Goal: Task Accomplishment & Management: Complete application form

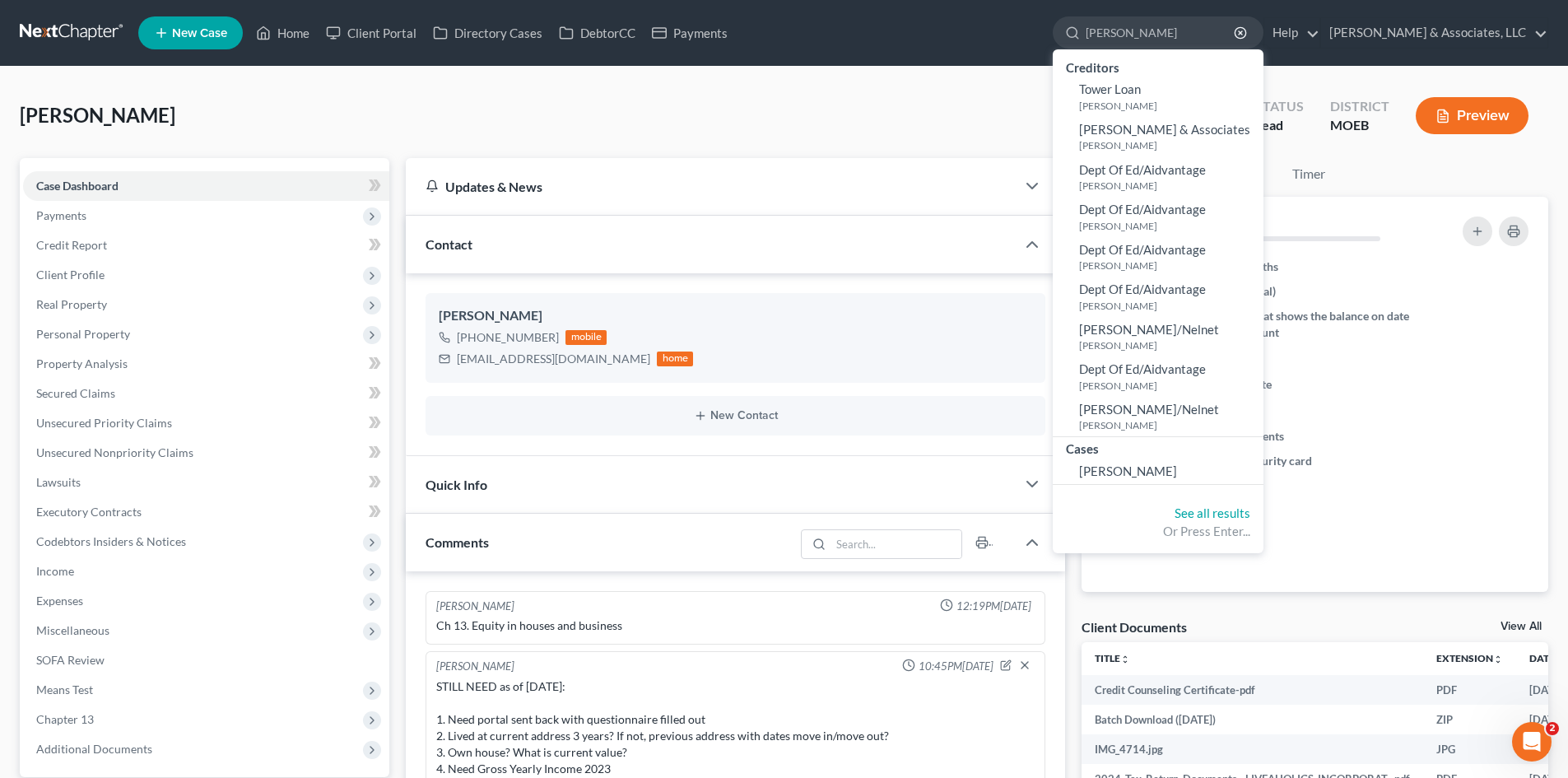
scroll to position [1738, 0]
type input "f"
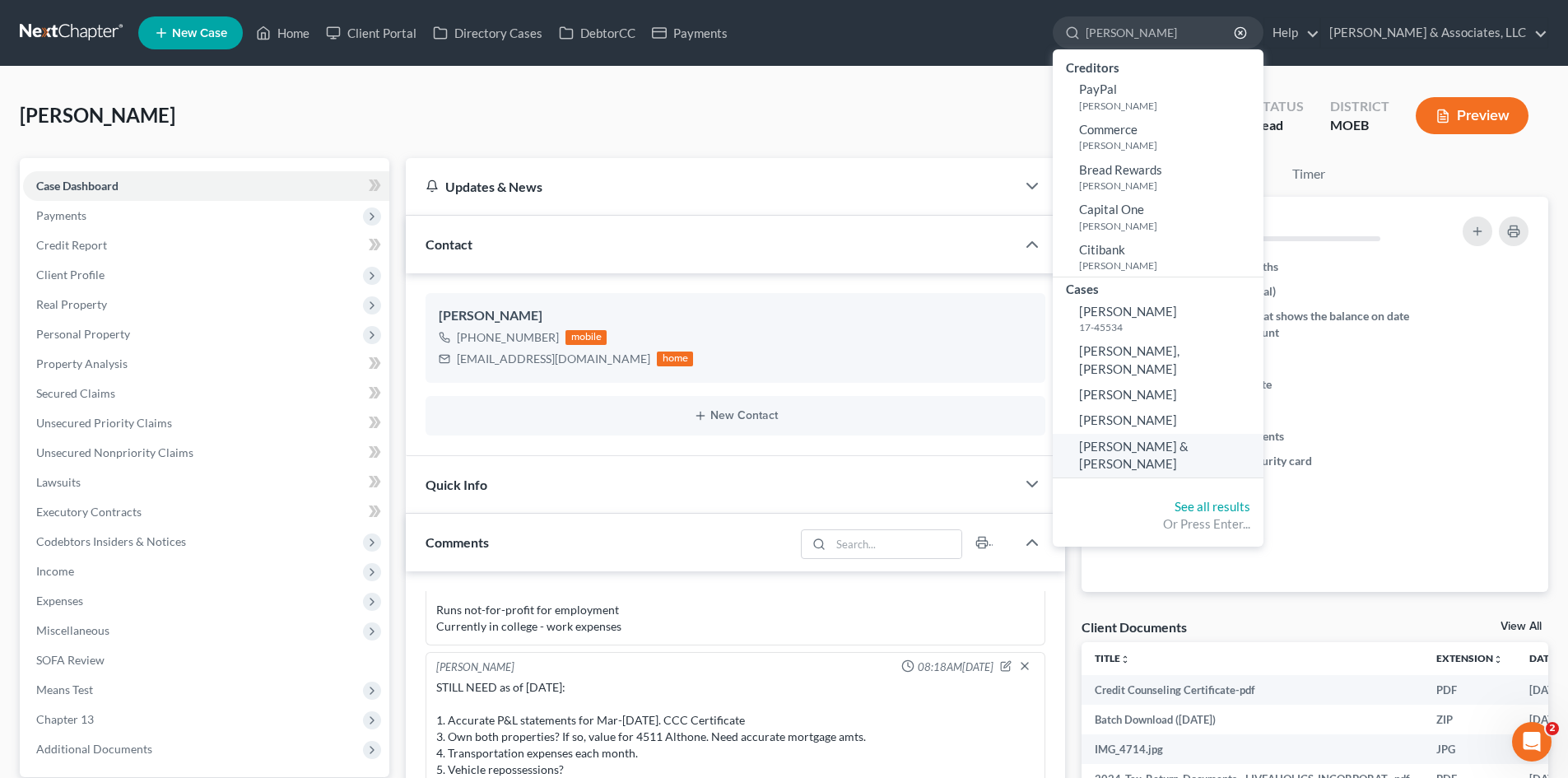
type input "[PERSON_NAME]"
click at [1189, 438] on span "[PERSON_NAME] & [PERSON_NAME]" at bounding box center [1134, 454] width 109 height 32
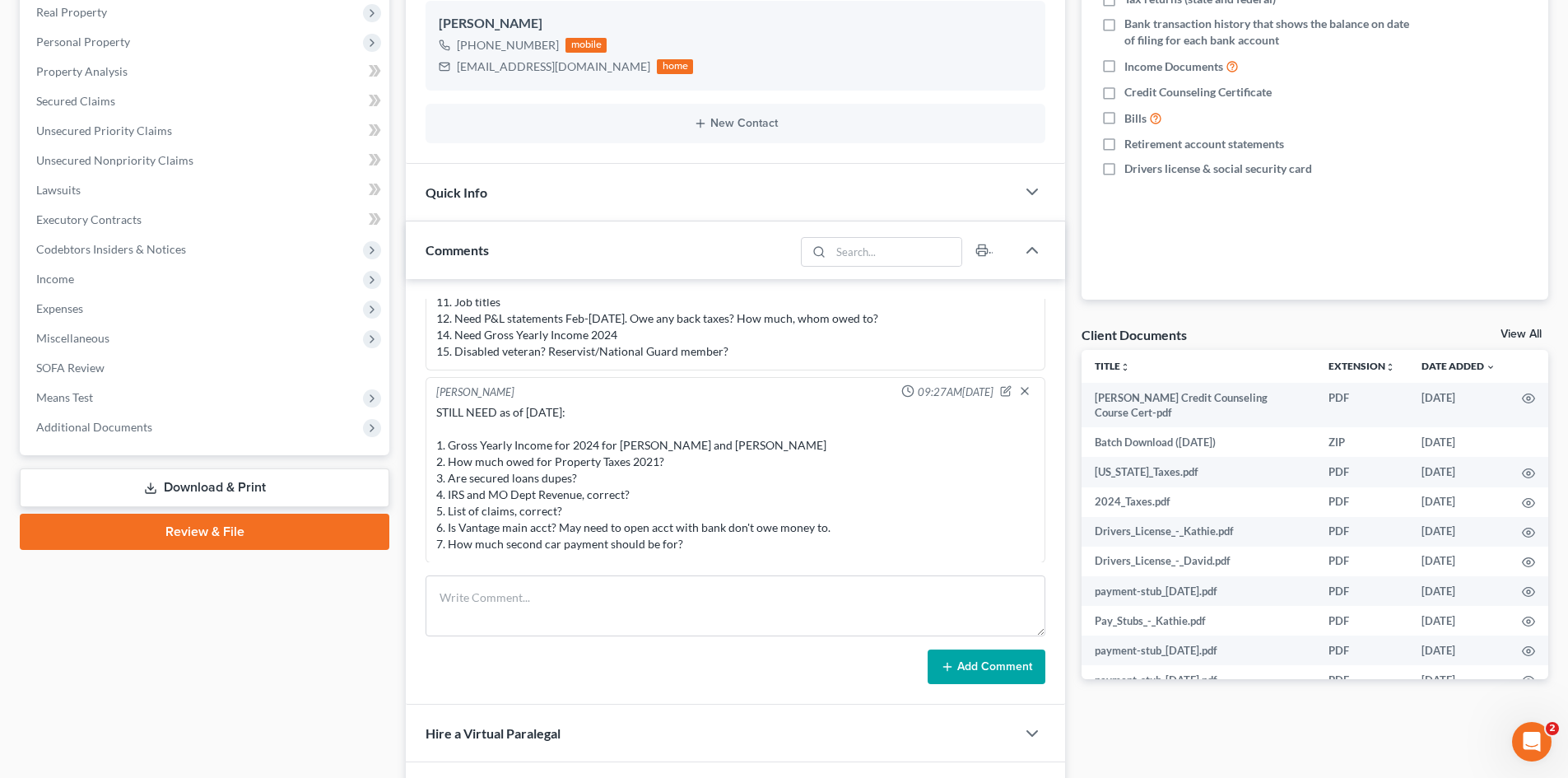
scroll to position [329, 0]
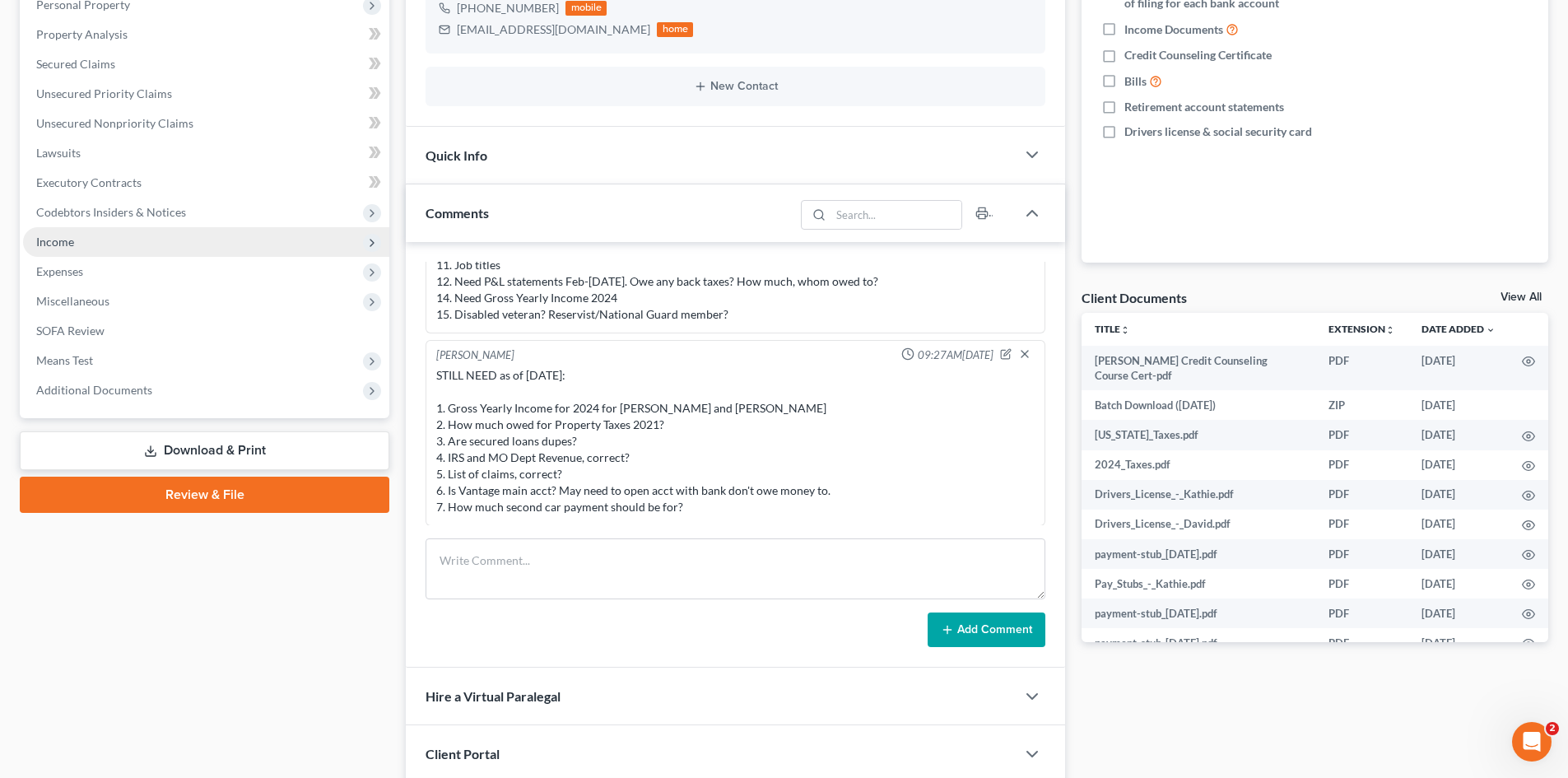
click at [56, 239] on span "Income" at bounding box center [55, 241] width 37 height 14
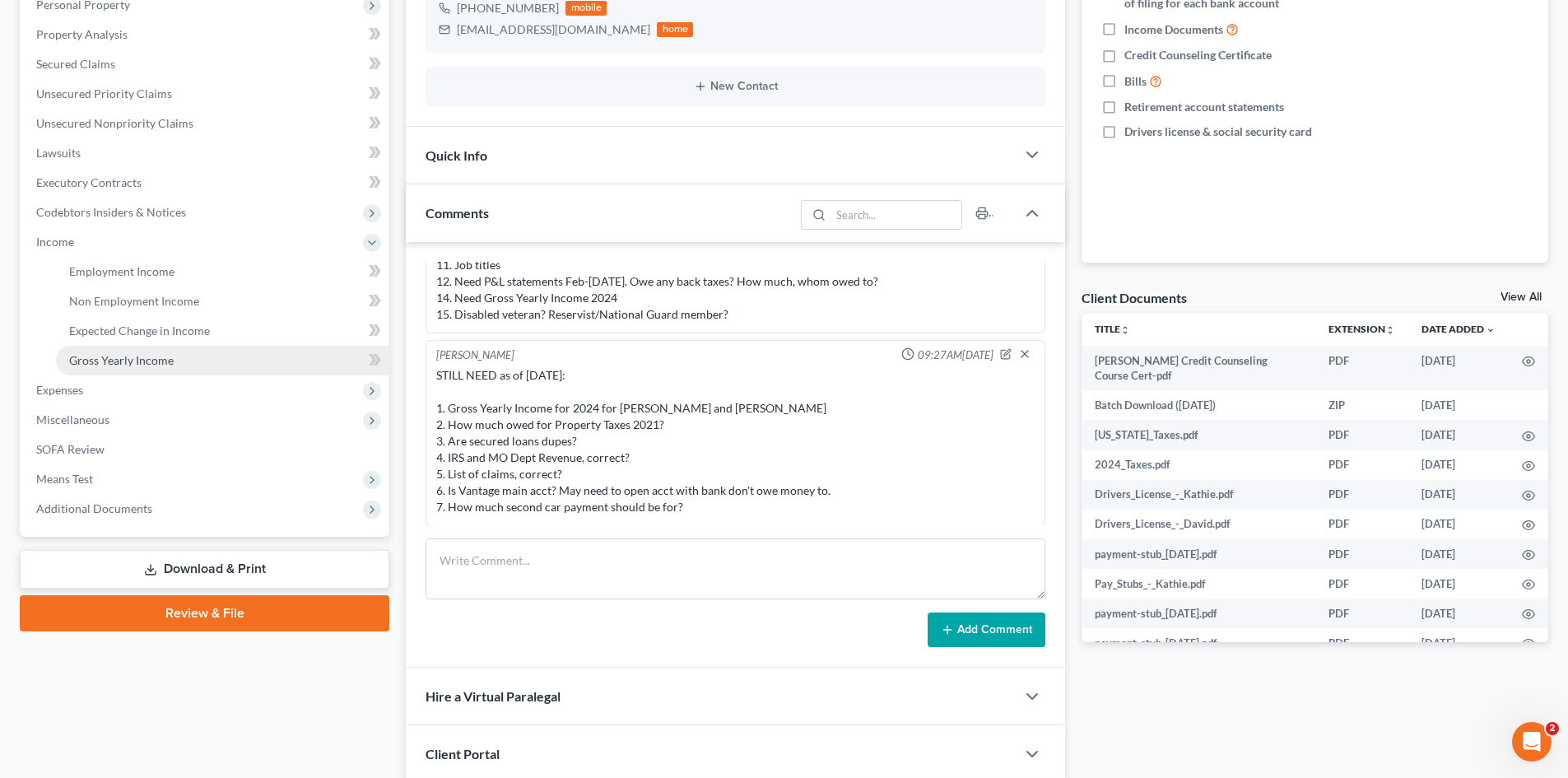
click at [128, 359] on span "Gross Yearly Income" at bounding box center [121, 360] width 104 height 14
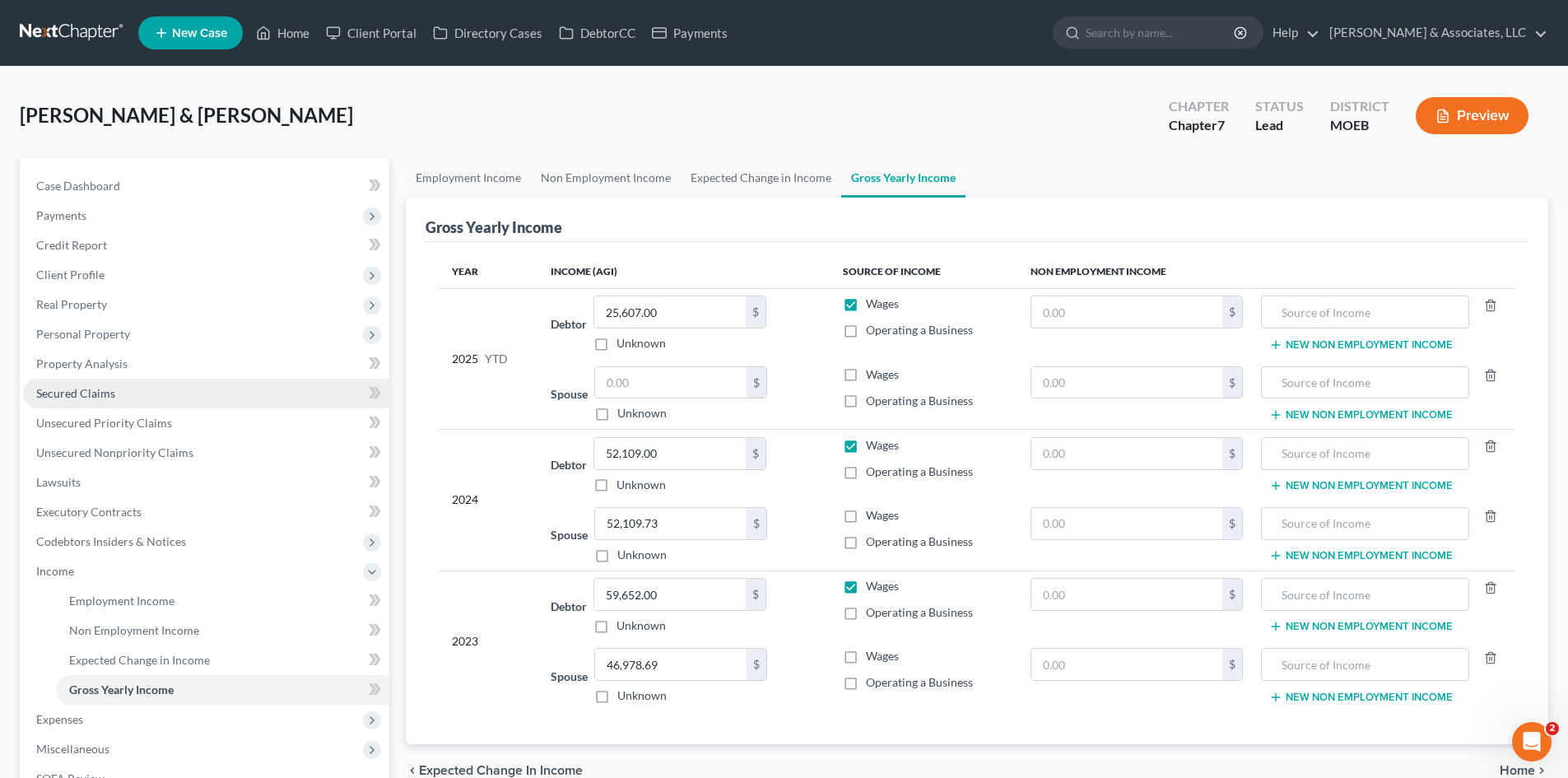
click at [78, 398] on span "Secured Claims" at bounding box center [76, 393] width 79 height 14
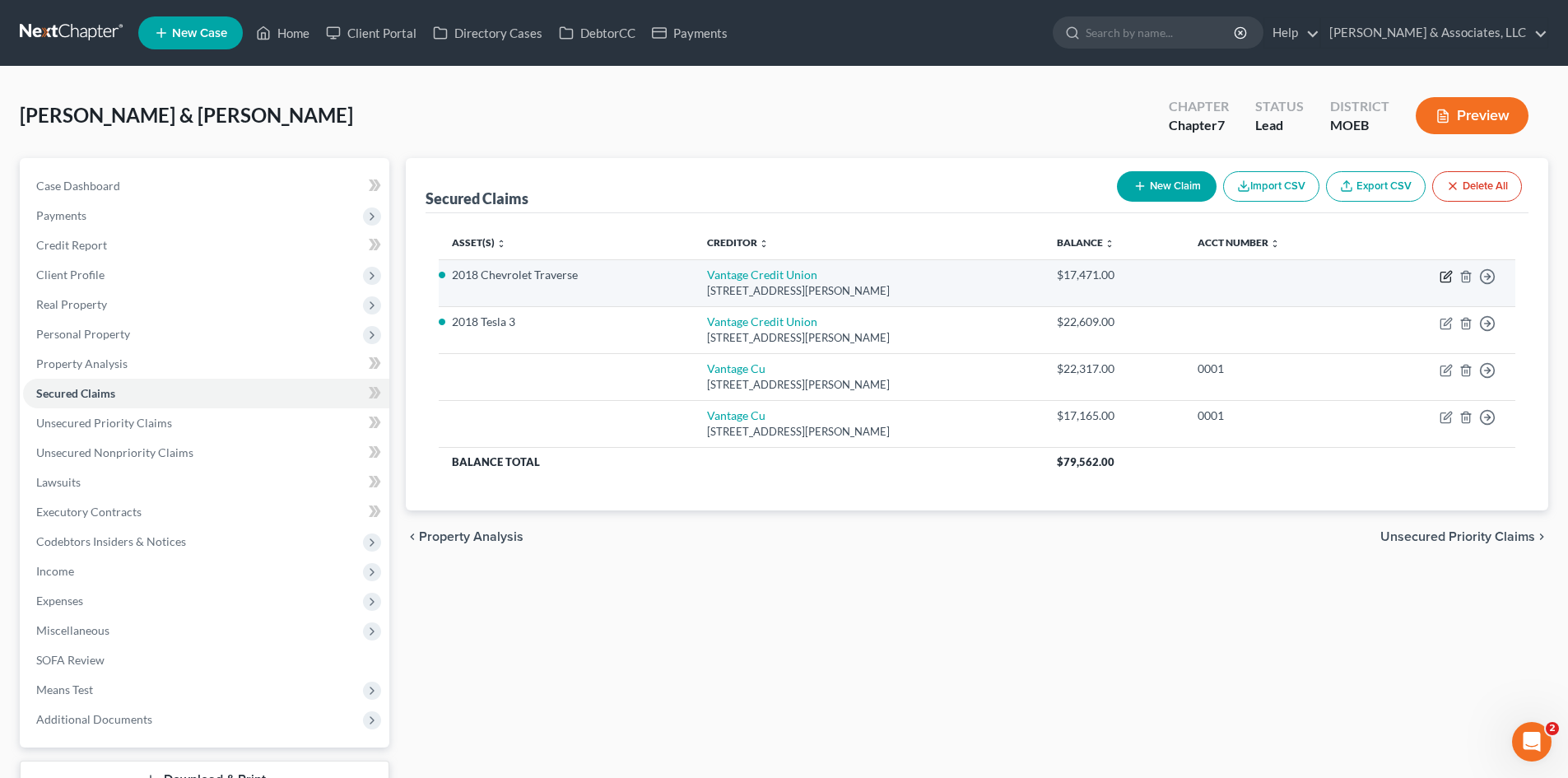
click at [1444, 276] on icon "button" at bounding box center [1446, 276] width 13 height 13
select select "26"
select select "7"
select select "2"
select select "1"
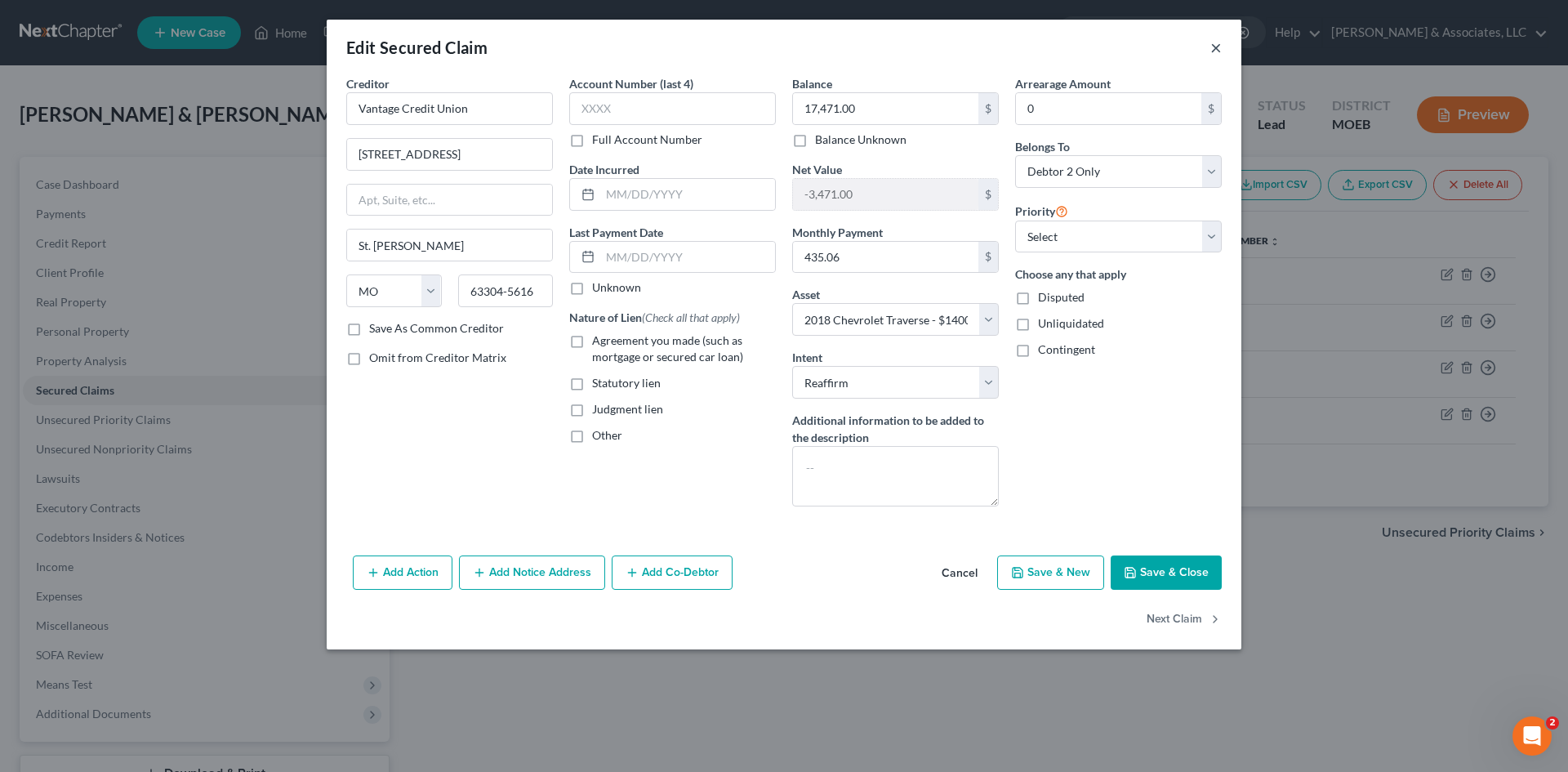
click at [1215, 44] on button "×" at bounding box center [1216, 47] width 12 height 20
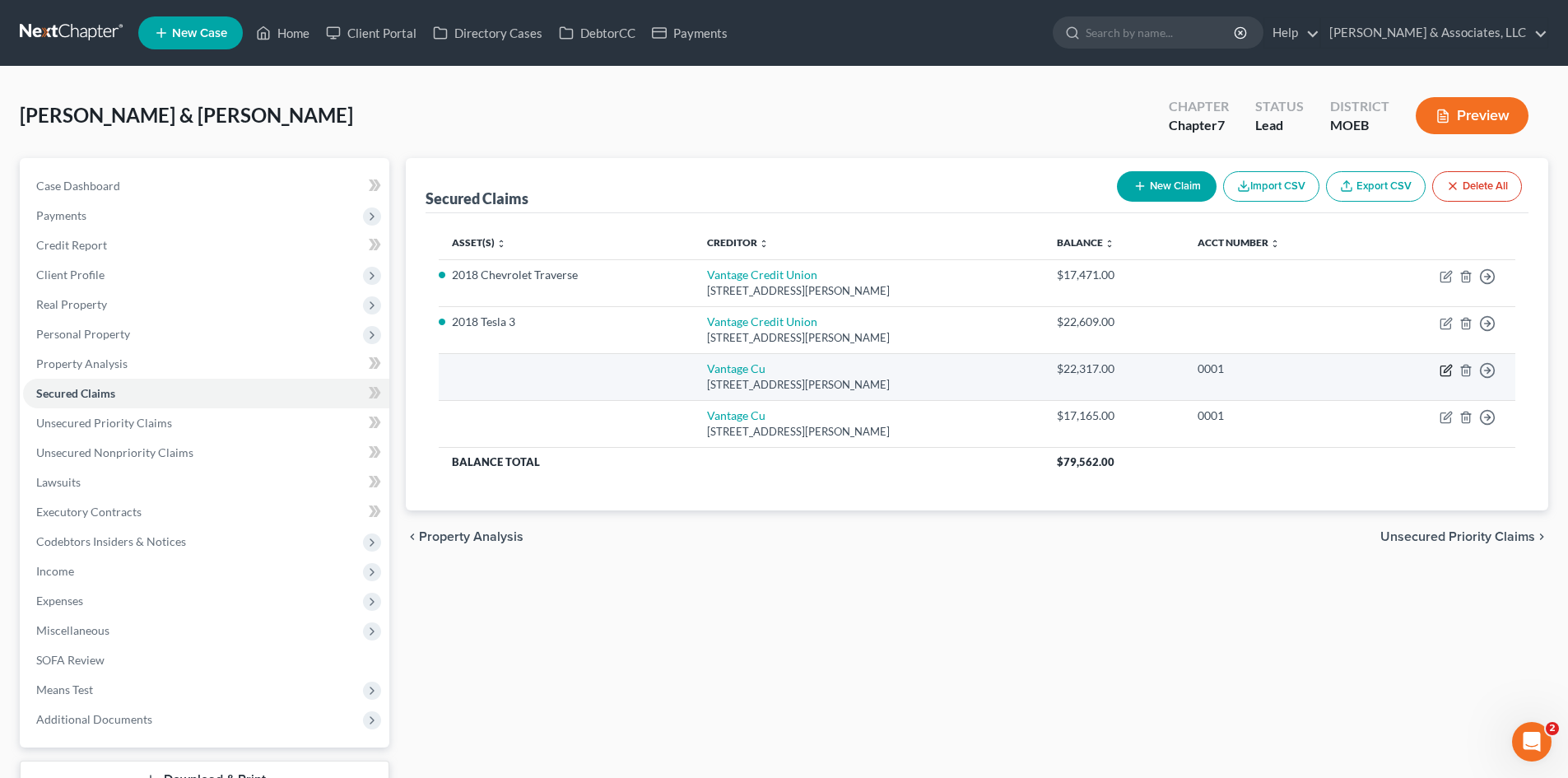
click at [1445, 372] on icon "button" at bounding box center [1448, 368] width 8 height 8
select select "26"
select select "0"
select select "1"
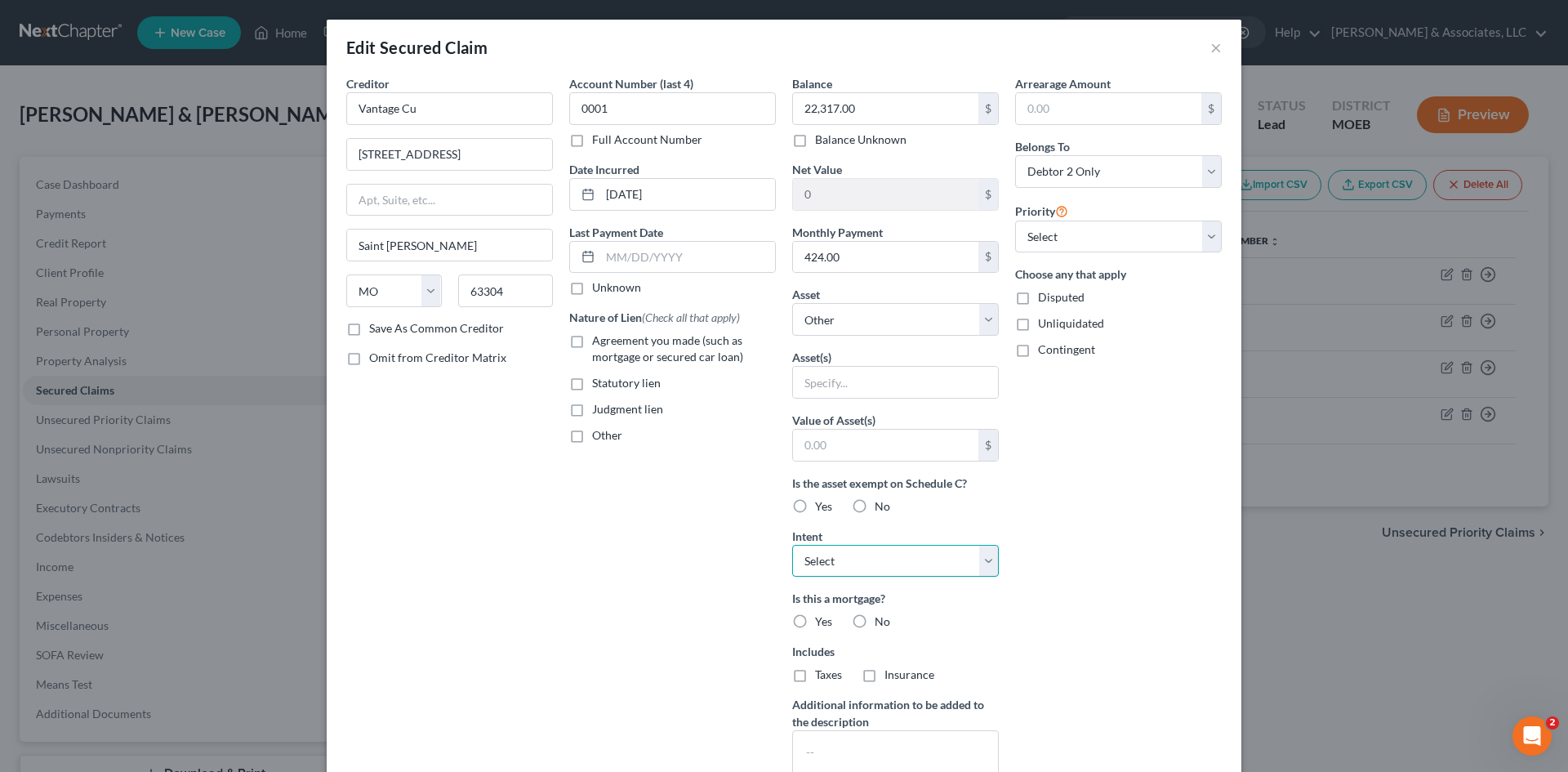
click at [875, 564] on select "Select Surrender Redeem Reaffirm Avoid Other" at bounding box center [895, 560] width 206 height 32
select select "2"
click at [792, 544] on select "Select Surrender Redeem Reaffirm Avoid Other" at bounding box center [895, 560] width 206 height 32
click at [592, 341] on label "Agreement you made (such as mortgage or secured car loan)" at bounding box center [684, 348] width 184 height 32
click at [599, 341] on input "Agreement you made (such as mortgage or secured car loan)" at bounding box center [604, 337] width 11 height 11
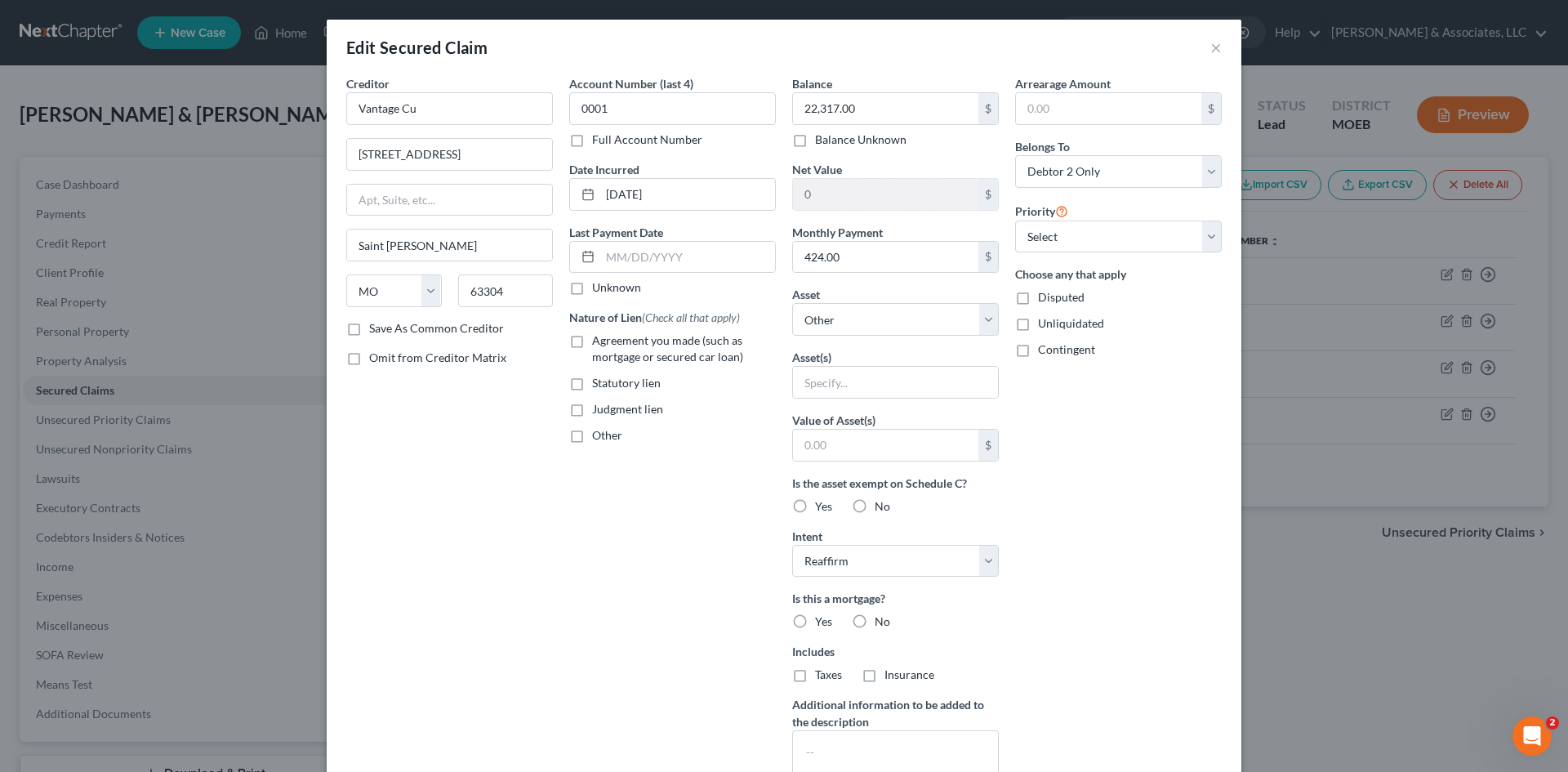
checkbox input "true"
click at [874, 622] on label "No" at bounding box center [882, 622] width 16 height 17
click at [881, 622] on input "No" at bounding box center [886, 619] width 11 height 11
radio input "true"
click at [874, 672] on label "No" at bounding box center [882, 674] width 16 height 17
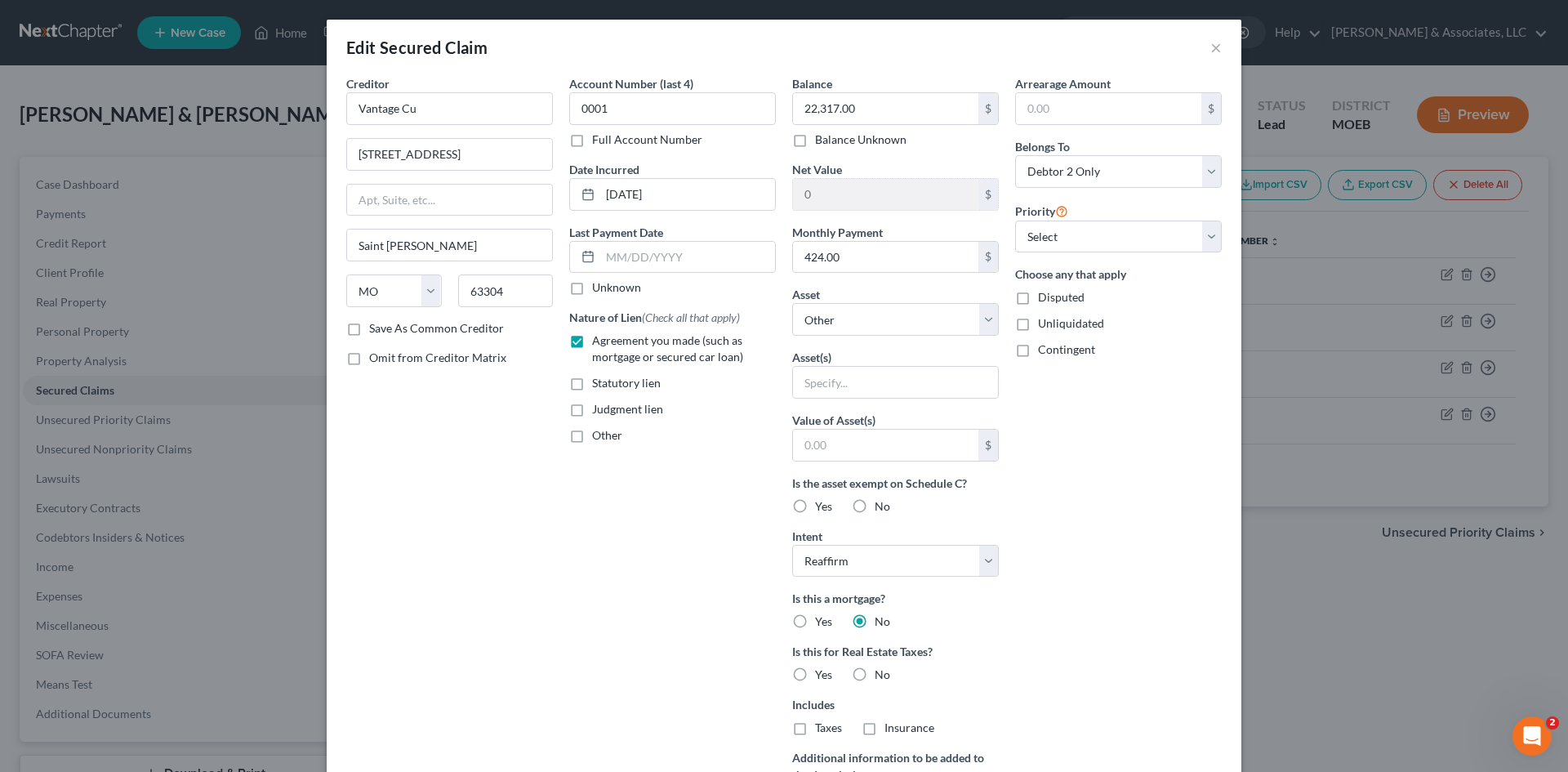
click at [881, 672] on input "No" at bounding box center [886, 671] width 11 height 11
radio input "true"
click at [869, 323] on select "Select Other Multiple Assets Clothing - Clothing - $500.0 Jewelry - Necklaces, …" at bounding box center [895, 319] width 206 height 32
select select "8"
click at [792, 303] on select "Select Other Multiple Assets Clothing - Clothing - $500.0 Jewelry - Necklaces, …" at bounding box center [895, 319] width 206 height 32
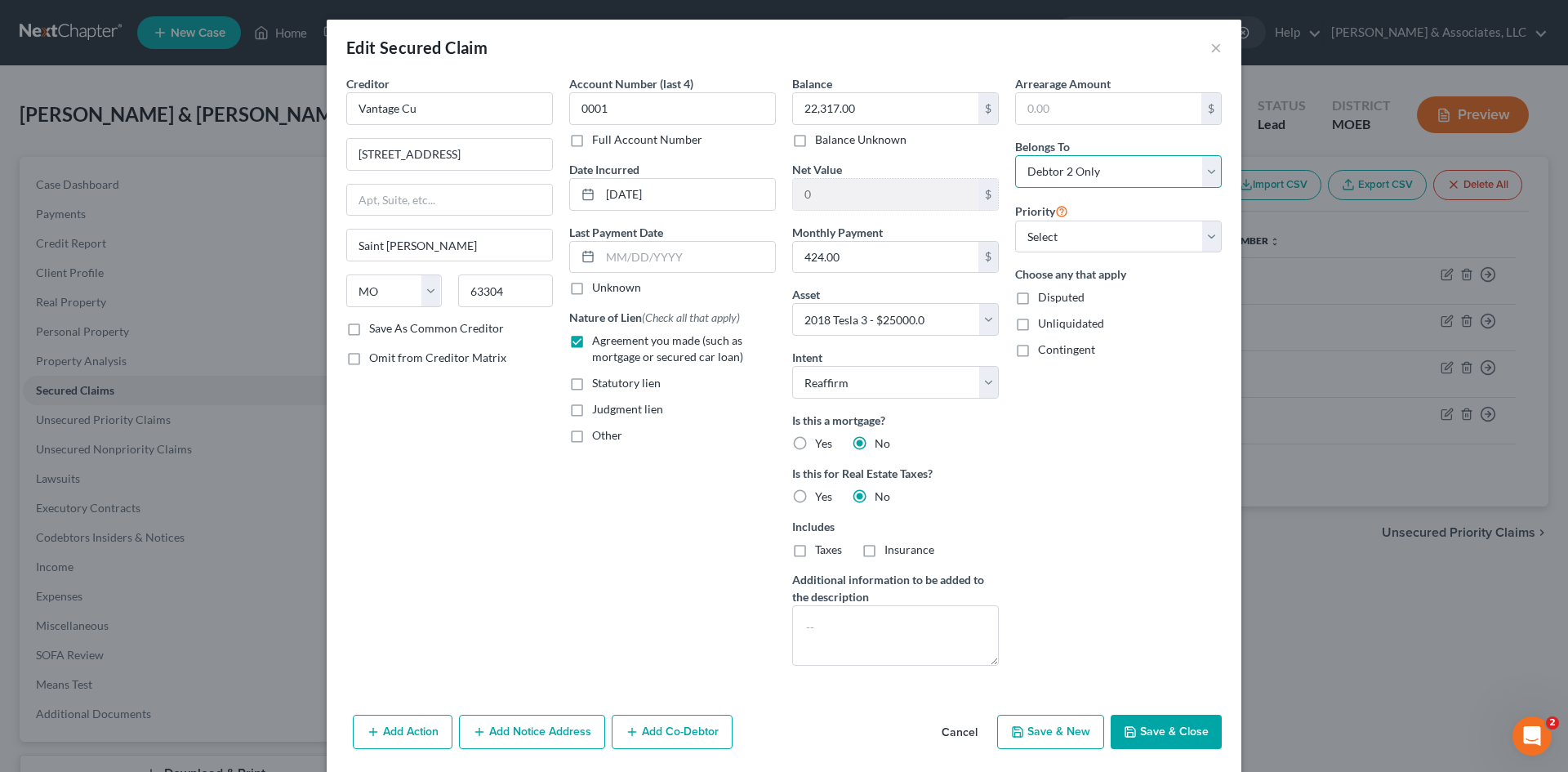
click at [1205, 173] on select "Select Debtor 1 Only Debtor 2 Only Debtor 1 And Debtor 2 Only At Least One Of T…" at bounding box center [1118, 171] width 206 height 32
select select "2"
click at [1015, 155] on select "Select Debtor 1 Only Debtor 2 Only Debtor 1 And Debtor 2 Only At Least One Of T…" at bounding box center [1118, 171] width 206 height 32
click at [1151, 729] on button "Save & Close" at bounding box center [1166, 731] width 111 height 34
select select
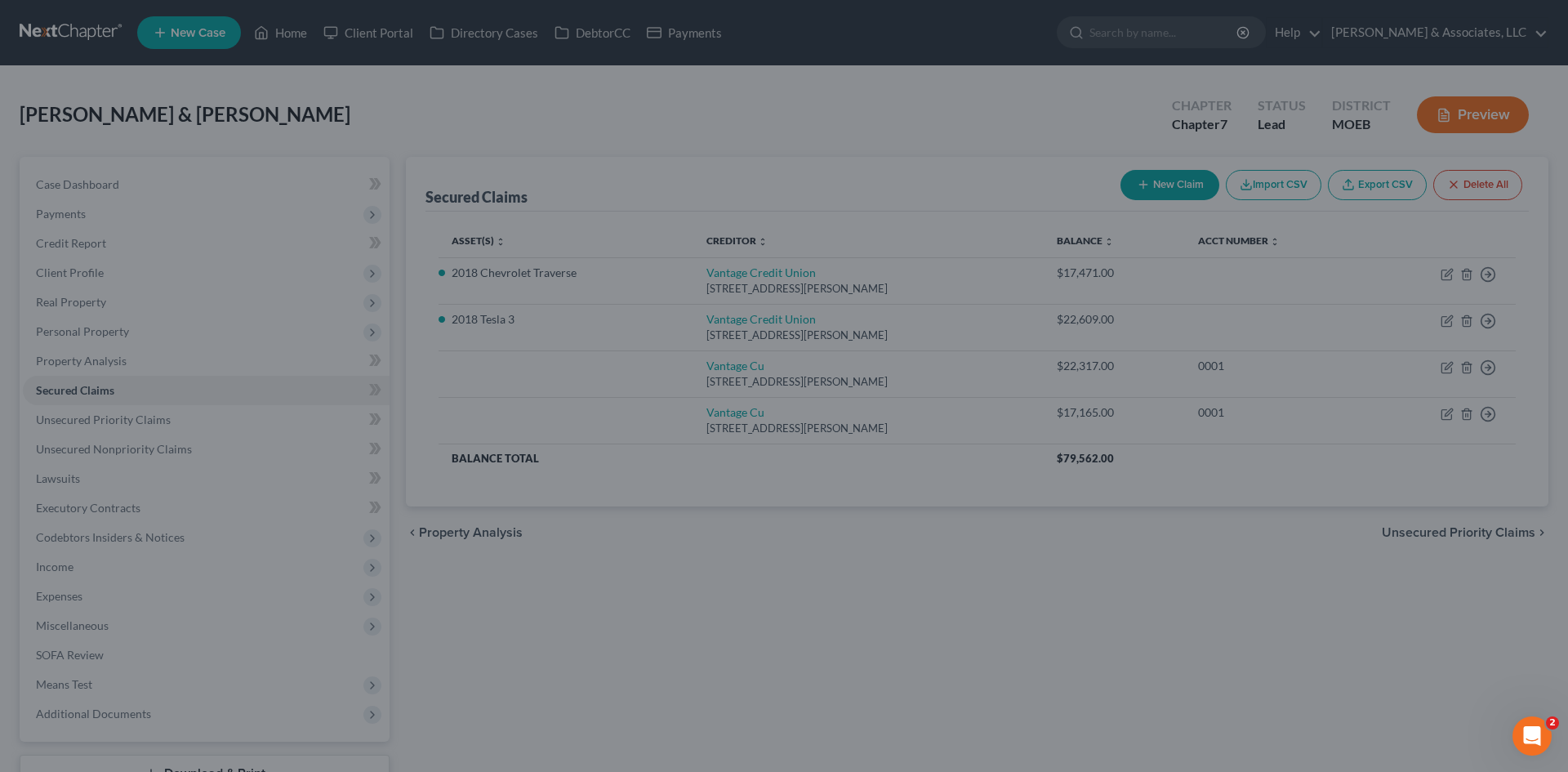
type input "2,683.00"
select select "8"
type input "0"
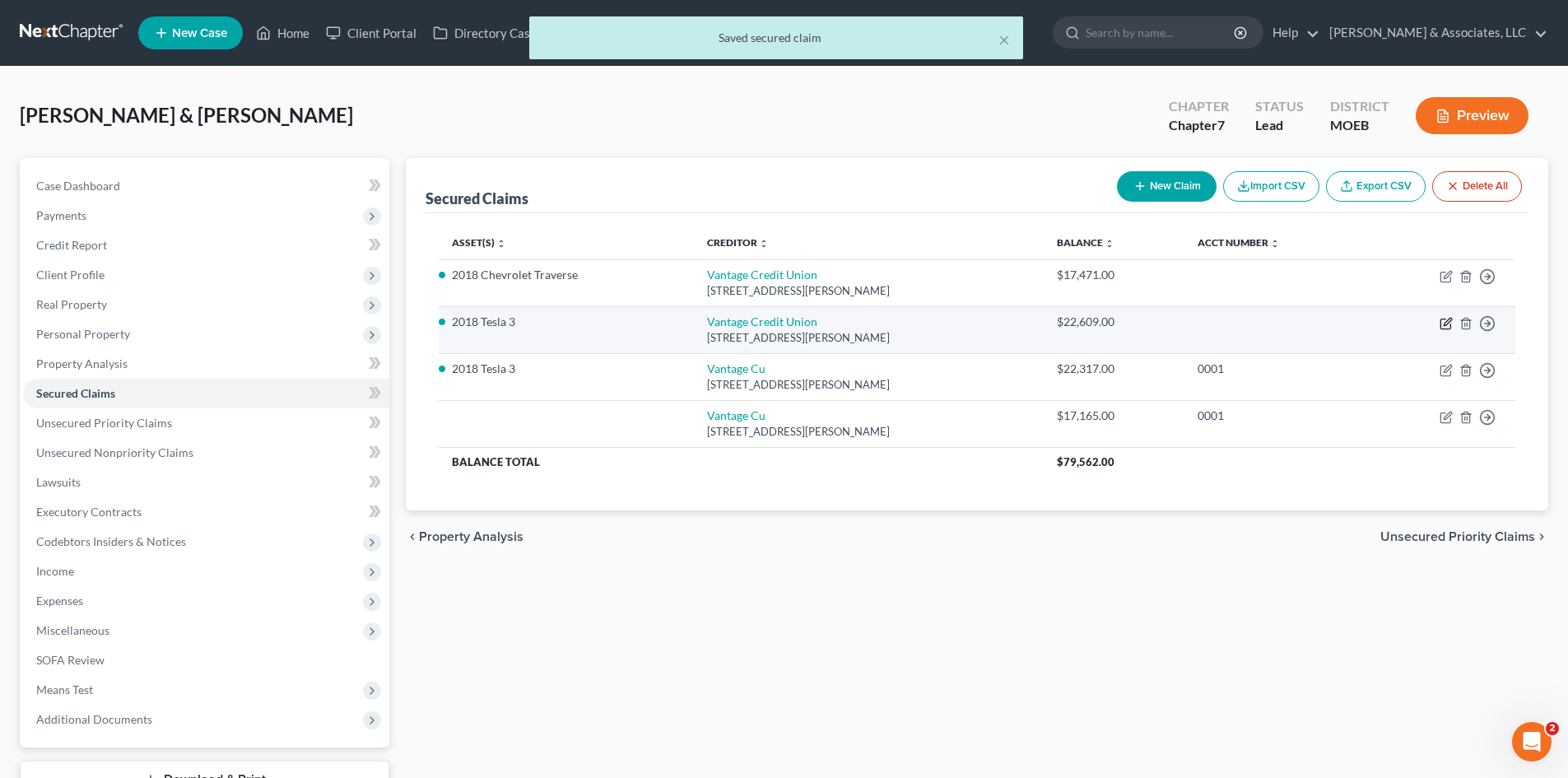
click at [1450, 323] on icon "button" at bounding box center [1446, 323] width 13 height 13
select select "26"
select select "2"
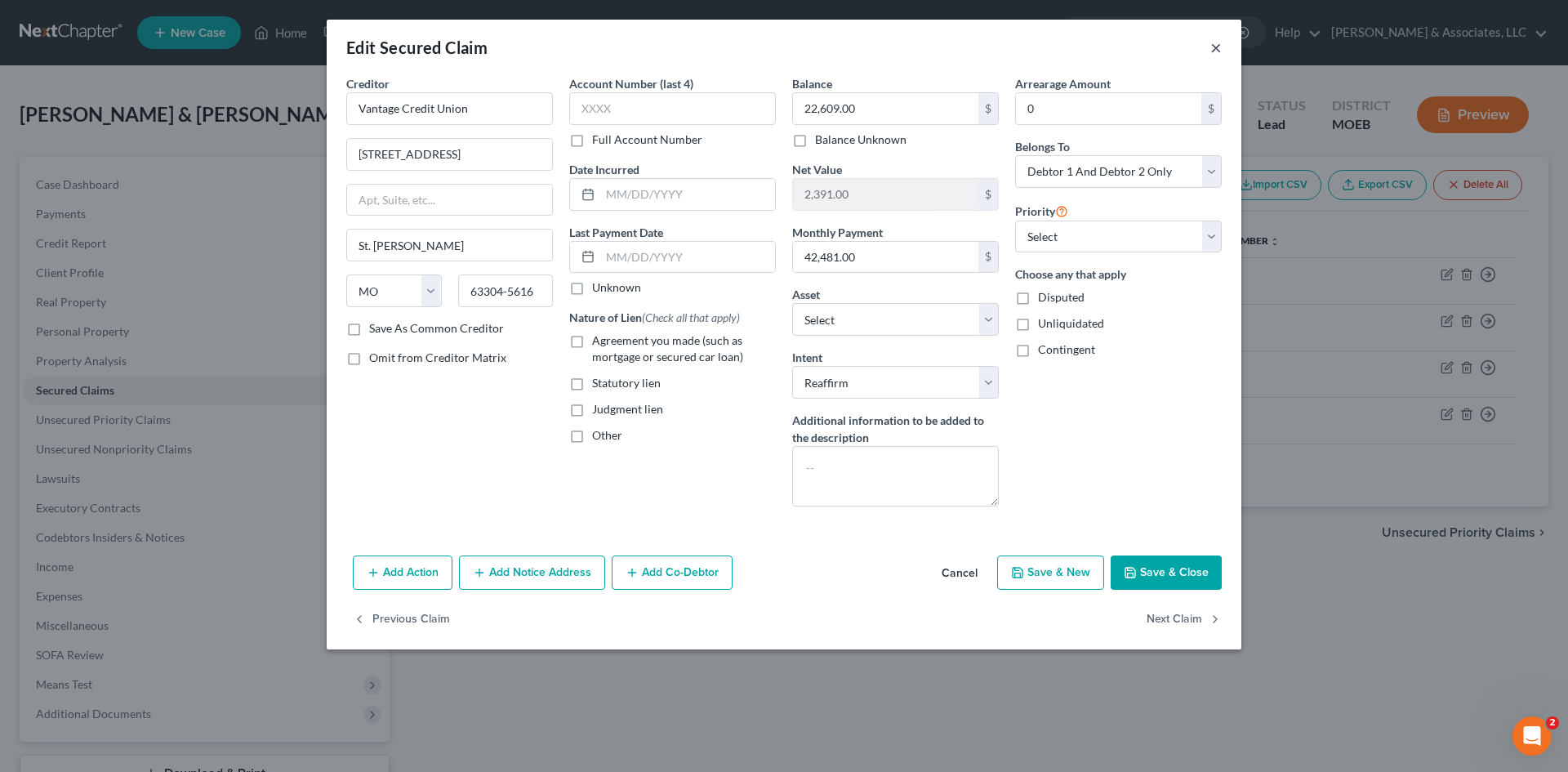
click at [1216, 50] on button "×" at bounding box center [1216, 47] width 12 height 20
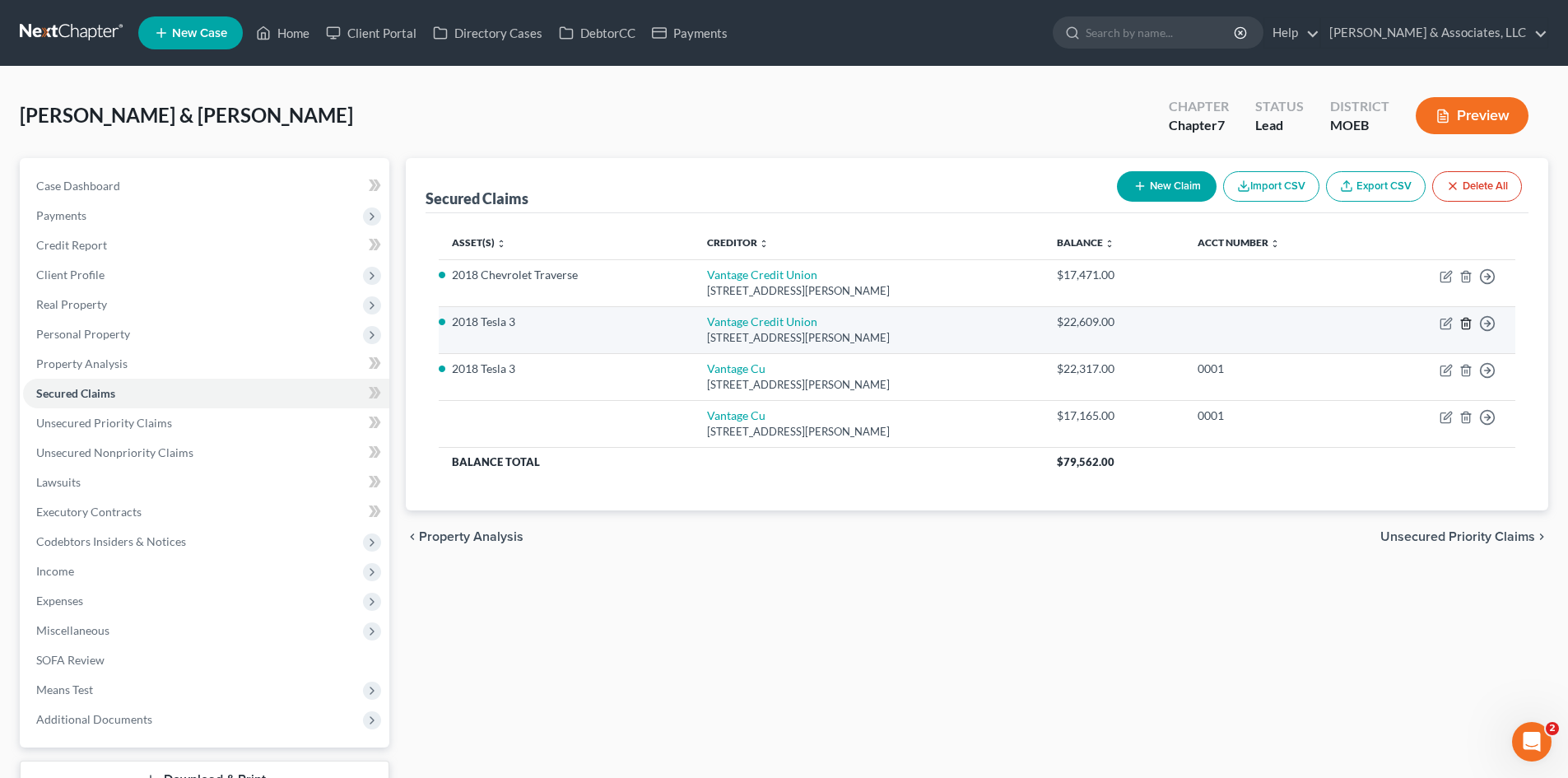
click at [1467, 323] on line "button" at bounding box center [1467, 324] width 0 height 3
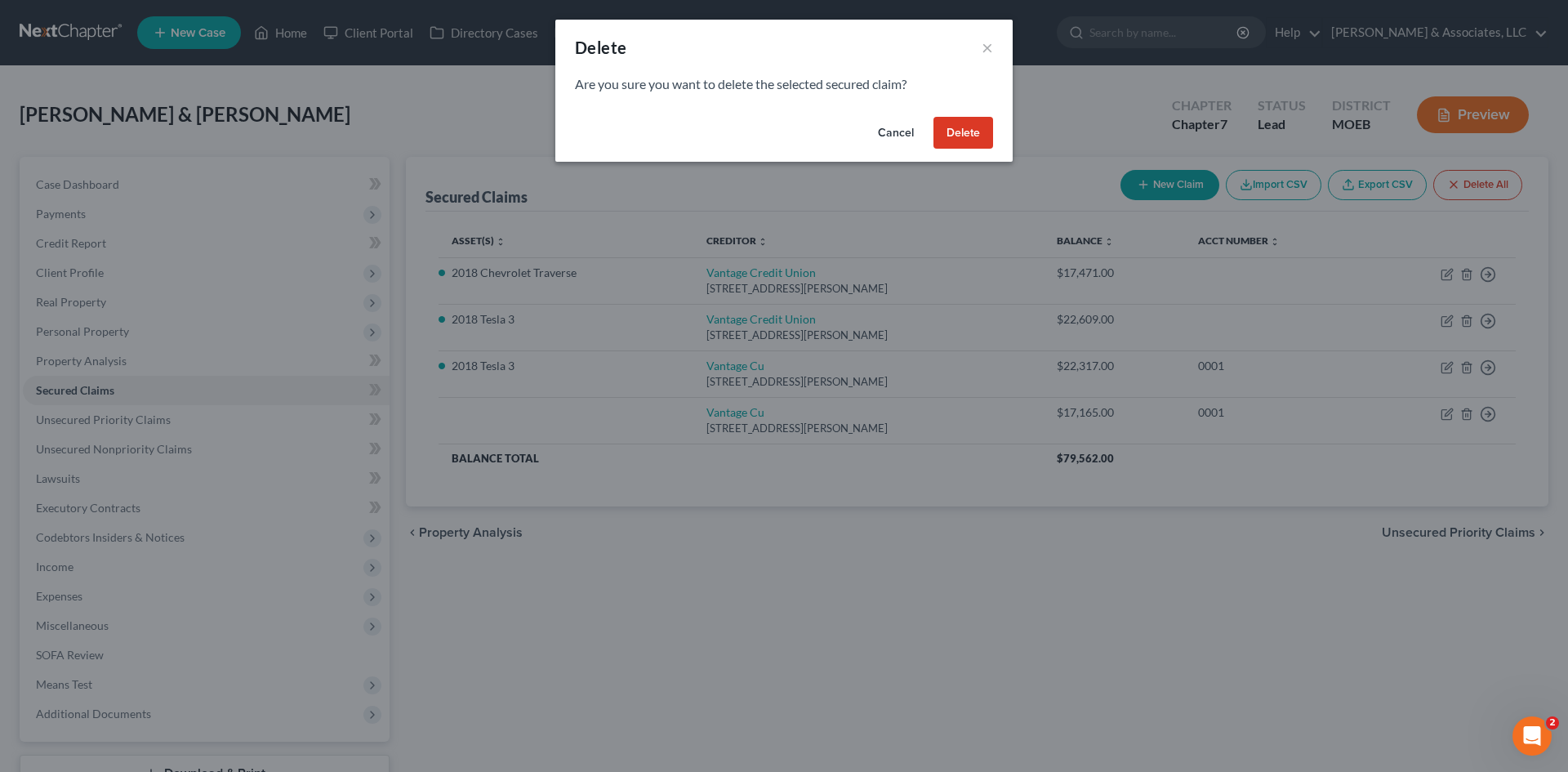
click at [969, 132] on button "Delete" at bounding box center [962, 133] width 60 height 32
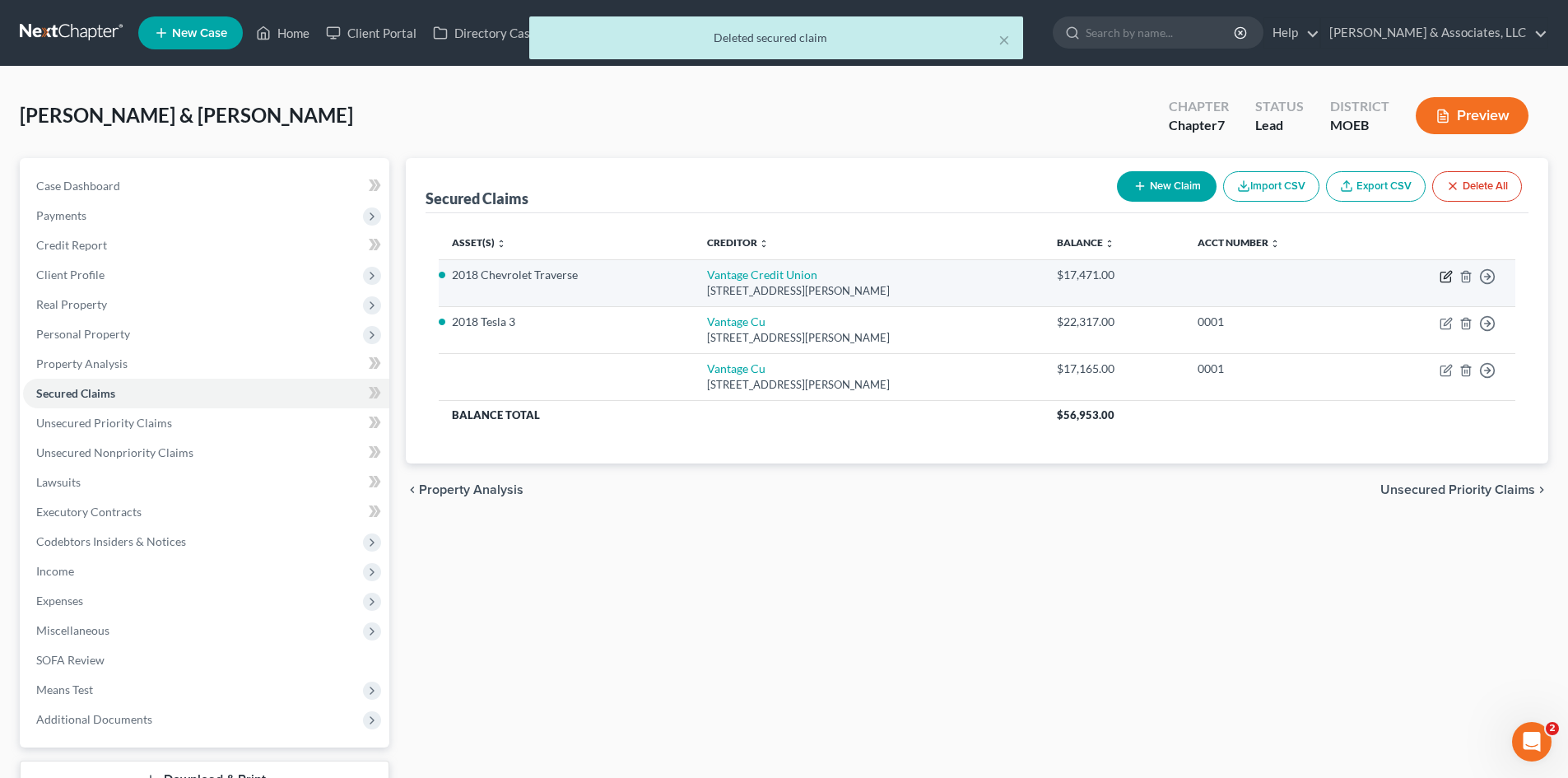
click at [1444, 276] on icon "button" at bounding box center [1446, 276] width 13 height 13
select select "26"
select select "2"
select select "1"
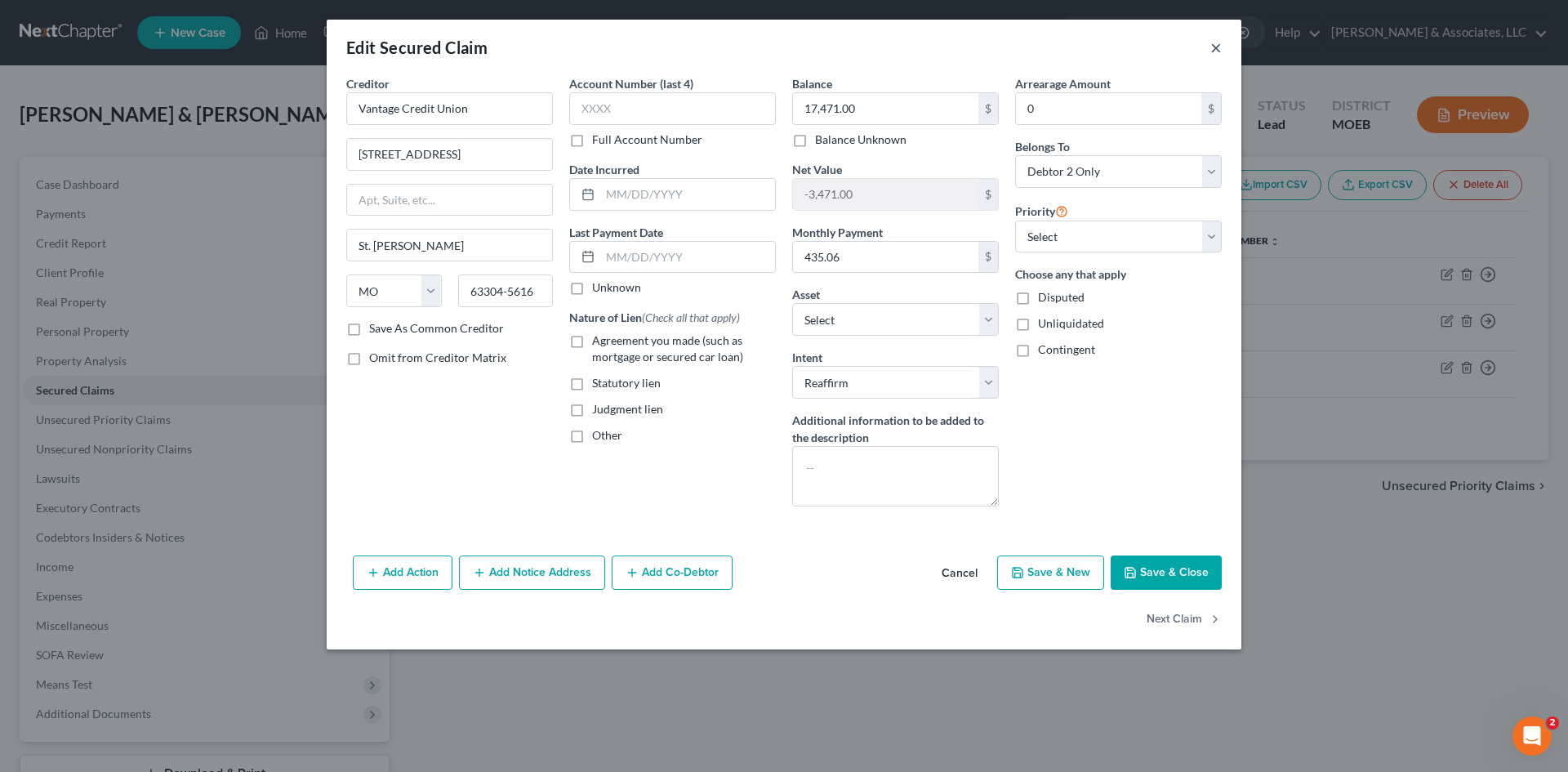
click at [1217, 45] on button "×" at bounding box center [1216, 47] width 12 height 20
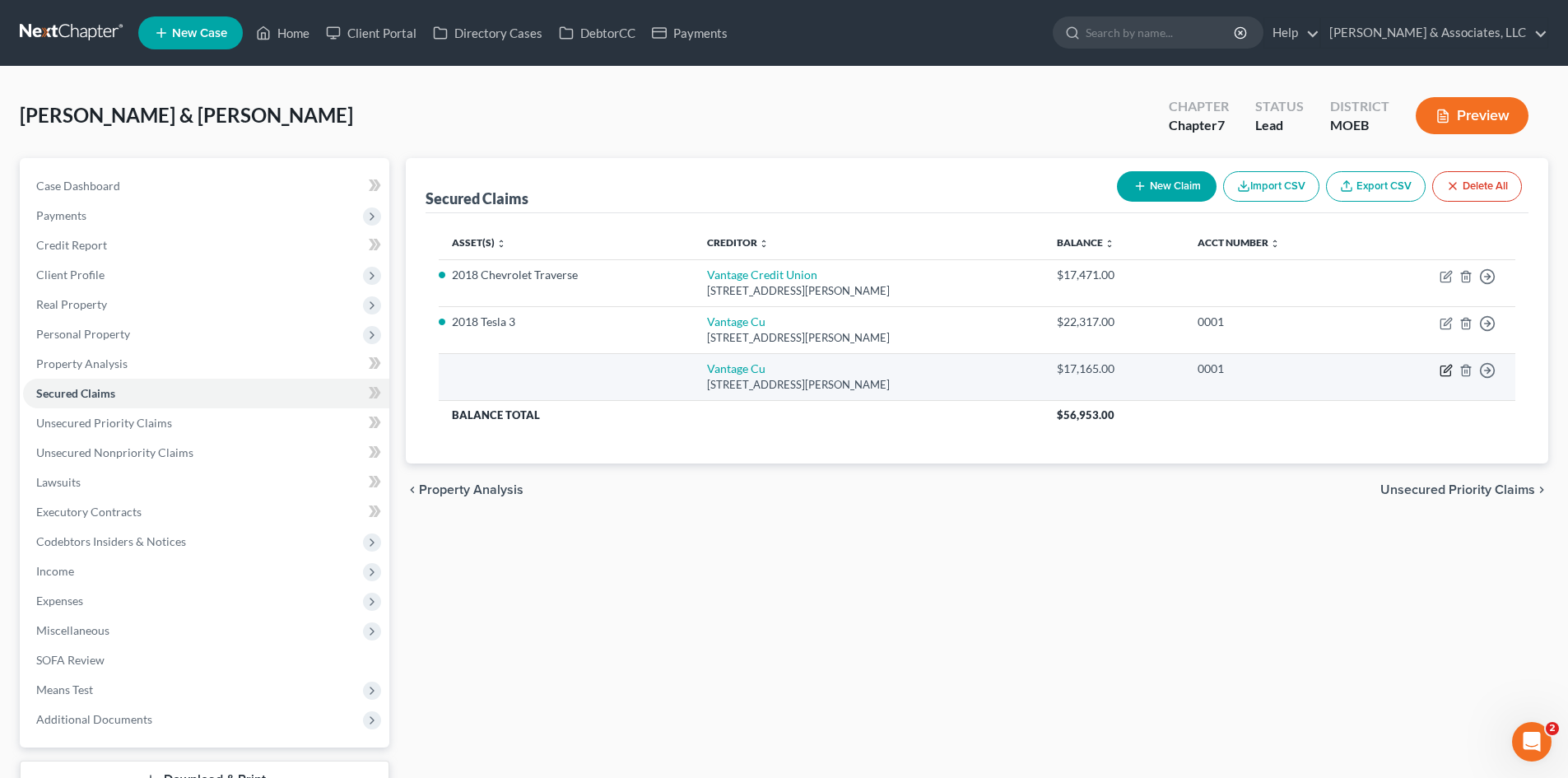
click at [1451, 369] on icon "button" at bounding box center [1446, 369] width 13 height 13
select select "26"
select select "0"
select select "1"
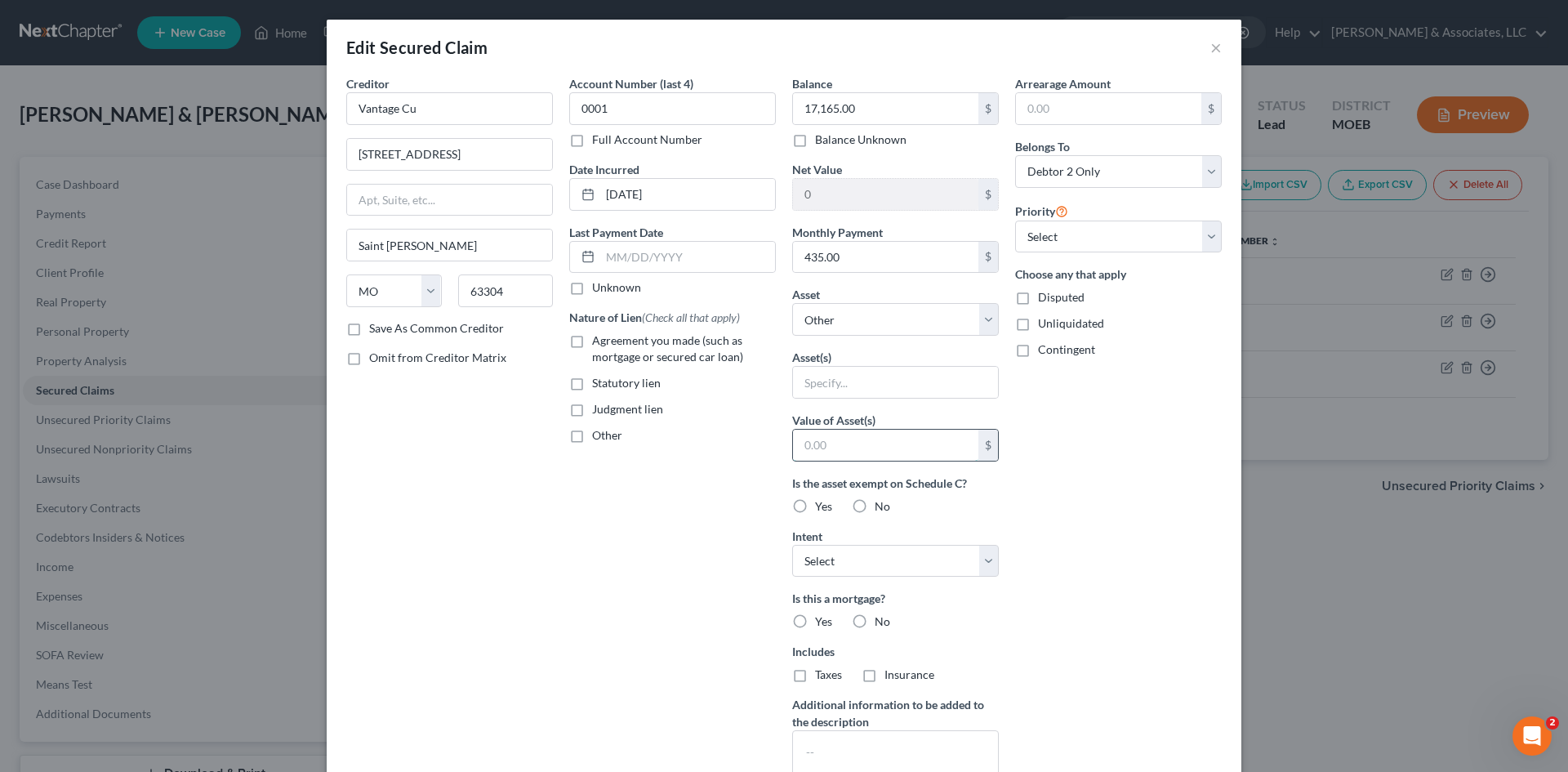
click at [829, 447] on input "text" at bounding box center [885, 446] width 186 height 31
click at [1116, 502] on div "Arrearage Amount $ Belongs To * Select Debtor 1 Only Debtor 2 Only Debtor 1 And…" at bounding box center [1118, 439] width 223 height 728
click at [942, 554] on select "Select Surrender Redeem Reaffirm Avoid Other" at bounding box center [895, 560] width 206 height 32
select select "2"
click at [792, 544] on select "Select Surrender Redeem Reaffirm Avoid Other" at bounding box center [895, 560] width 206 height 32
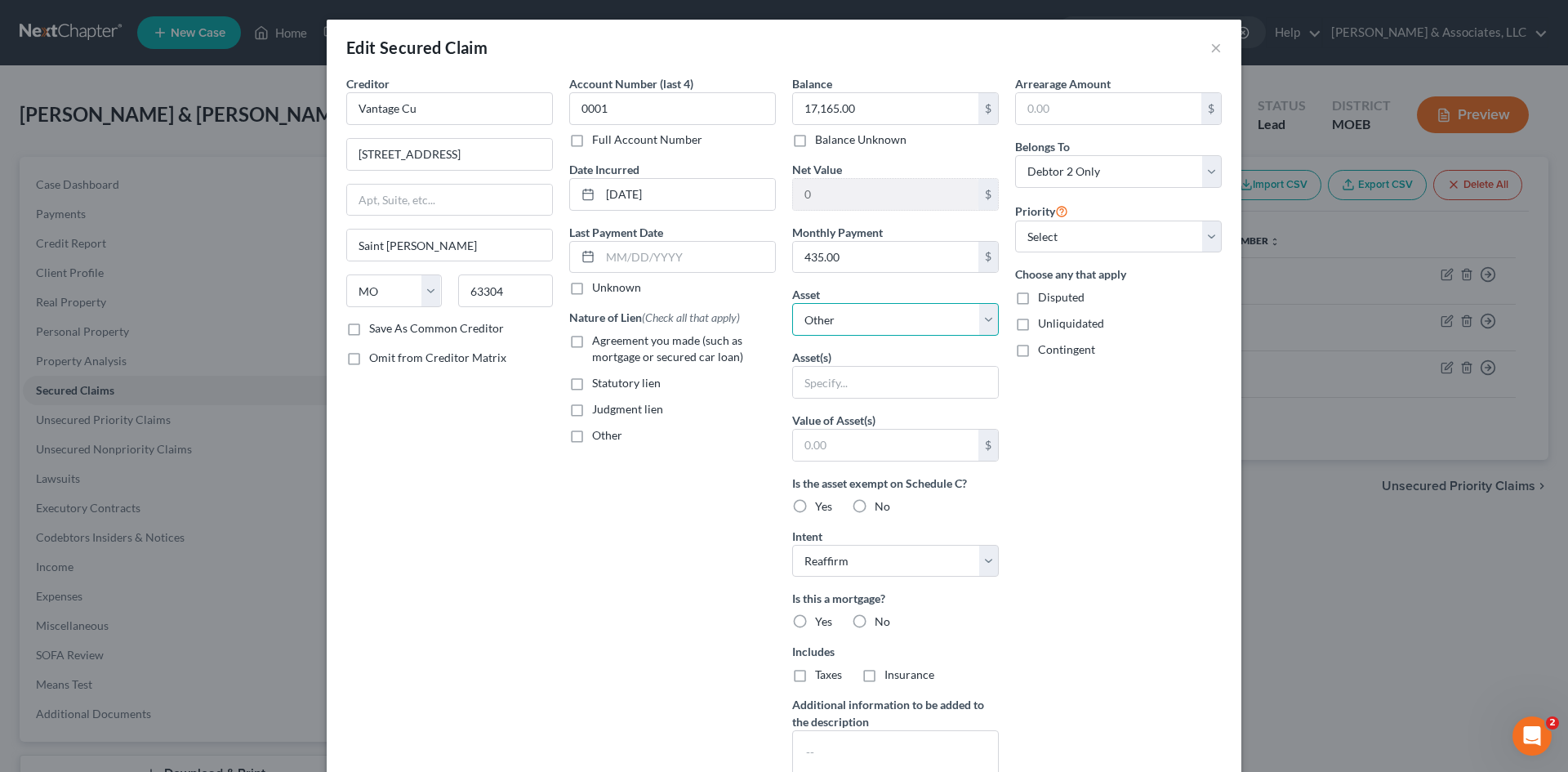
click at [932, 322] on select "Select Other Multiple Assets Clothing - Clothing - $500.0 Jewelry - Necklaces, …" at bounding box center [895, 319] width 206 height 32
select select "7"
click at [792, 303] on select "Select Other Multiple Assets Clothing - Clothing - $500.0 Jewelry - Necklaces, …" at bounding box center [895, 319] width 206 height 32
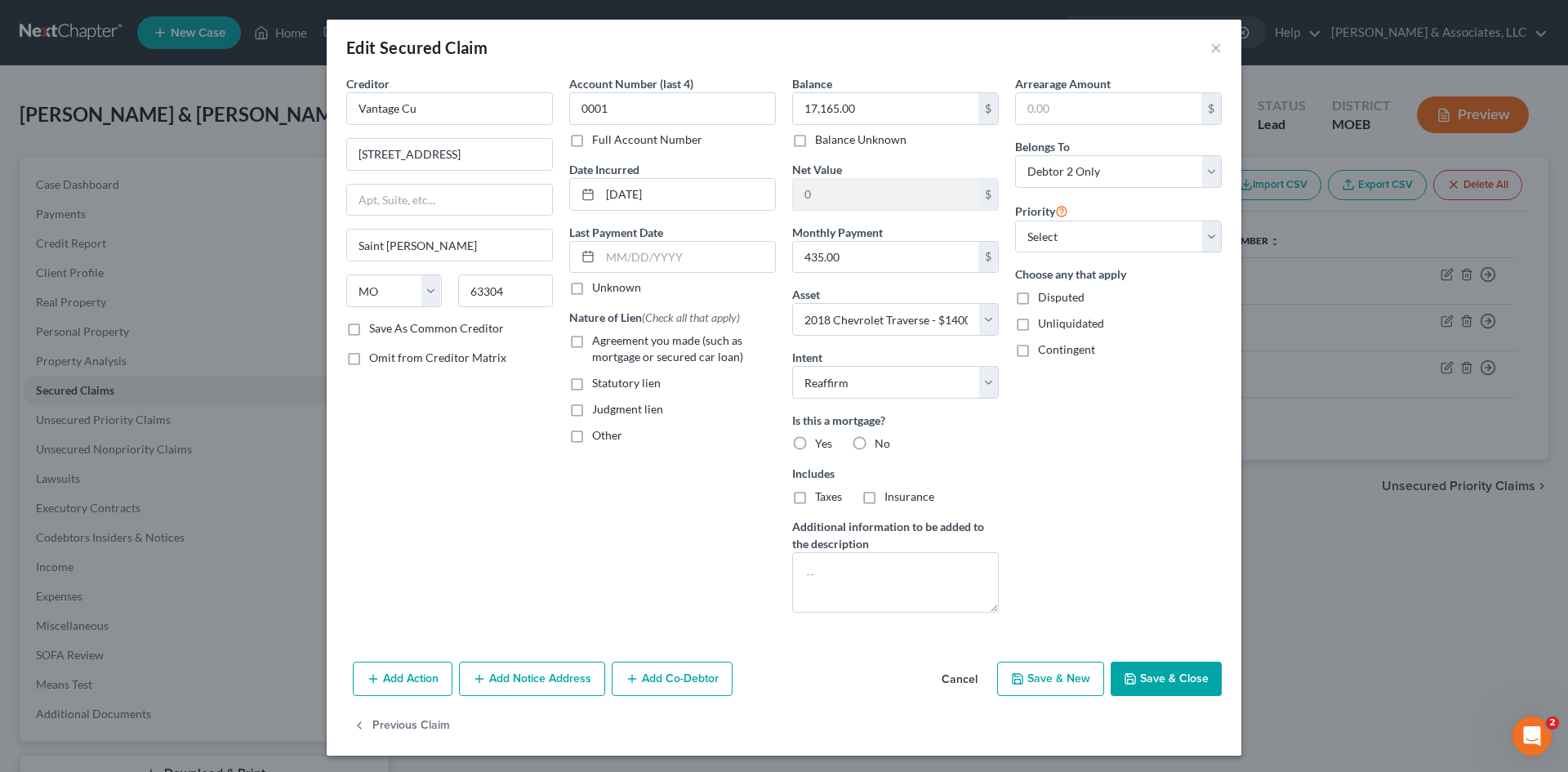
click at [874, 442] on label "No" at bounding box center [882, 443] width 16 height 17
click at [881, 442] on input "No" at bounding box center [886, 440] width 11 height 11
radio input "true"
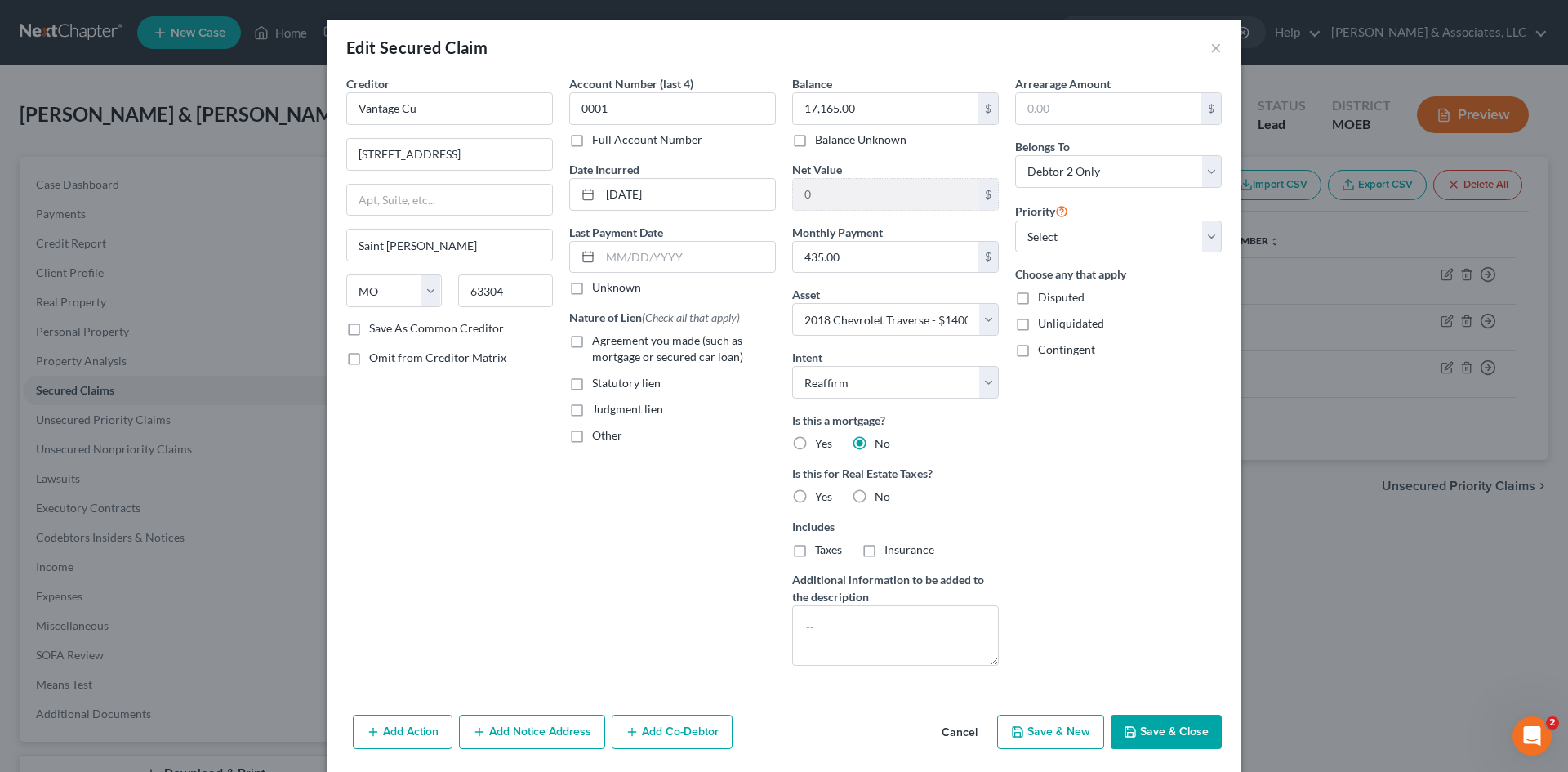
click at [874, 496] on label "No" at bounding box center [882, 496] width 16 height 17
click at [881, 496] on input "No" at bounding box center [886, 493] width 11 height 11
radio input "true"
drag, startPoint x: 574, startPoint y: 340, endPoint x: 687, endPoint y: 344, distance: 113.1
click at [592, 340] on label "Agreement you made (such as mortgage or secured car loan)" at bounding box center [684, 348] width 184 height 32
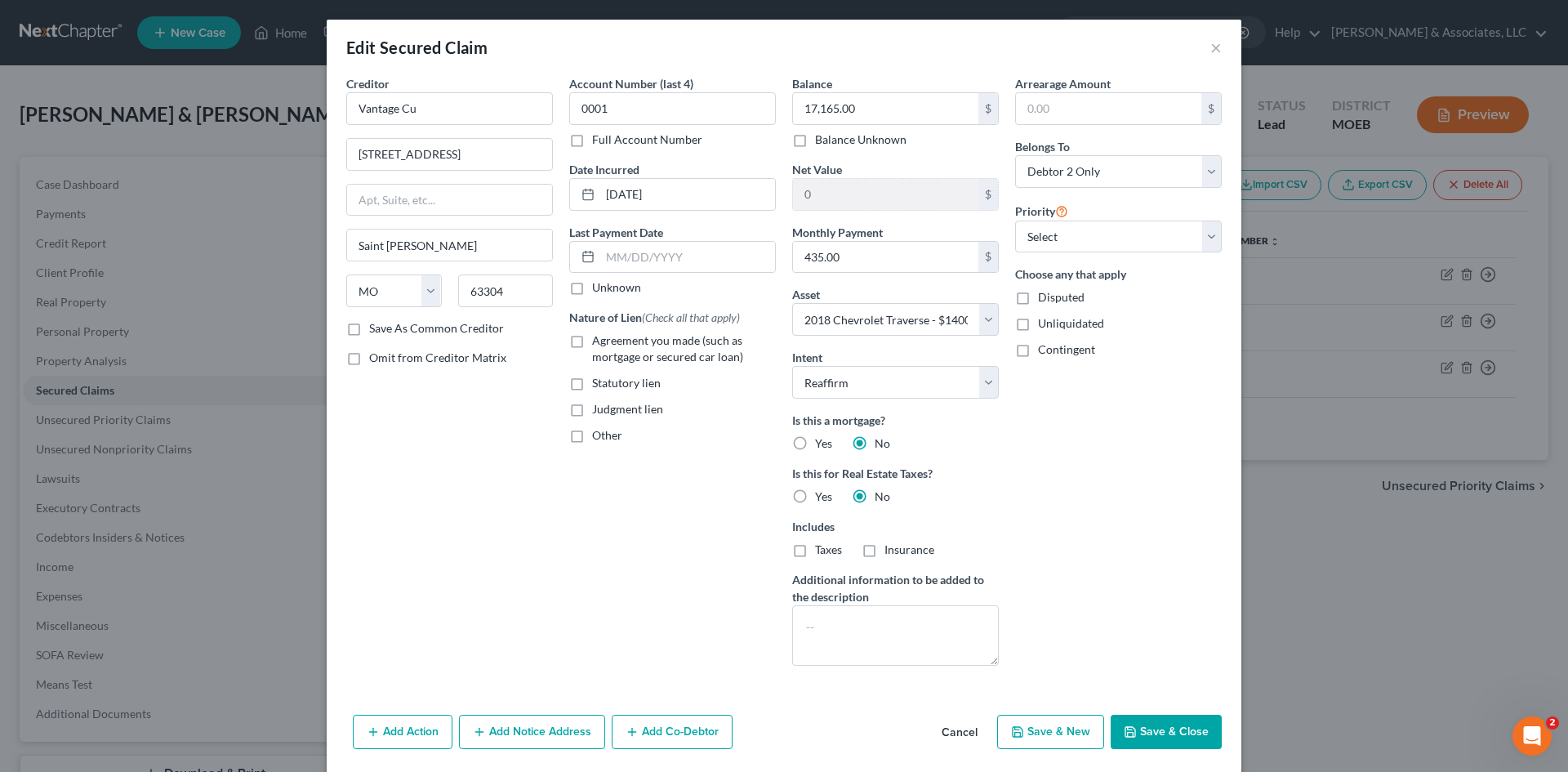
click at [599, 340] on input "Agreement you made (such as mortgage or secured car loan)" at bounding box center [604, 337] width 11 height 11
checkbox input "true"
click at [1156, 729] on button "Save & Close" at bounding box center [1166, 731] width 111 height 34
select select
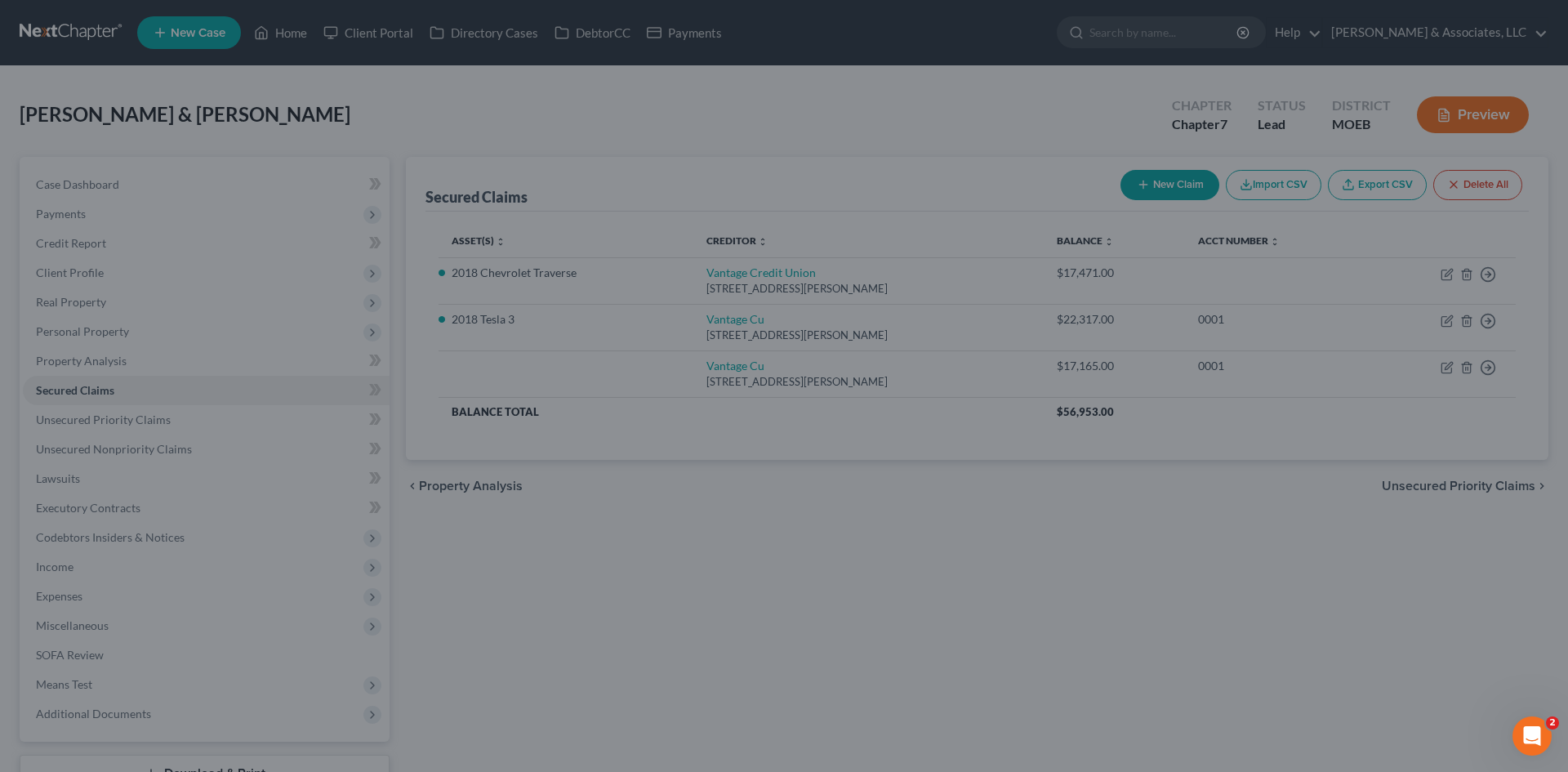
type input "-3,165.00"
select select "7"
type input "0"
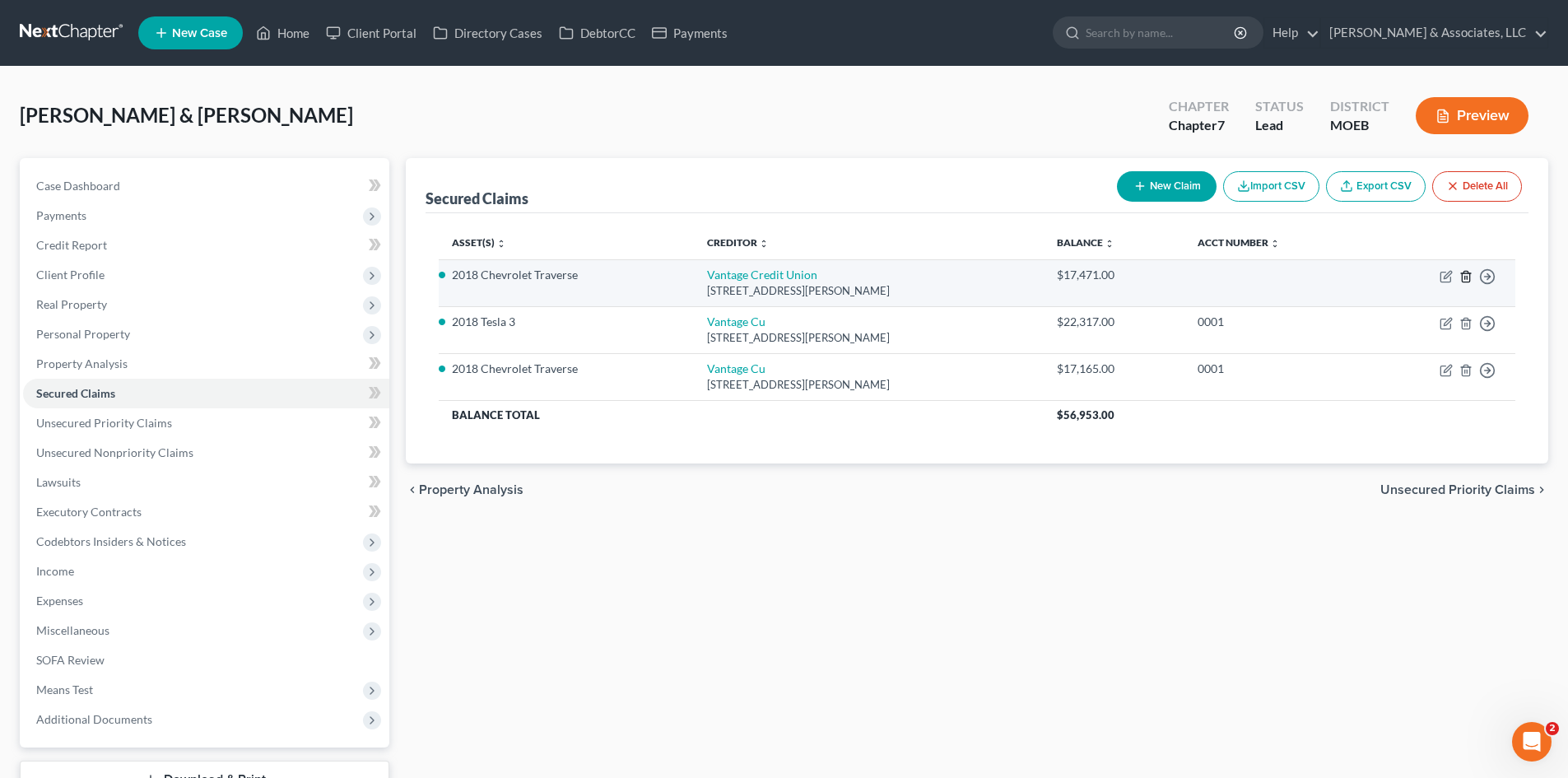
click at [1466, 278] on line "button" at bounding box center [1466, 277] width 0 height 3
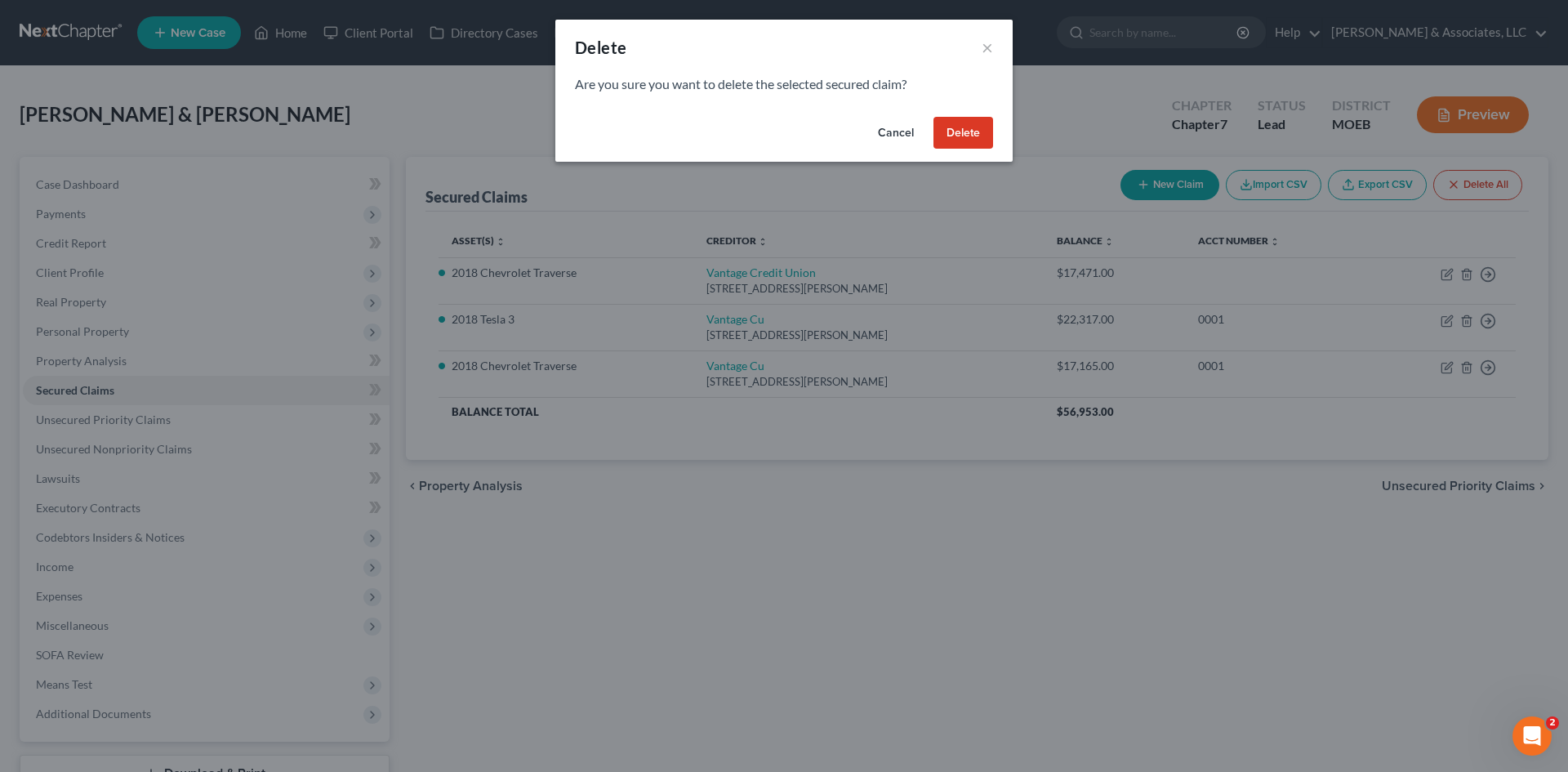
click at [972, 133] on button "Delete" at bounding box center [962, 133] width 60 height 32
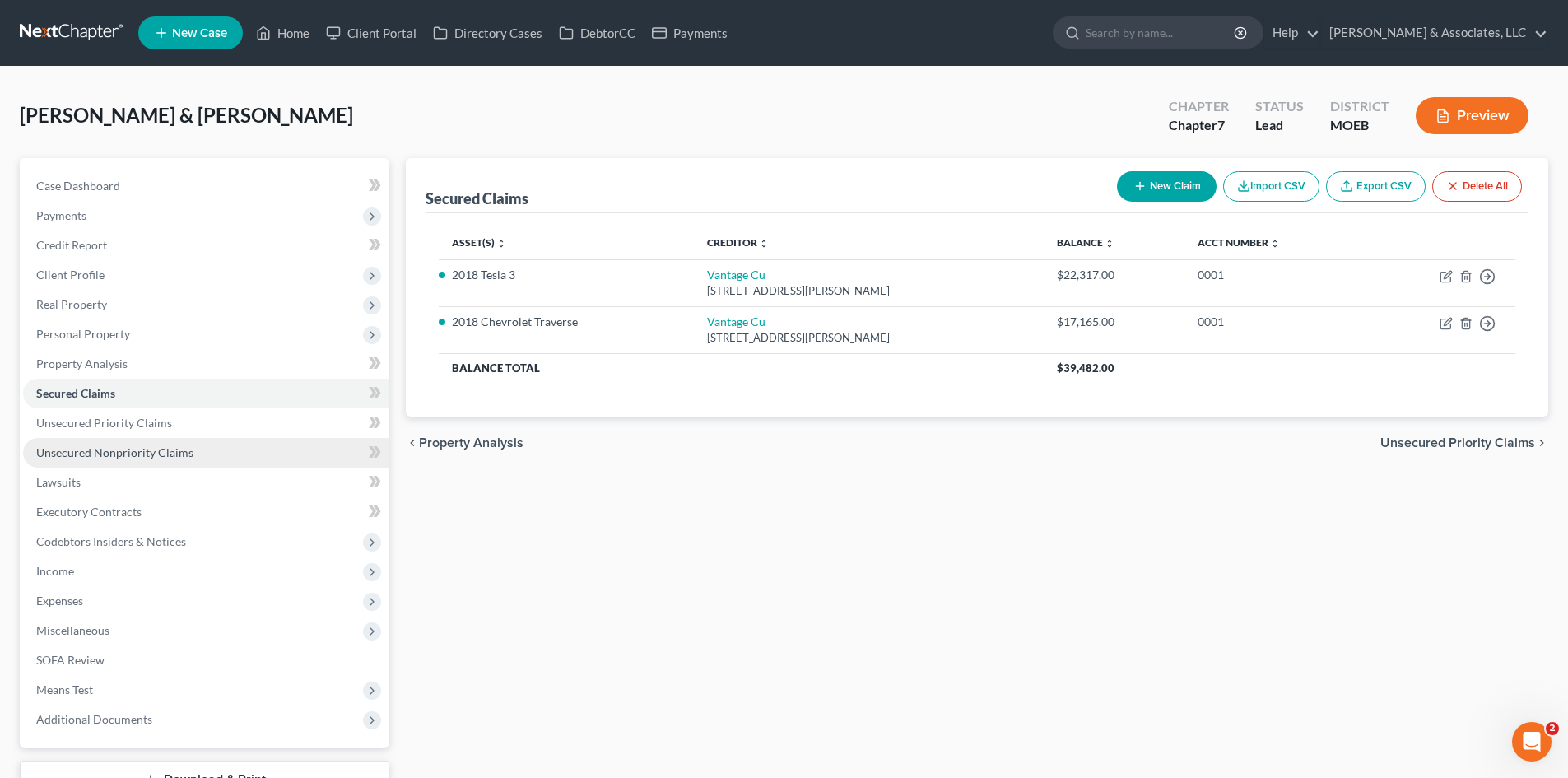
click at [131, 448] on span "Unsecured Nonpriority Claims" at bounding box center [115, 452] width 158 height 14
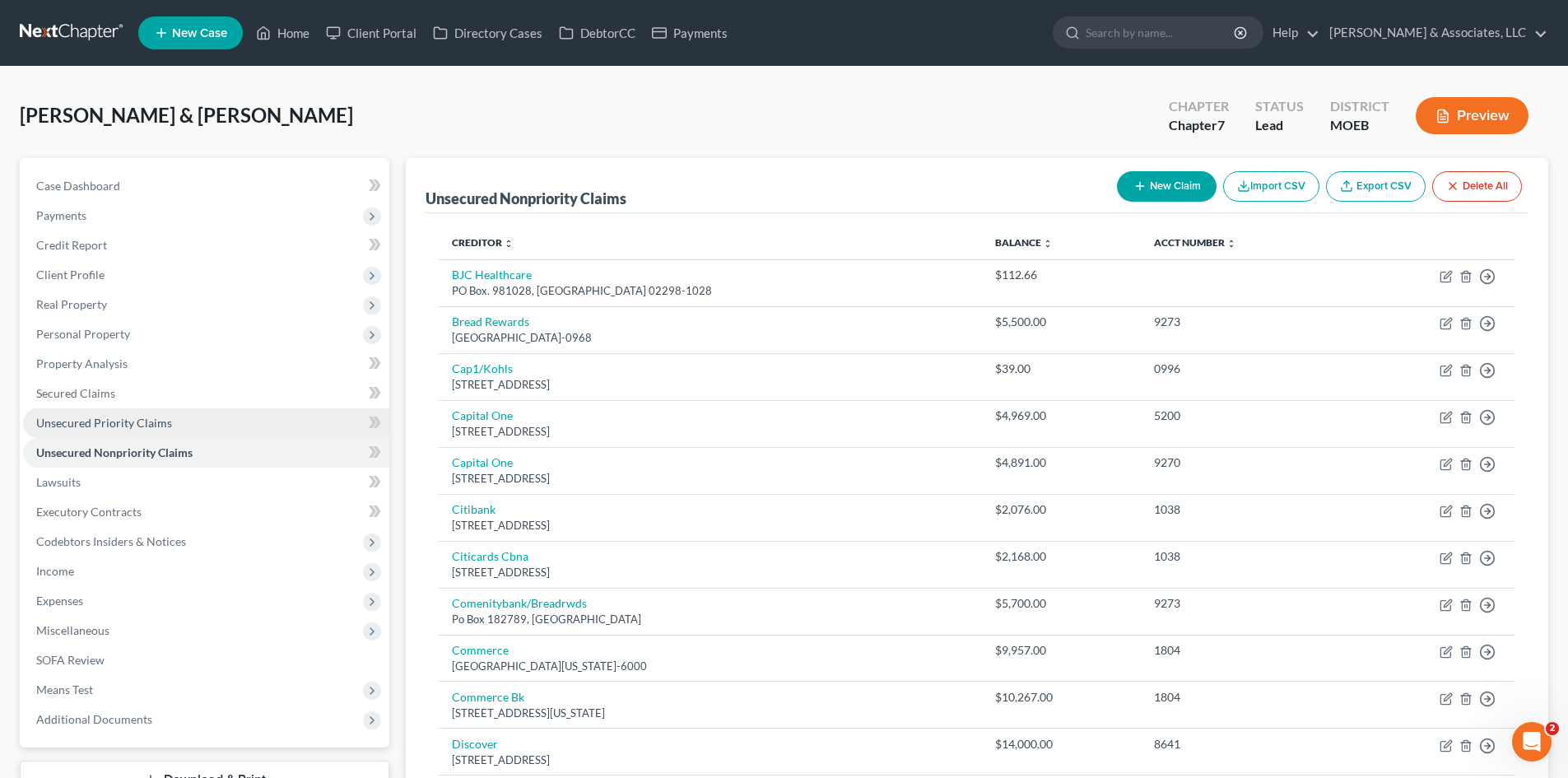
click at [124, 424] on span "Unsecured Priority Claims" at bounding box center [104, 422] width 136 height 14
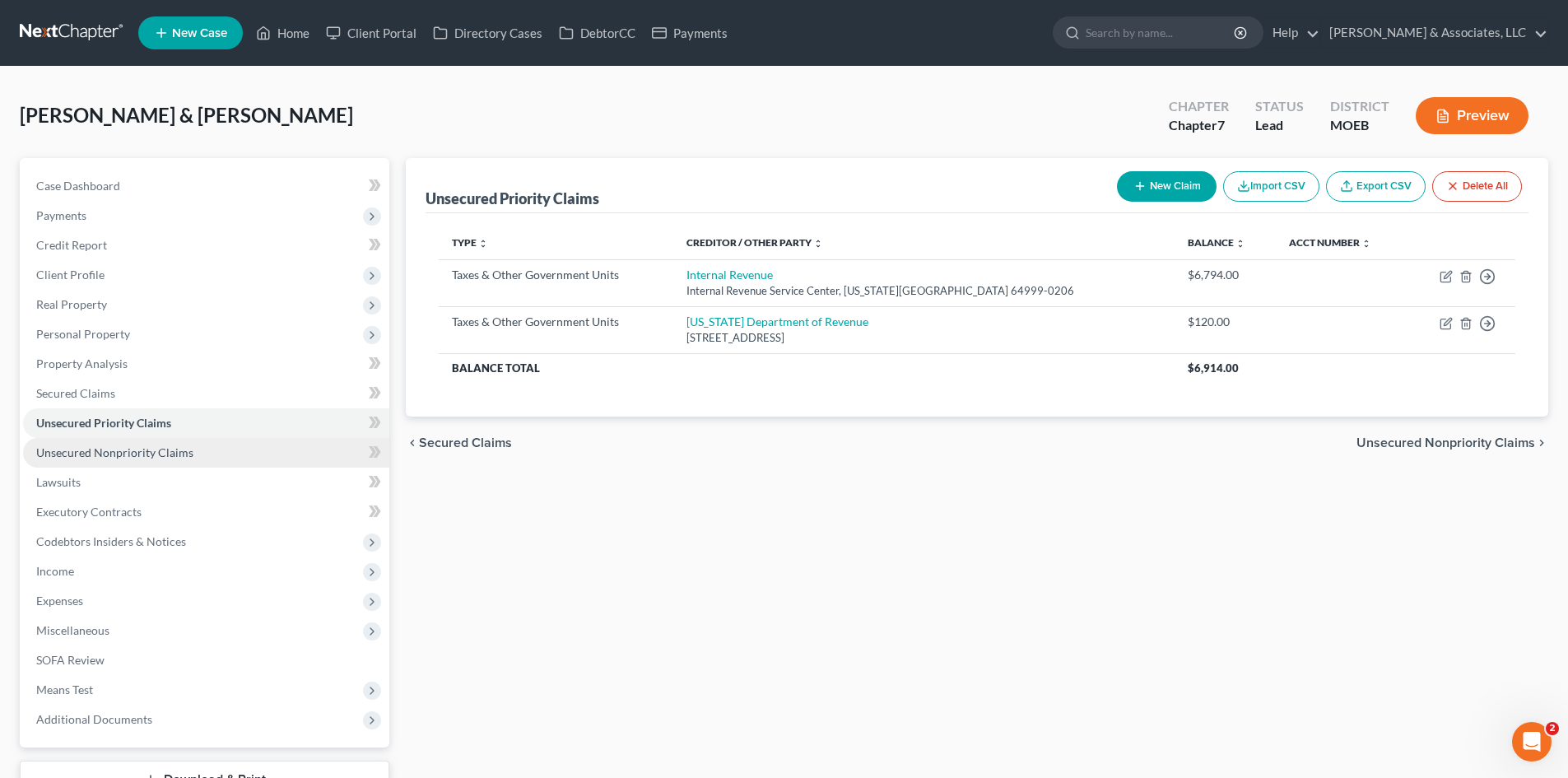
click at [112, 454] on span "Unsecured Nonpriority Claims" at bounding box center [115, 452] width 158 height 14
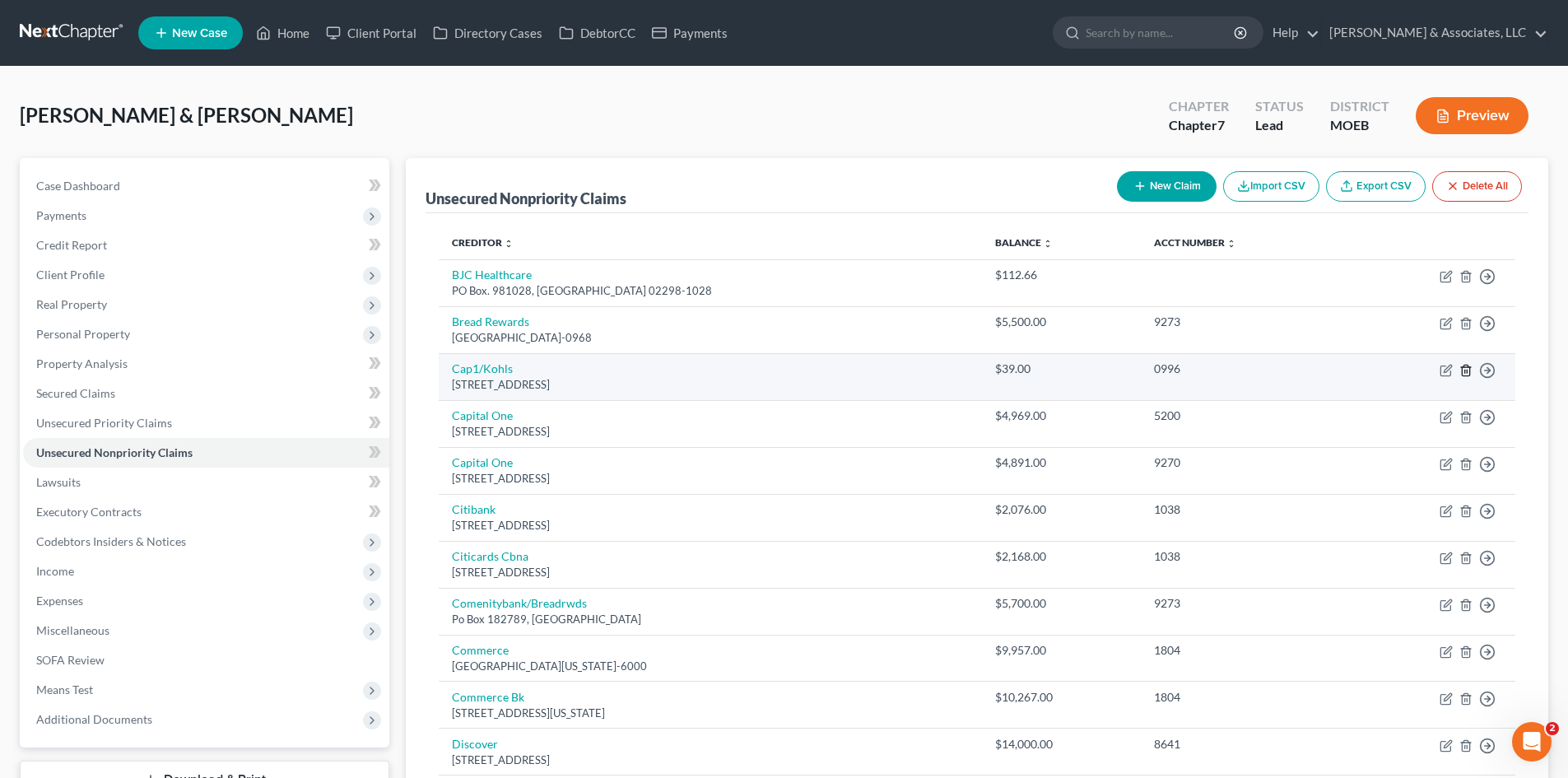
click at [1468, 368] on icon "button" at bounding box center [1466, 369] width 13 height 13
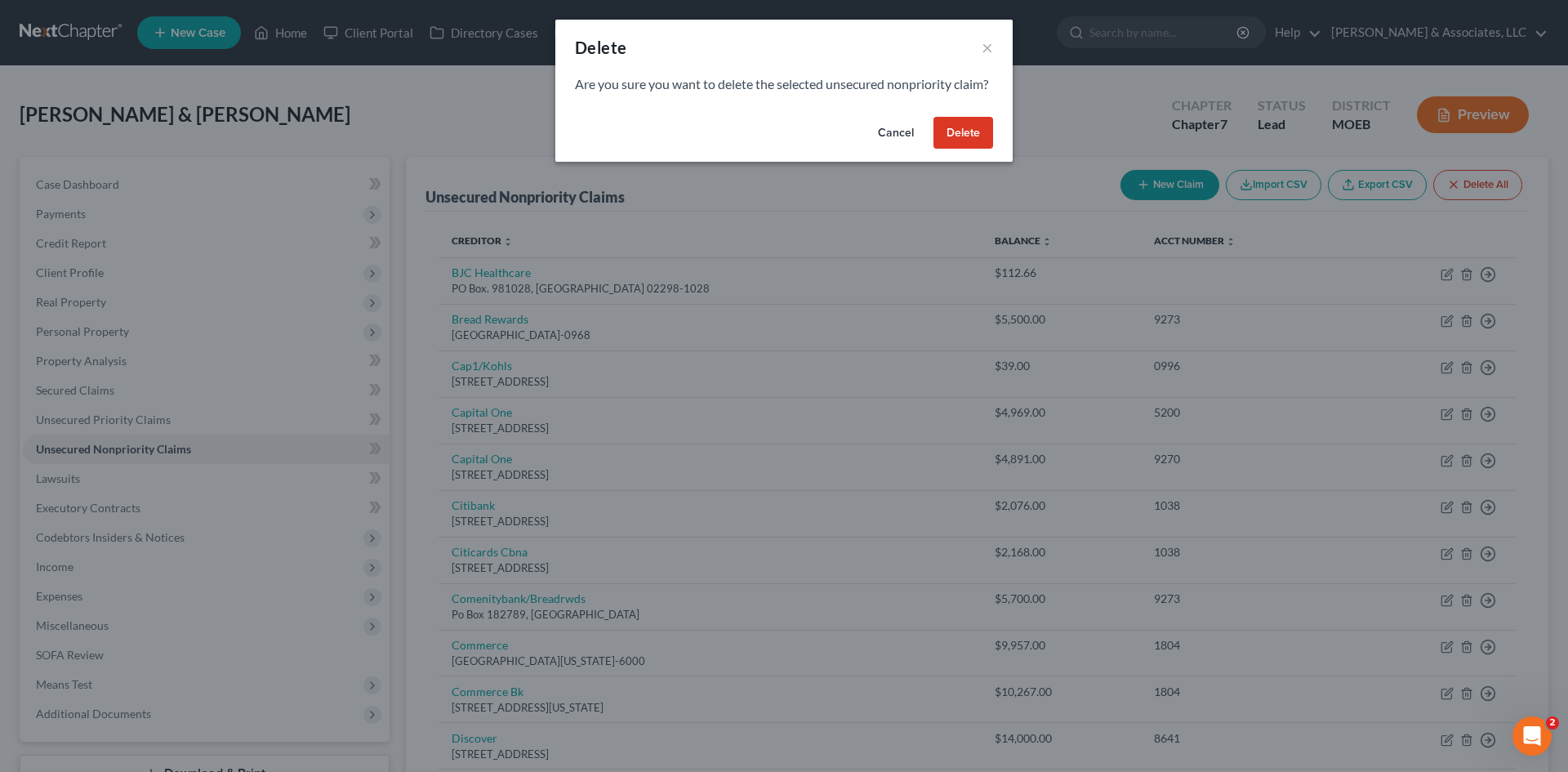
click at [963, 150] on button "Delete" at bounding box center [962, 133] width 60 height 32
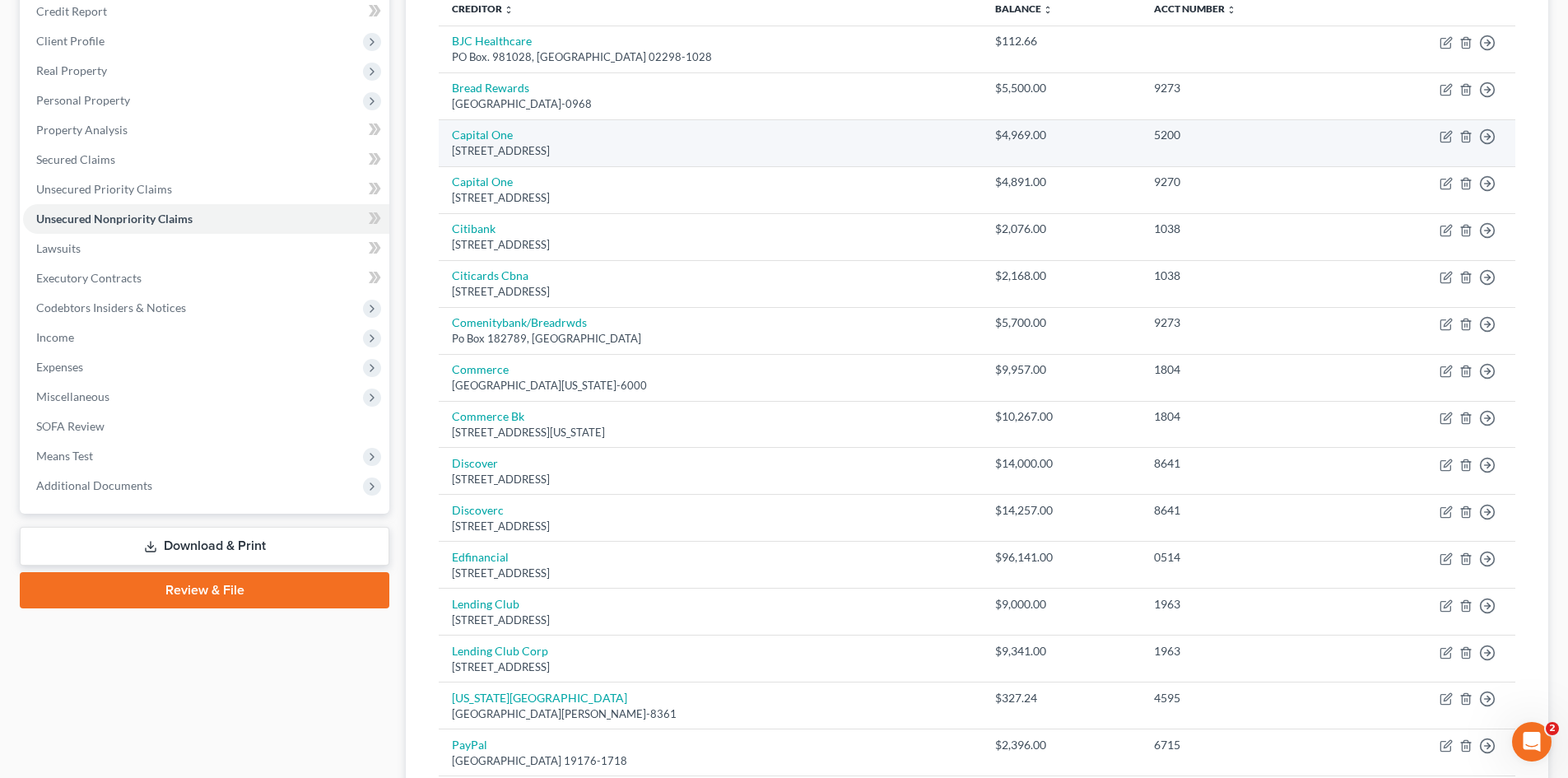
scroll to position [247, 0]
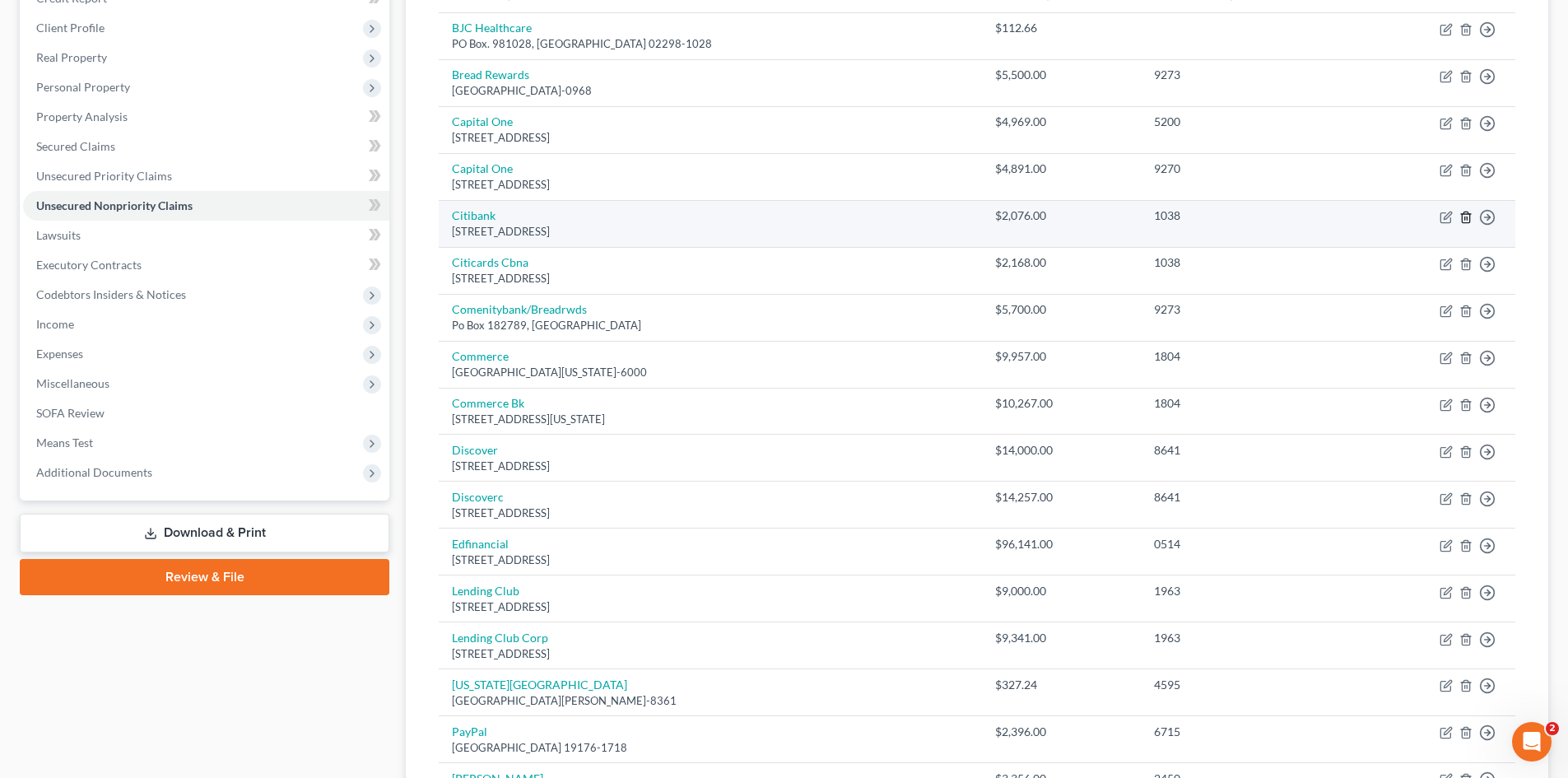
click at [1470, 217] on icon "button" at bounding box center [1466, 217] width 8 height 11
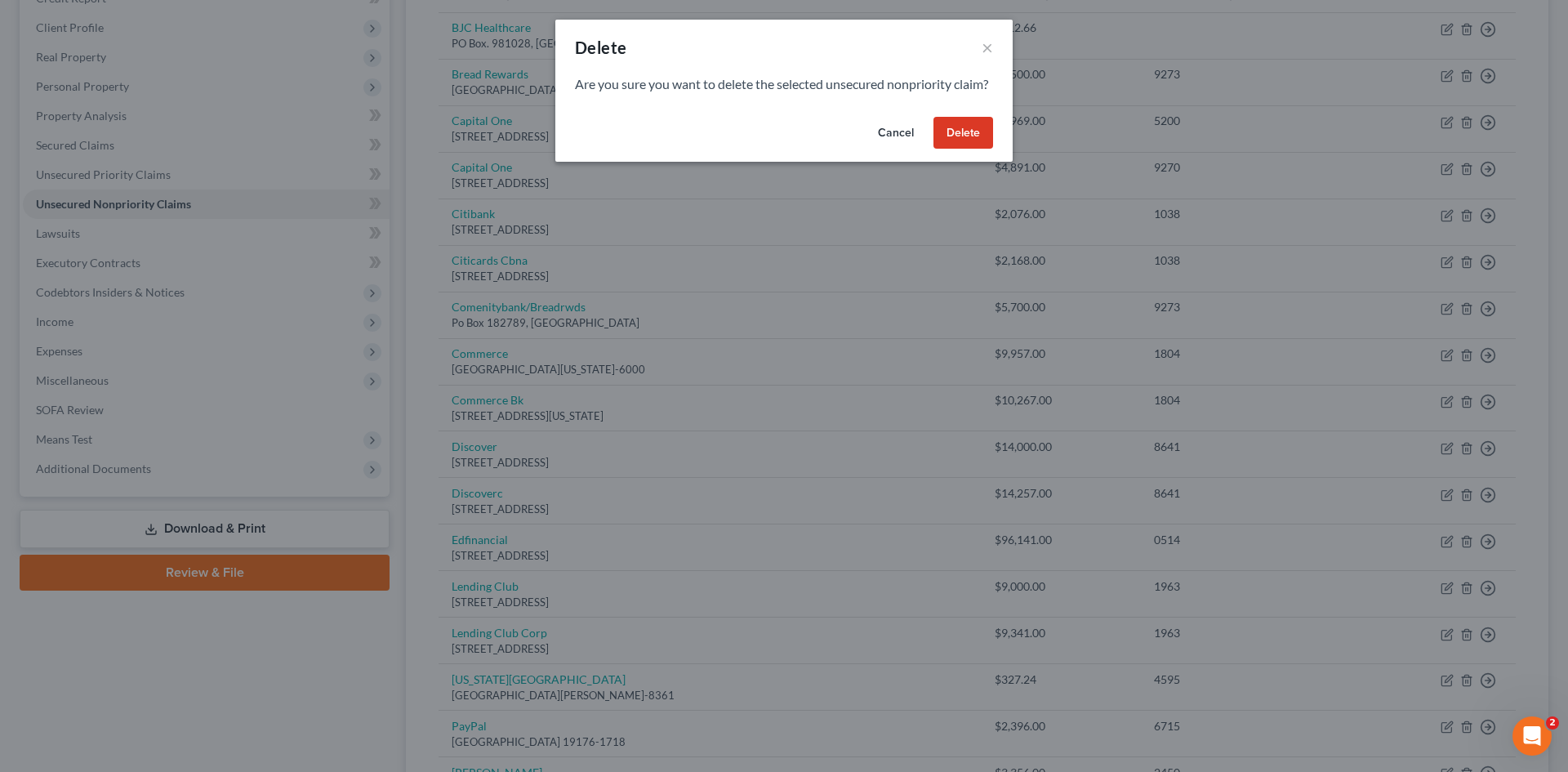
click at [964, 150] on button "Delete" at bounding box center [962, 133] width 60 height 32
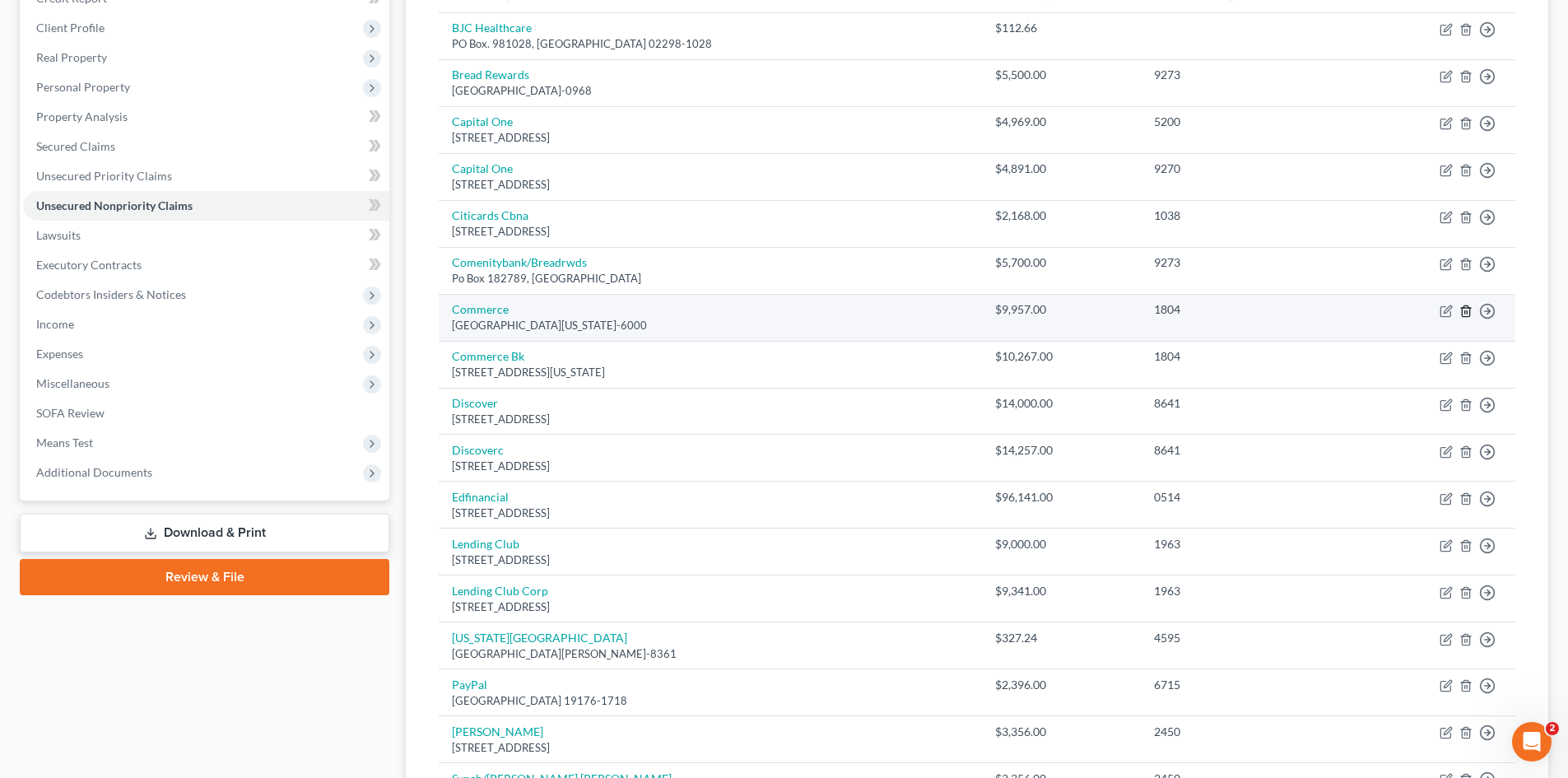
click at [1467, 313] on line "button" at bounding box center [1467, 311] width 0 height 3
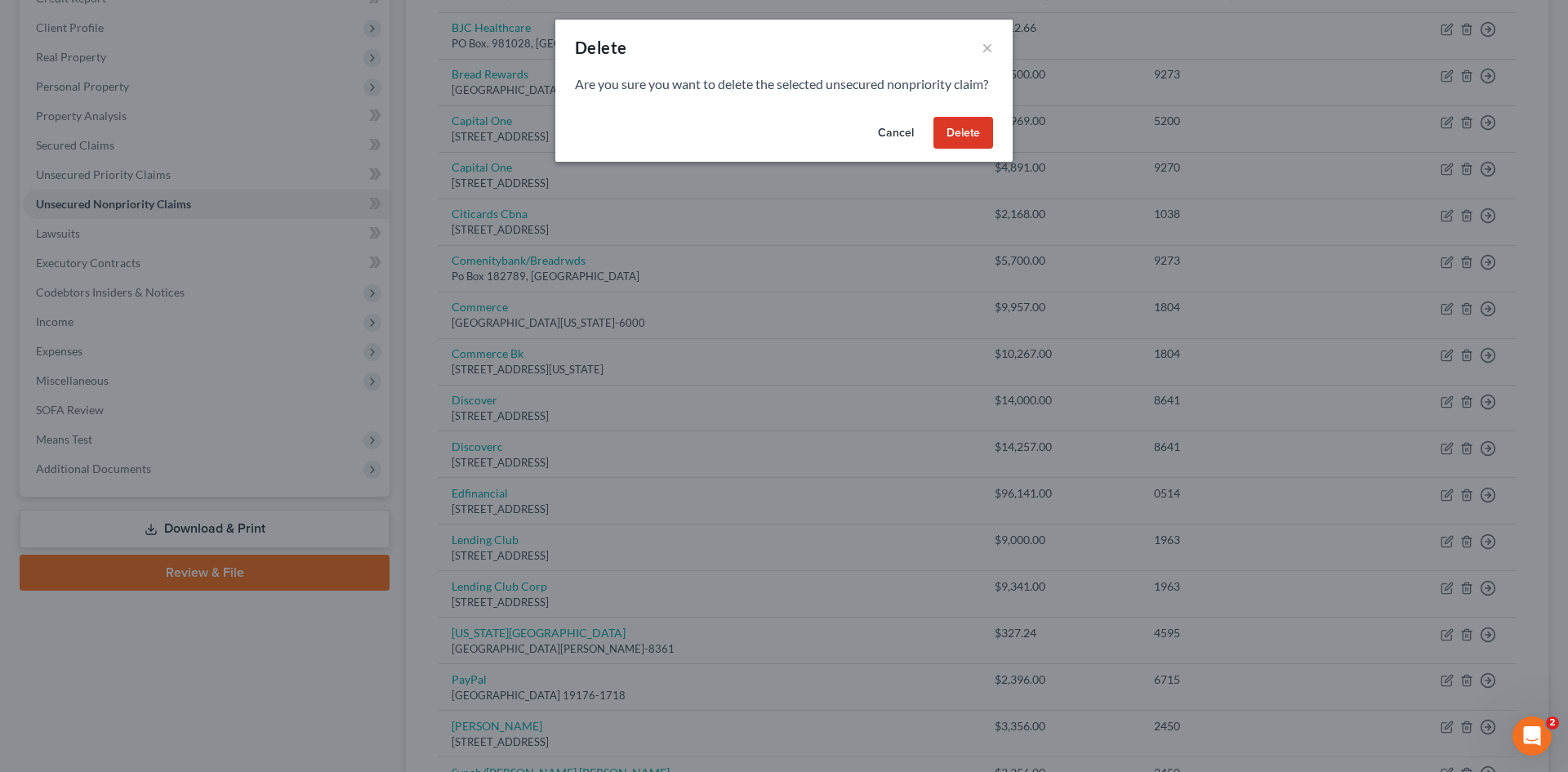
click at [964, 148] on button "Delete" at bounding box center [962, 133] width 60 height 32
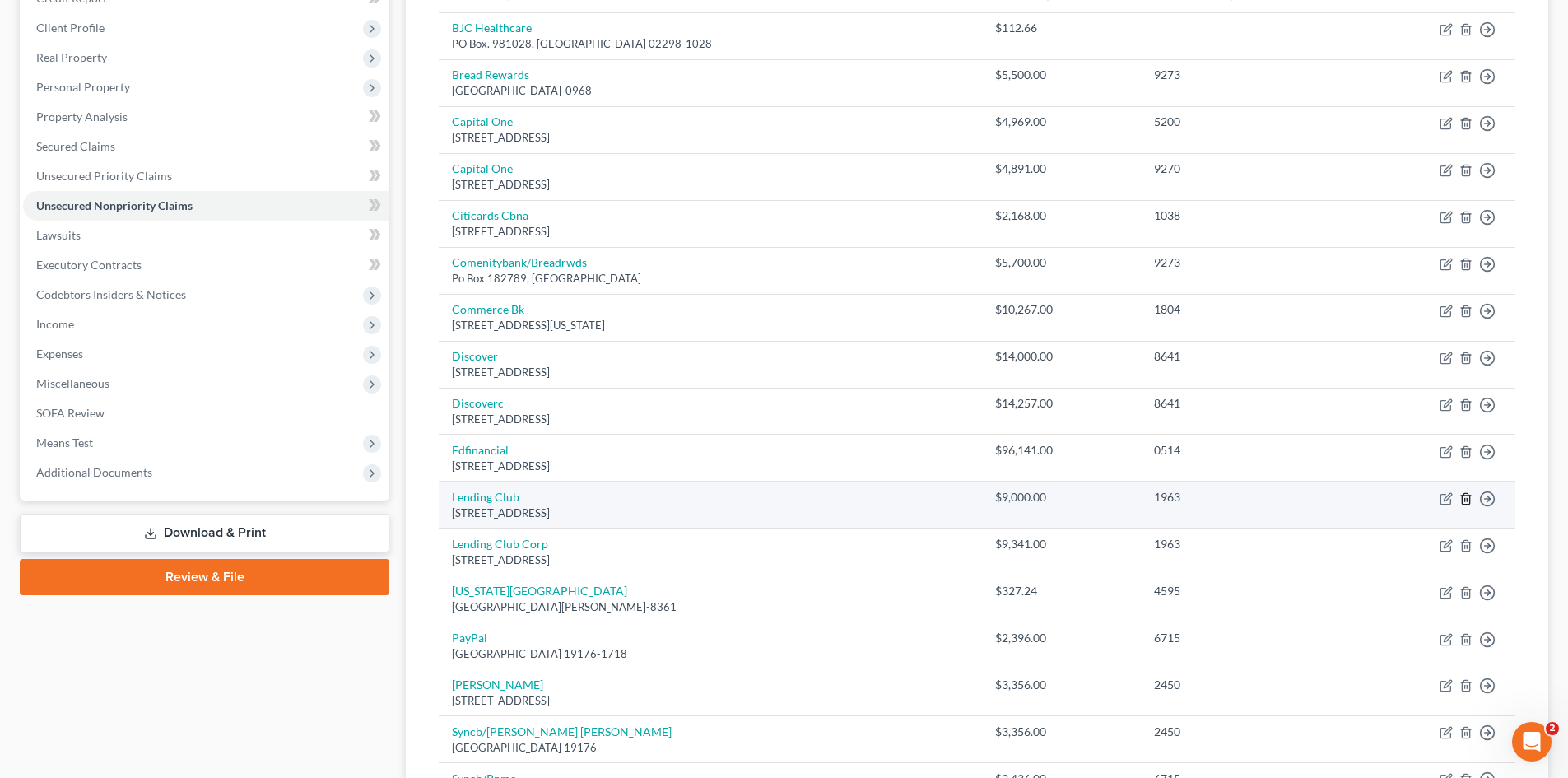
click at [1466, 500] on icon "button" at bounding box center [1466, 498] width 13 height 13
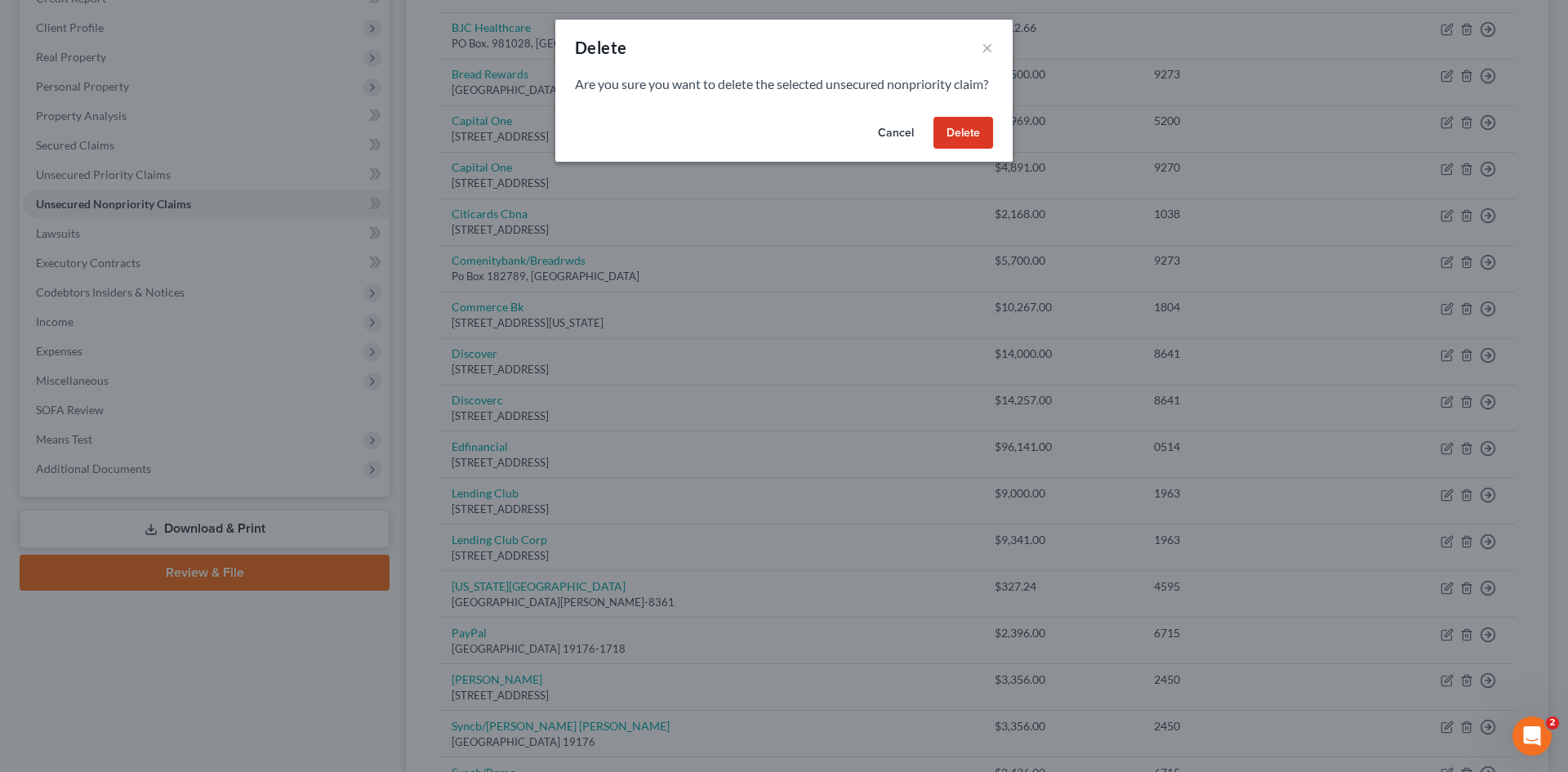
click at [956, 150] on button "Delete" at bounding box center [962, 133] width 60 height 32
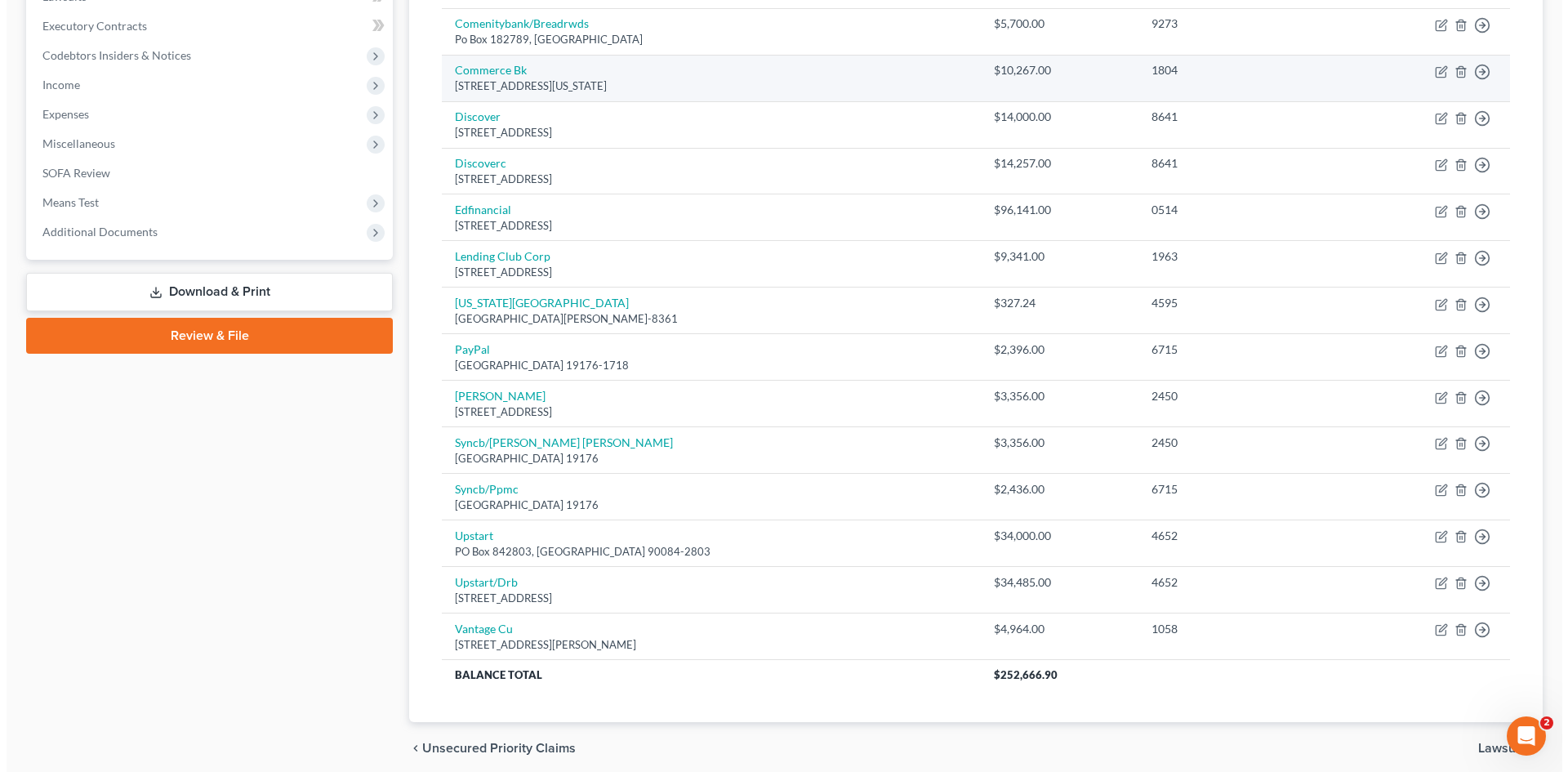
scroll to position [490, 0]
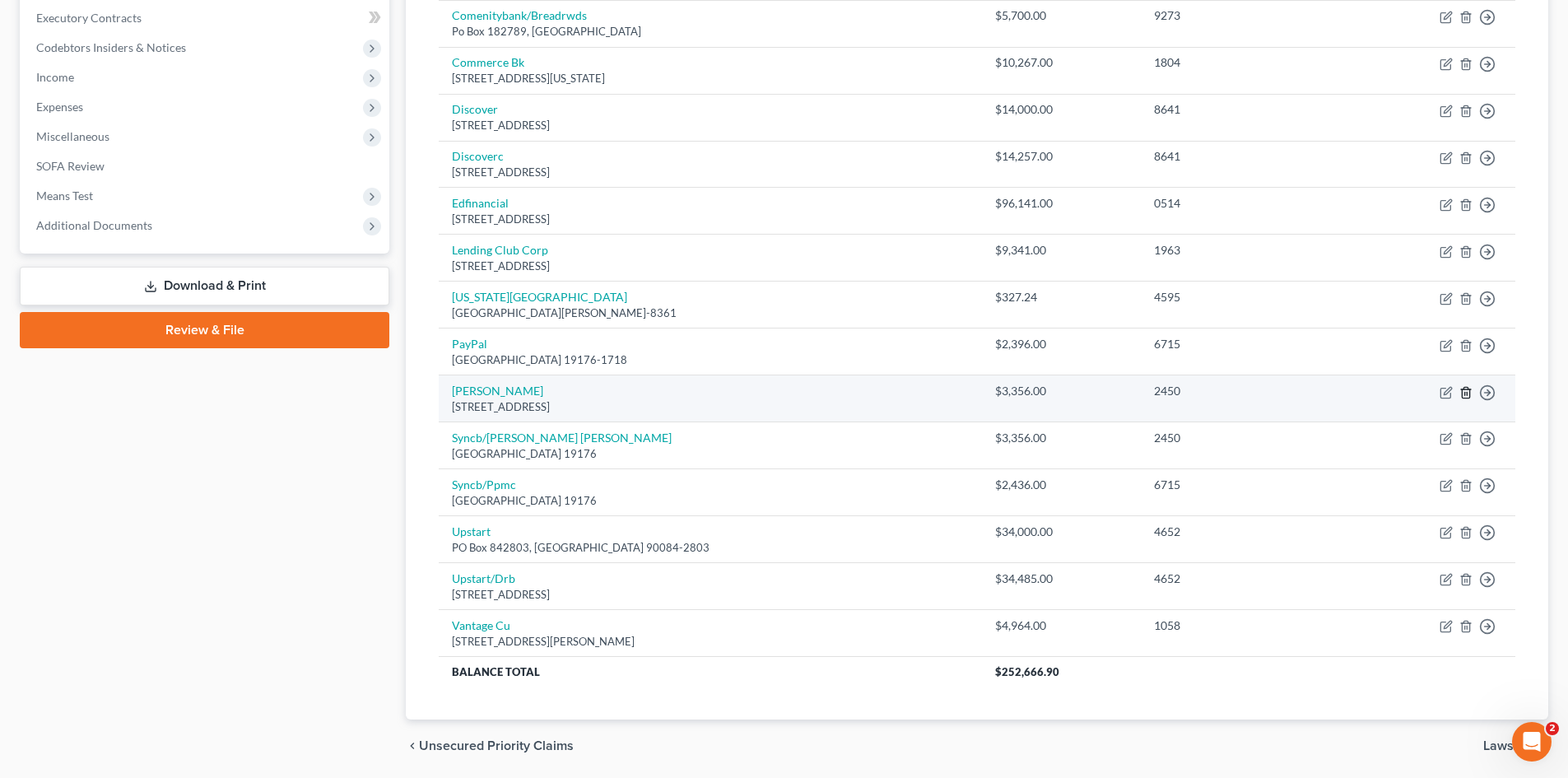
click at [1468, 395] on icon "button" at bounding box center [1466, 392] width 13 height 13
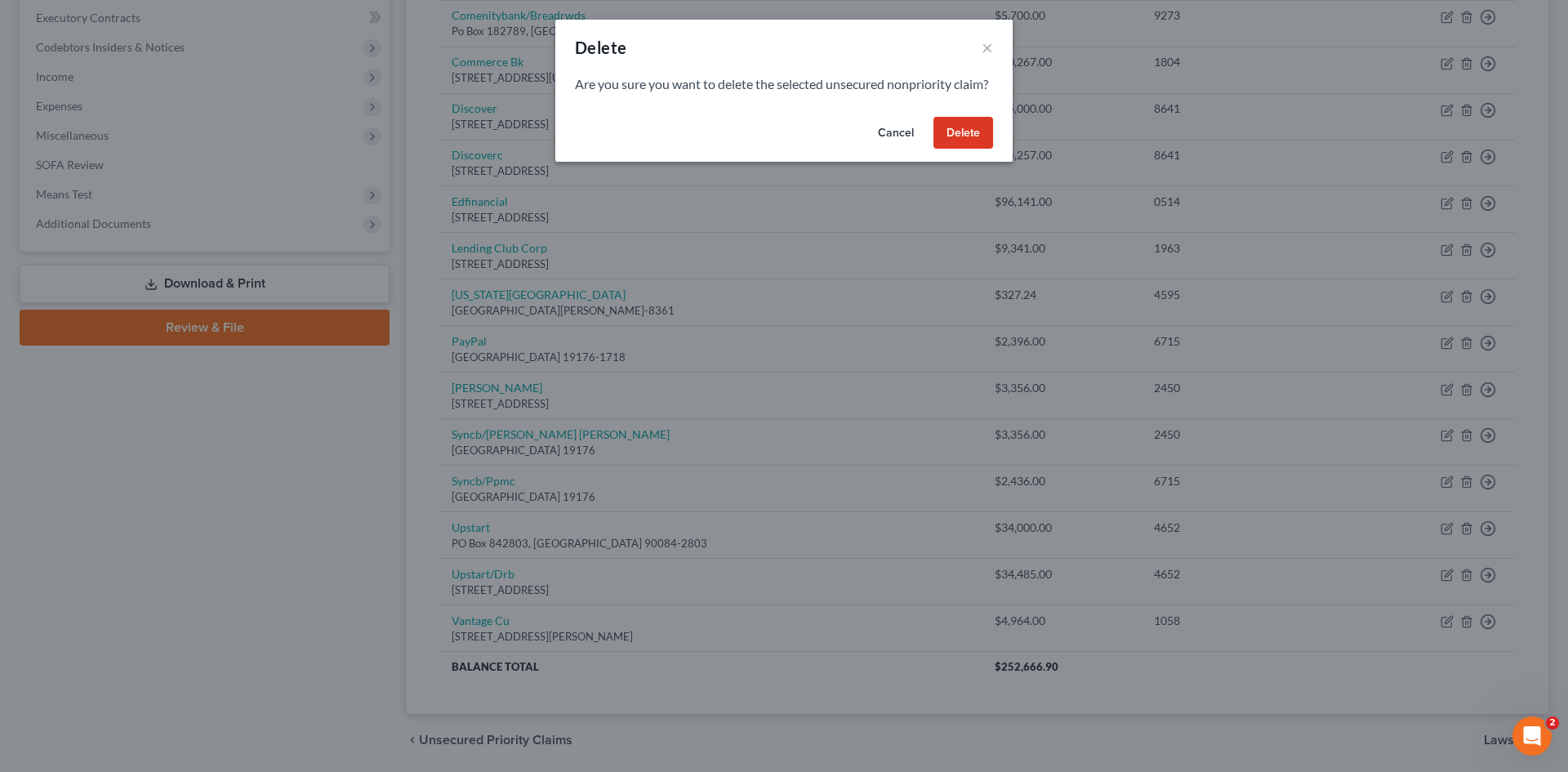
click at [959, 150] on button "Delete" at bounding box center [962, 133] width 60 height 32
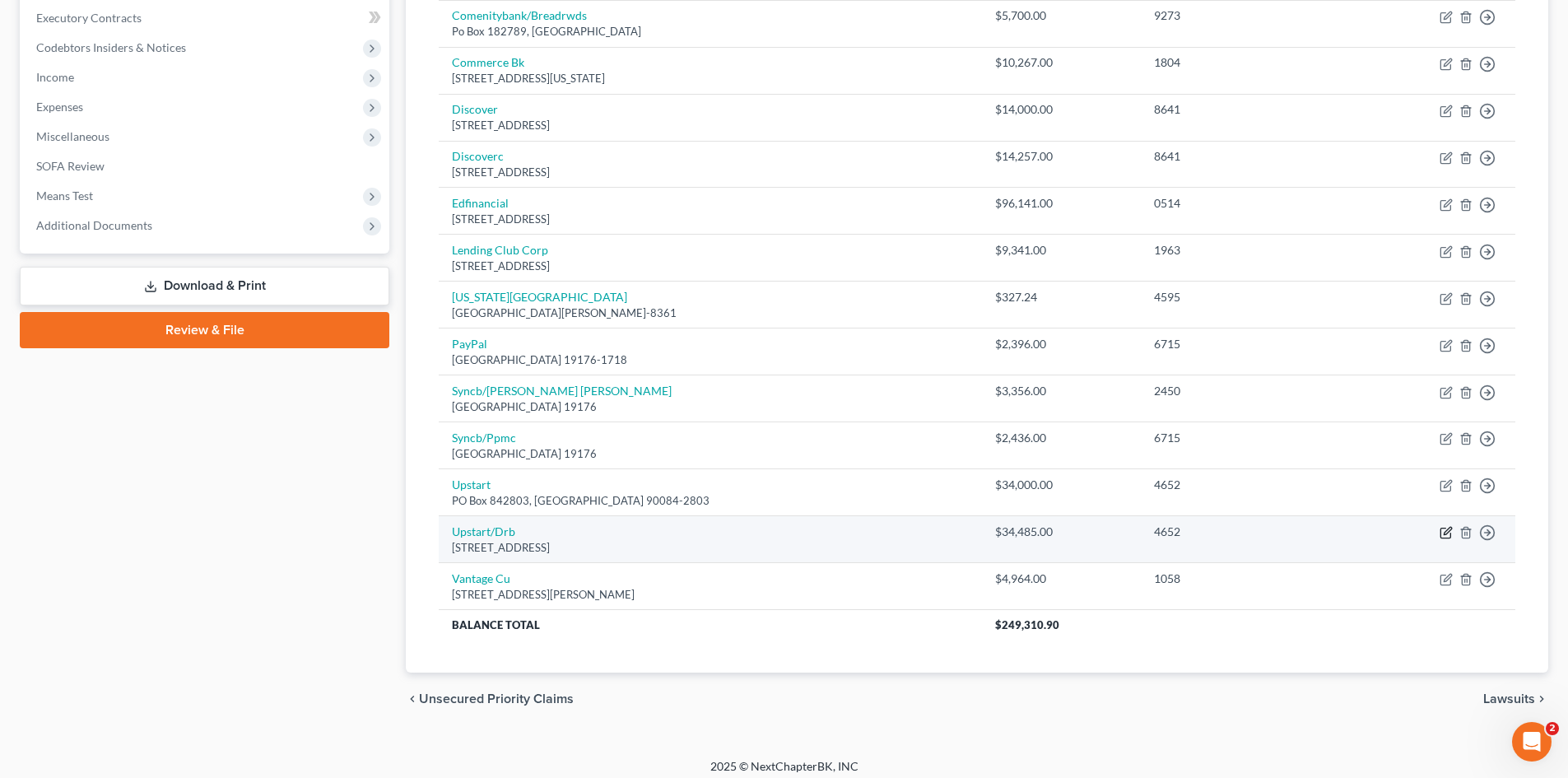
click at [1441, 533] on icon "button" at bounding box center [1446, 534] width 10 height 10
select select "4"
select select "1"
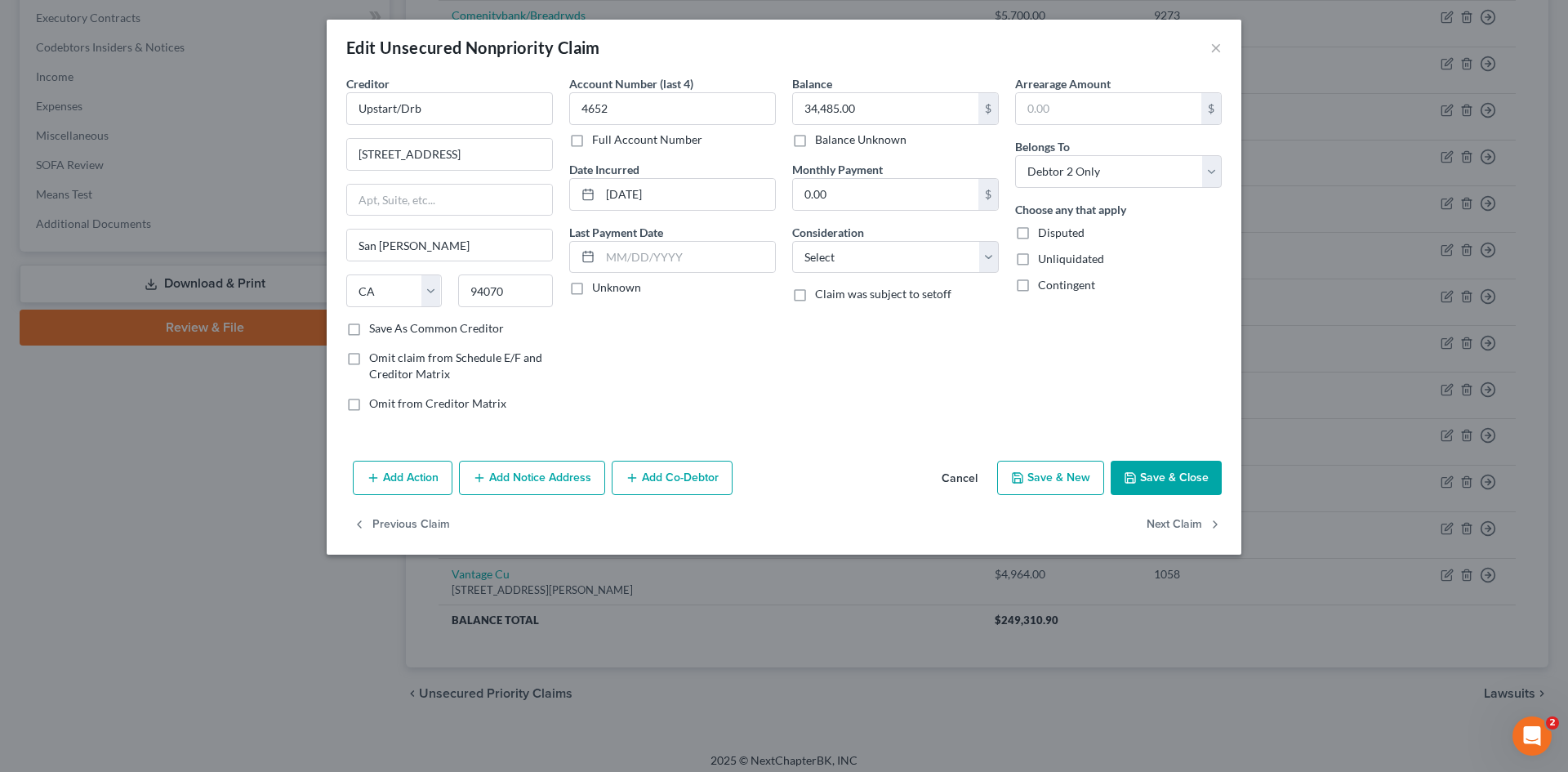
click at [1169, 480] on button "Save & Close" at bounding box center [1166, 477] width 111 height 34
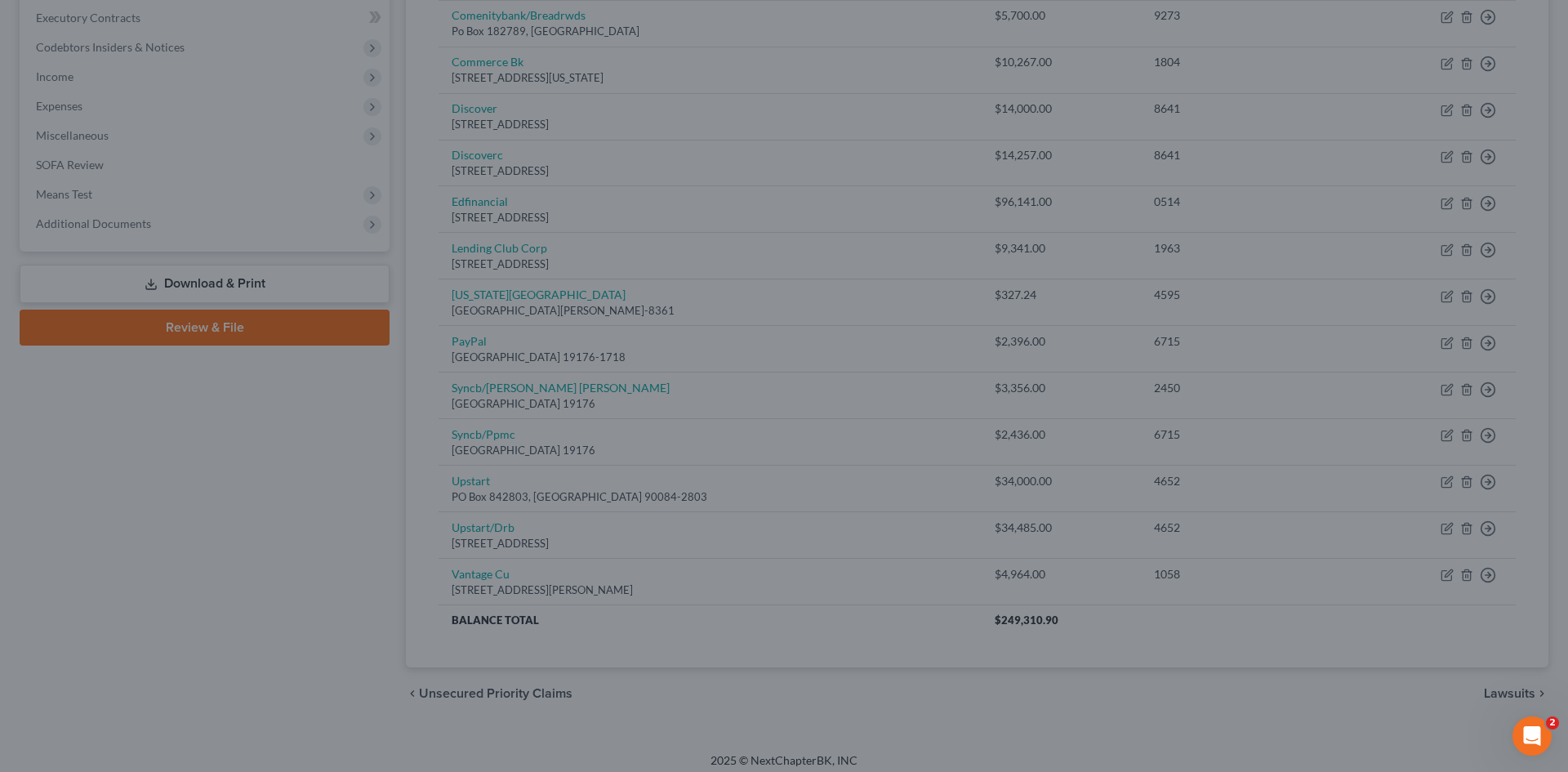
type input "0"
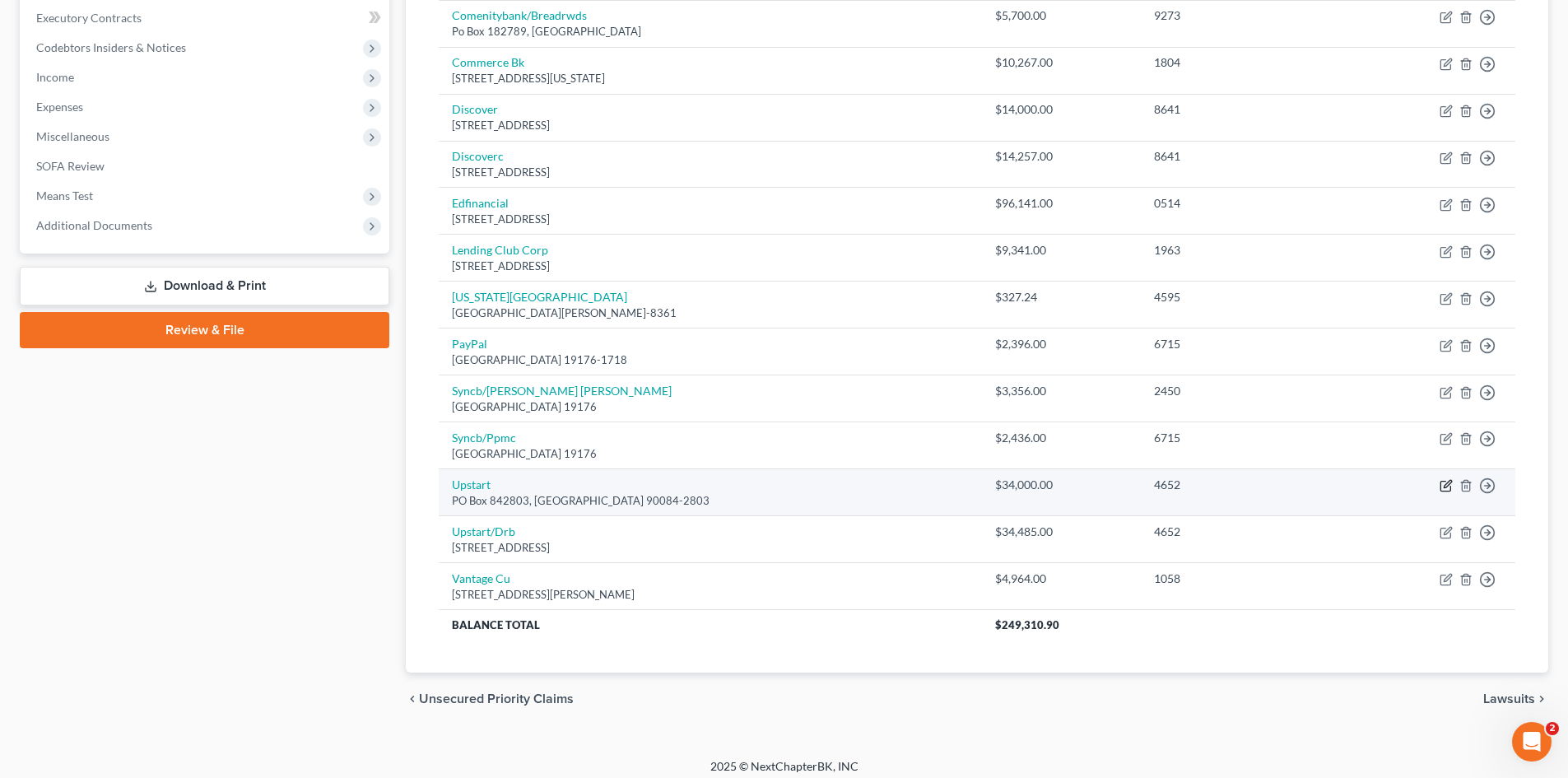
click at [1443, 485] on icon "button" at bounding box center [1446, 485] width 13 height 13
select select "4"
select select "14"
select select "1"
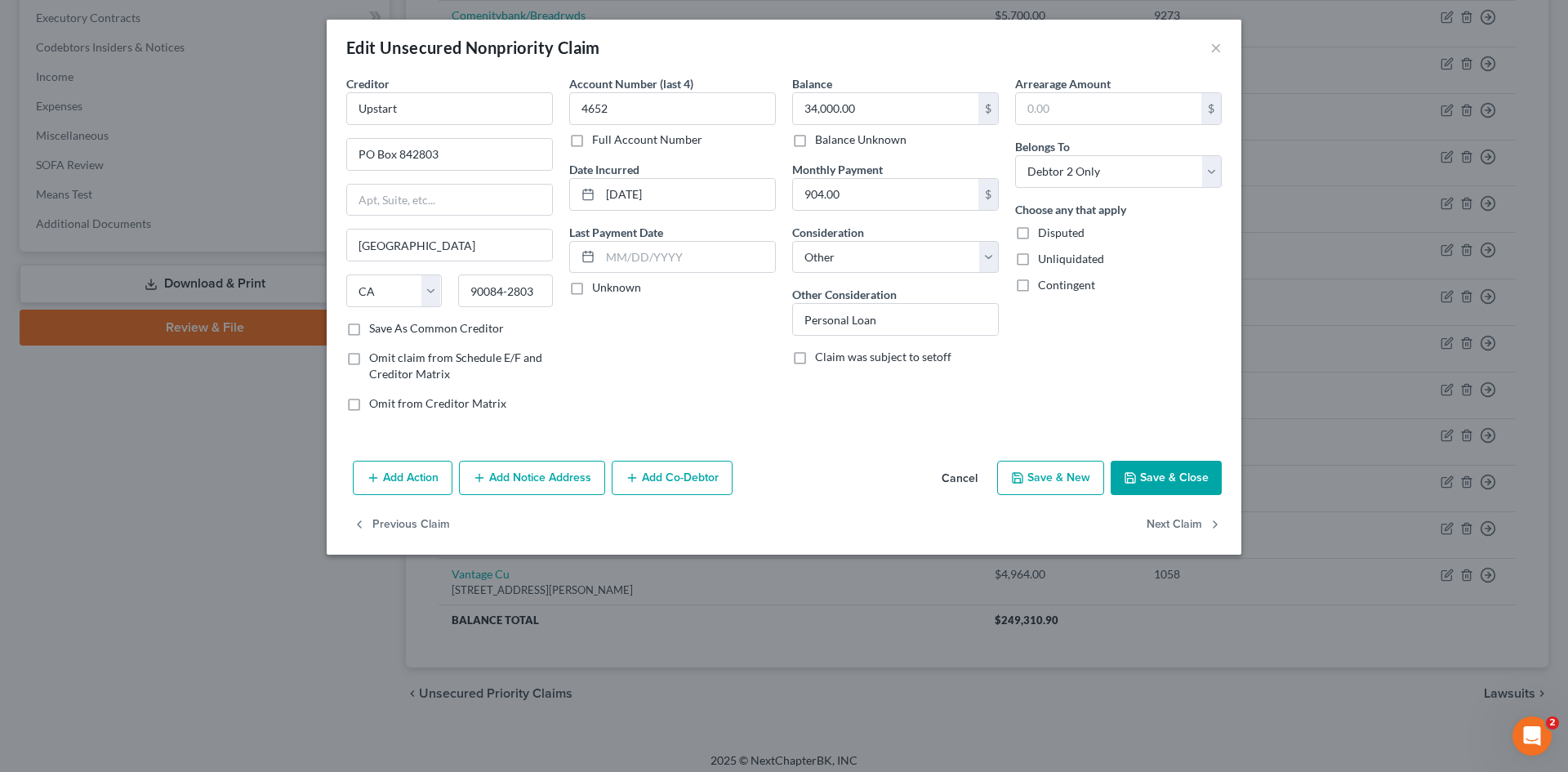
click at [1201, 473] on button "Save & Close" at bounding box center [1166, 477] width 111 height 34
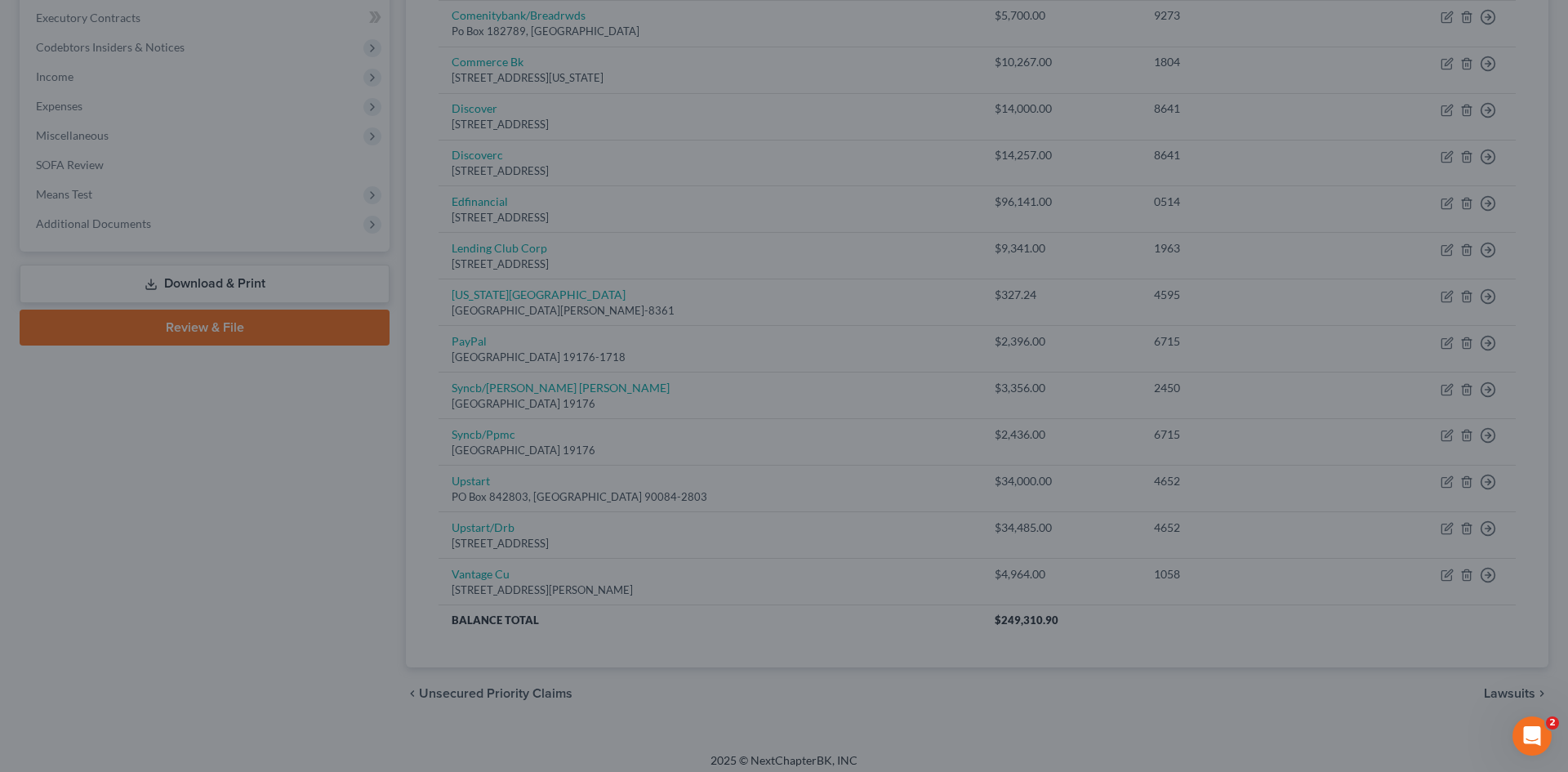
type input "0"
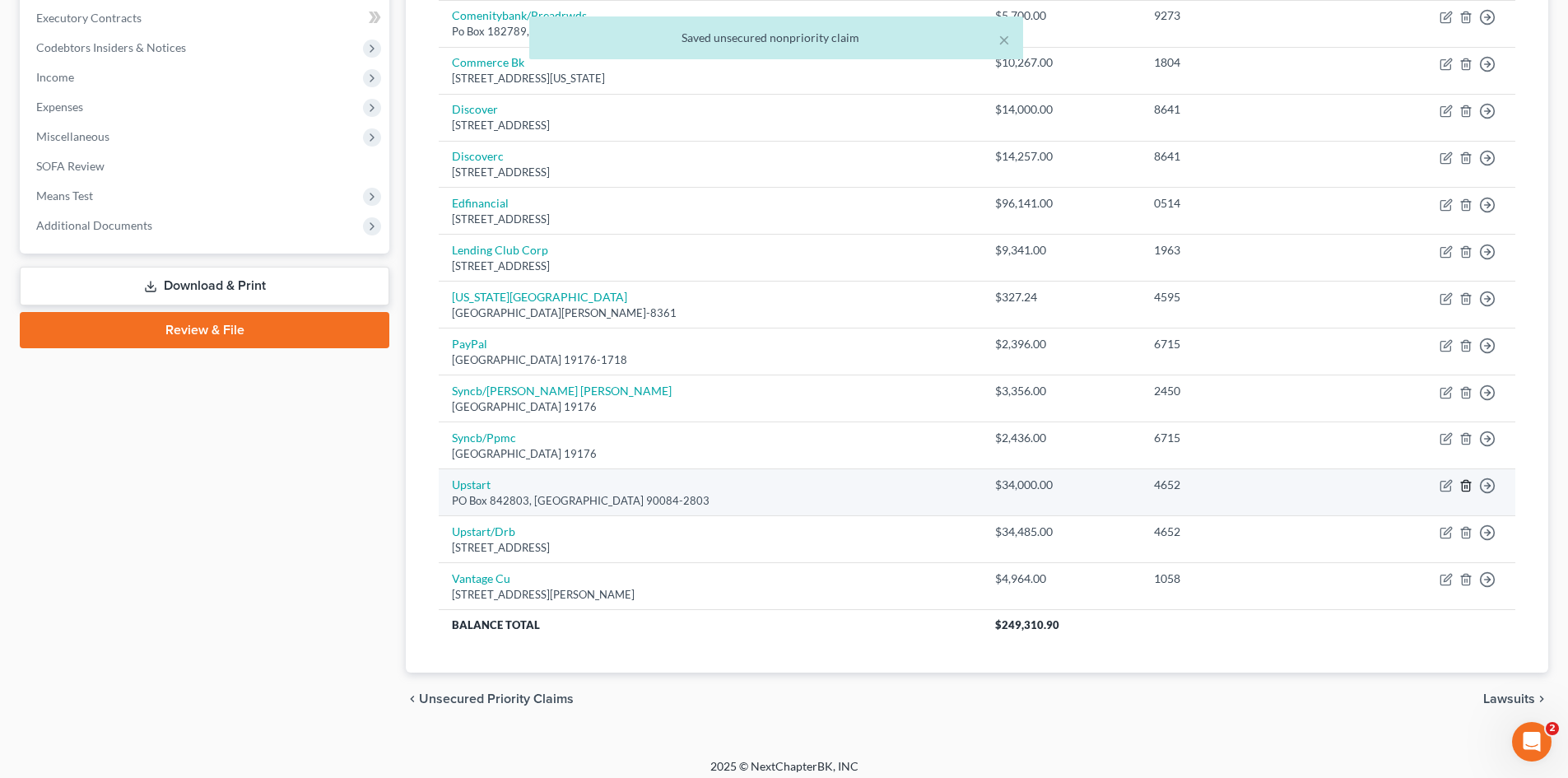
click at [1467, 485] on icon "button" at bounding box center [1466, 485] width 13 height 13
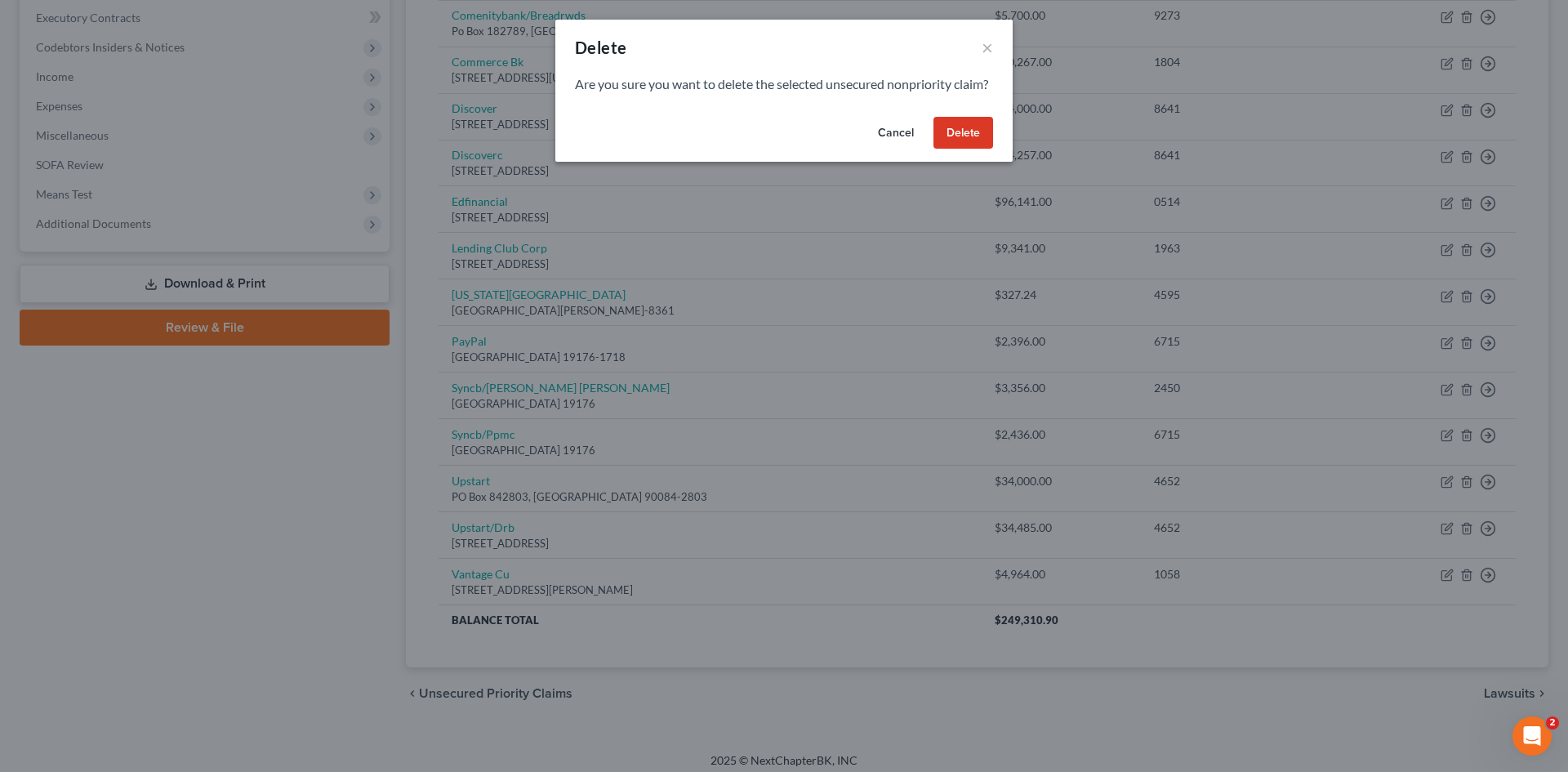
click at [957, 150] on button "Delete" at bounding box center [962, 133] width 60 height 32
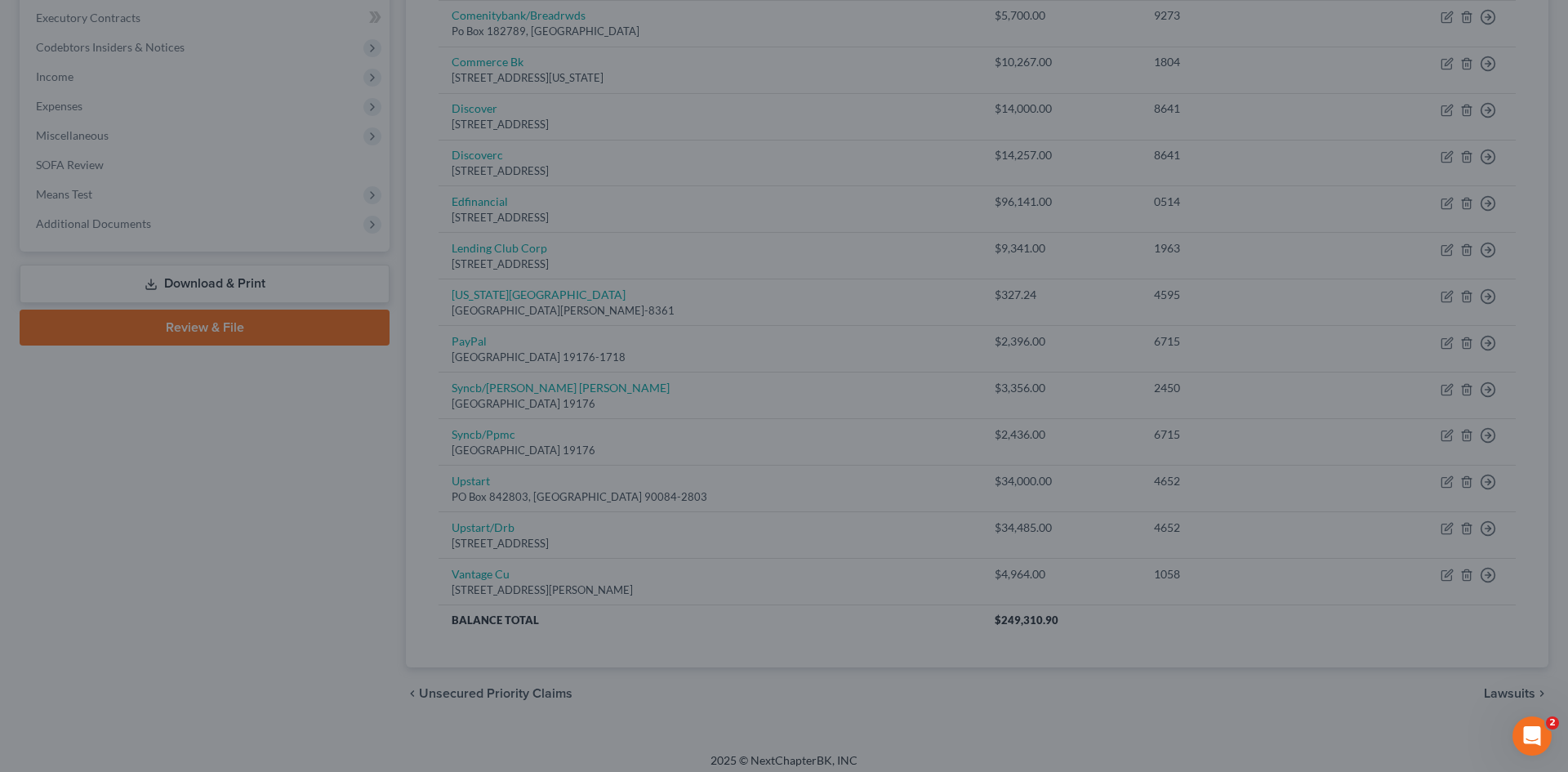
scroll to position [453, 0]
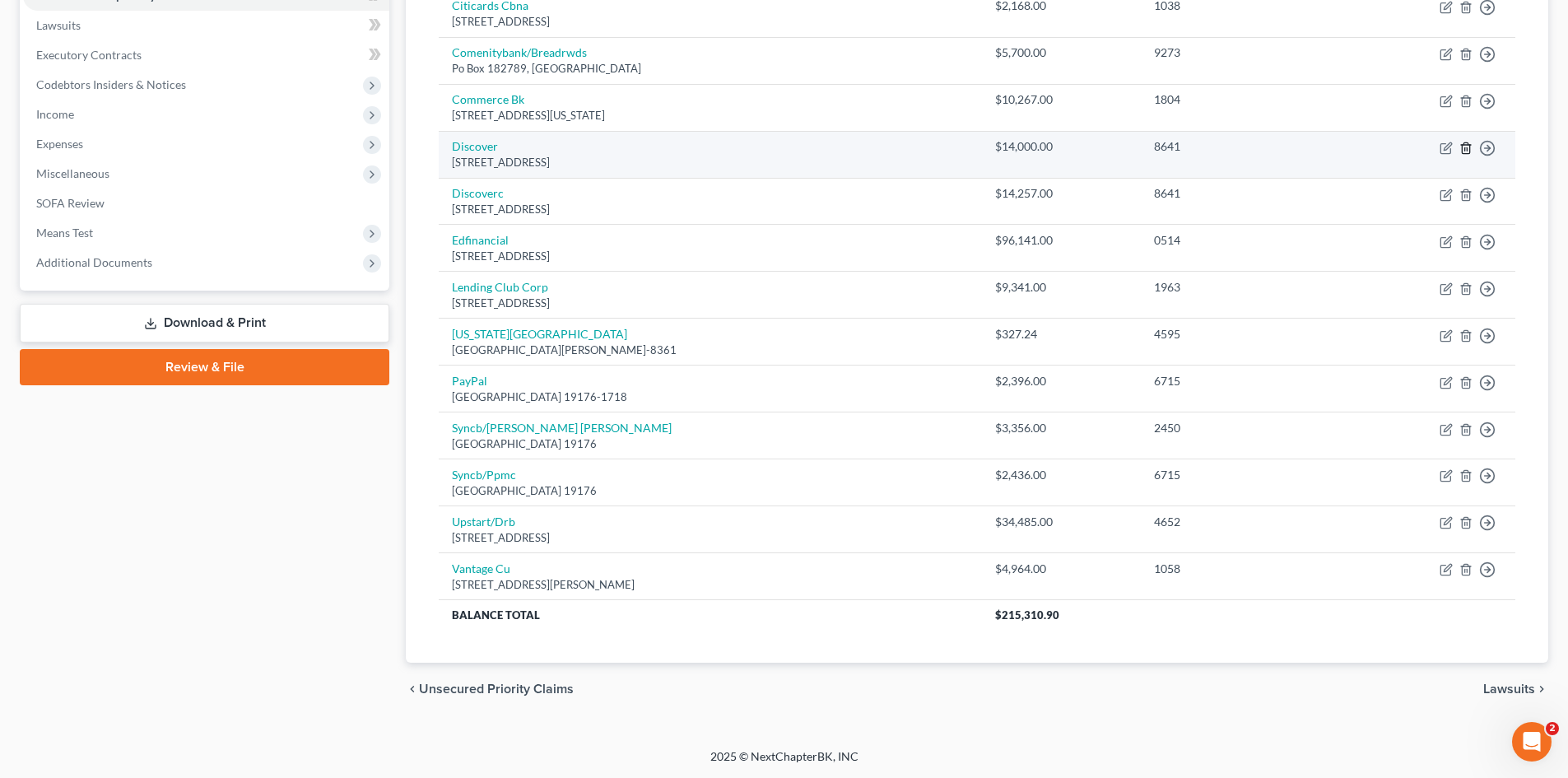
click at [1466, 148] on icon "button" at bounding box center [1466, 148] width 13 height 13
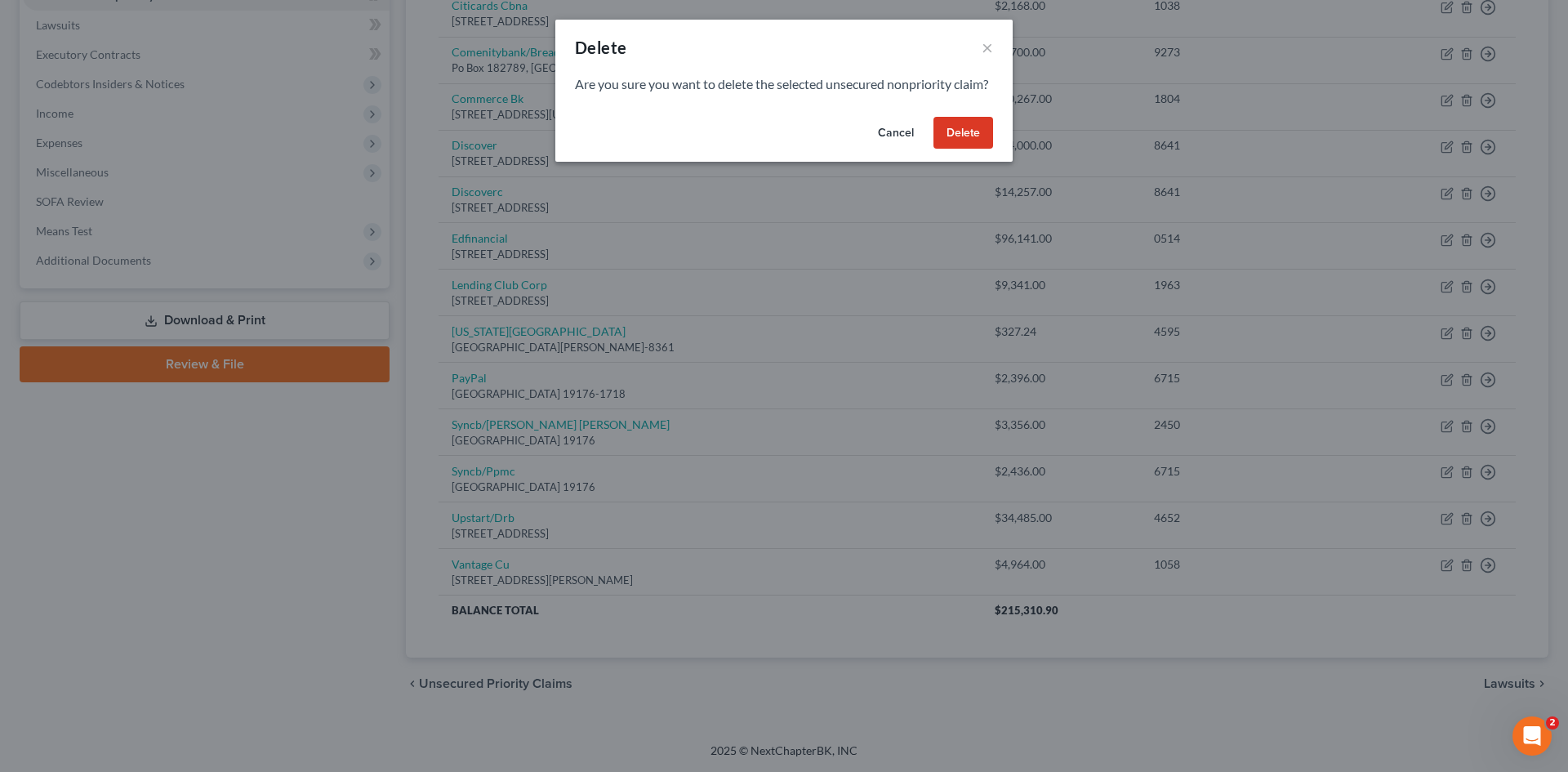
click at [972, 150] on button "Delete" at bounding box center [962, 133] width 60 height 32
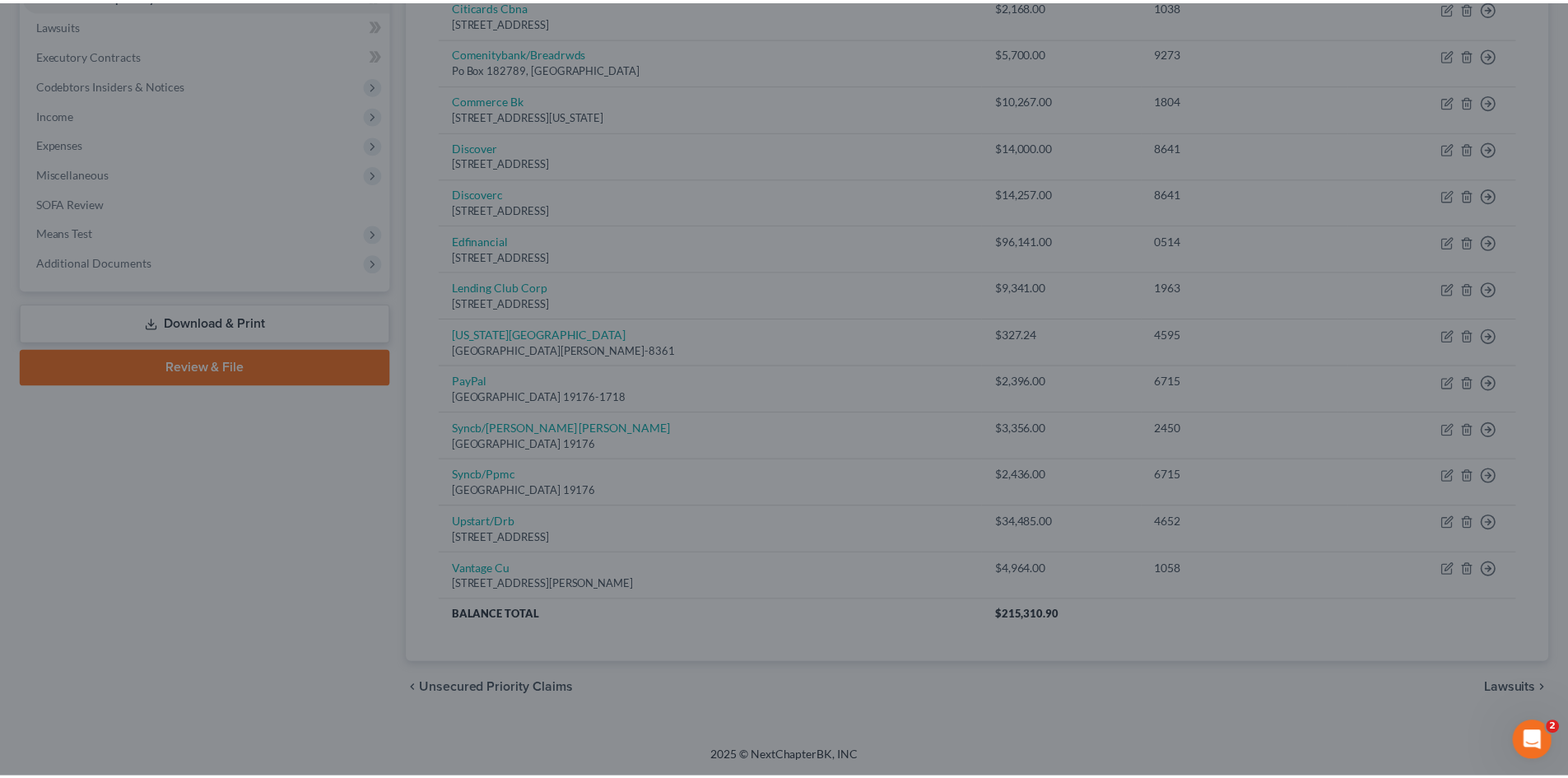
scroll to position [410, 0]
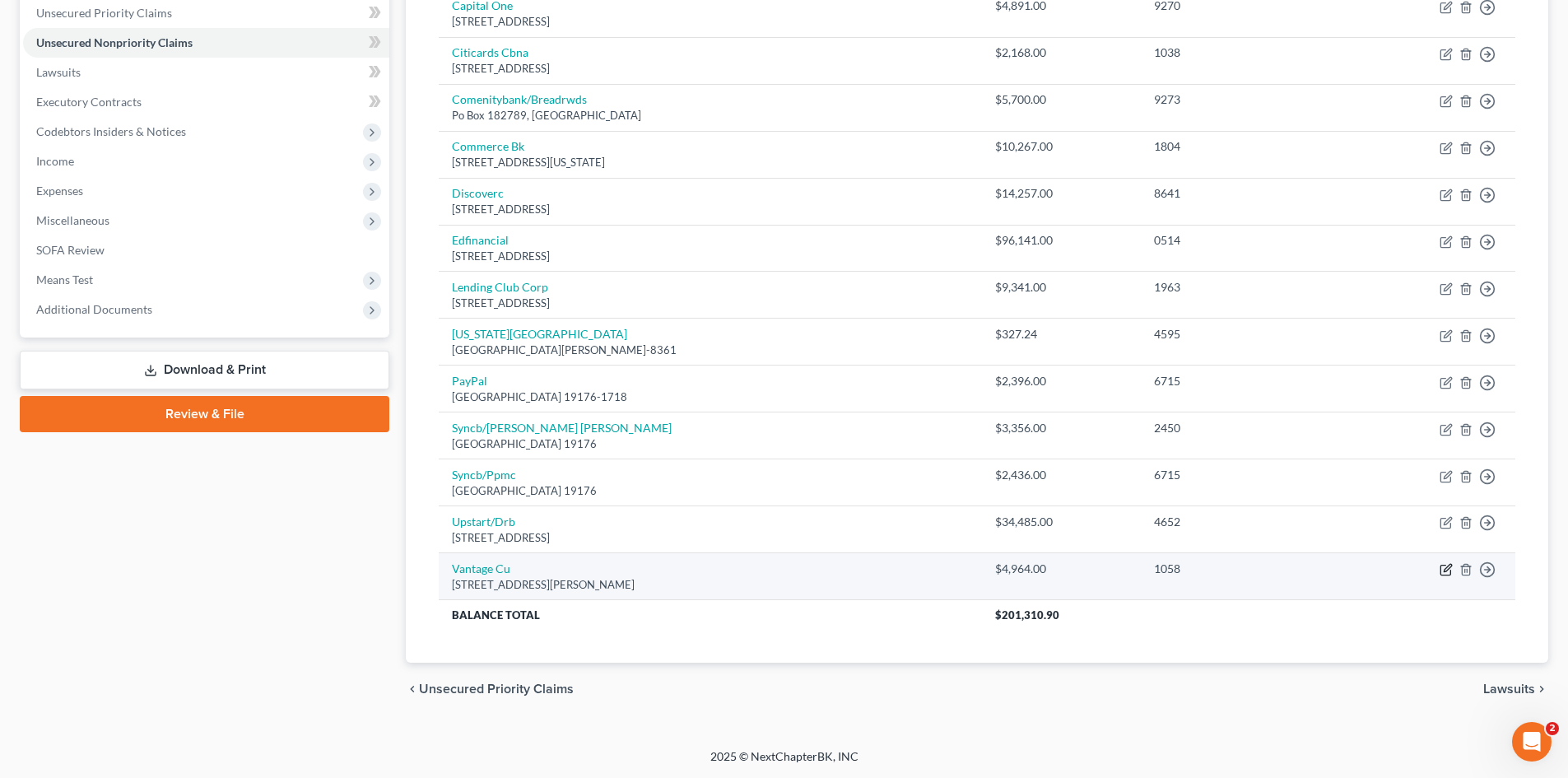
click at [1446, 570] on icon "button" at bounding box center [1446, 569] width 13 height 13
select select "26"
select select "2"
select select "1"
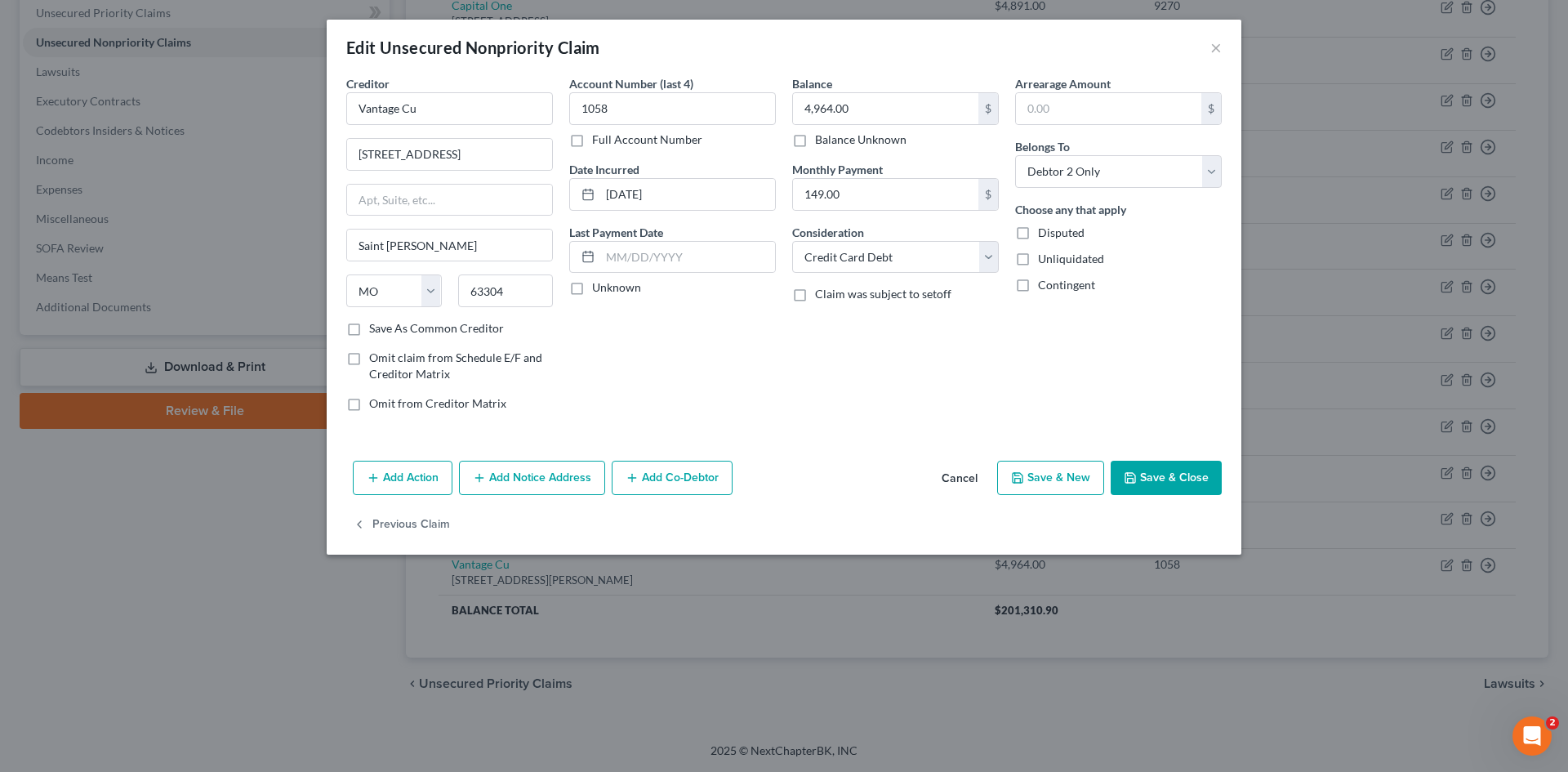
click at [1173, 473] on button "Save & Close" at bounding box center [1166, 477] width 111 height 34
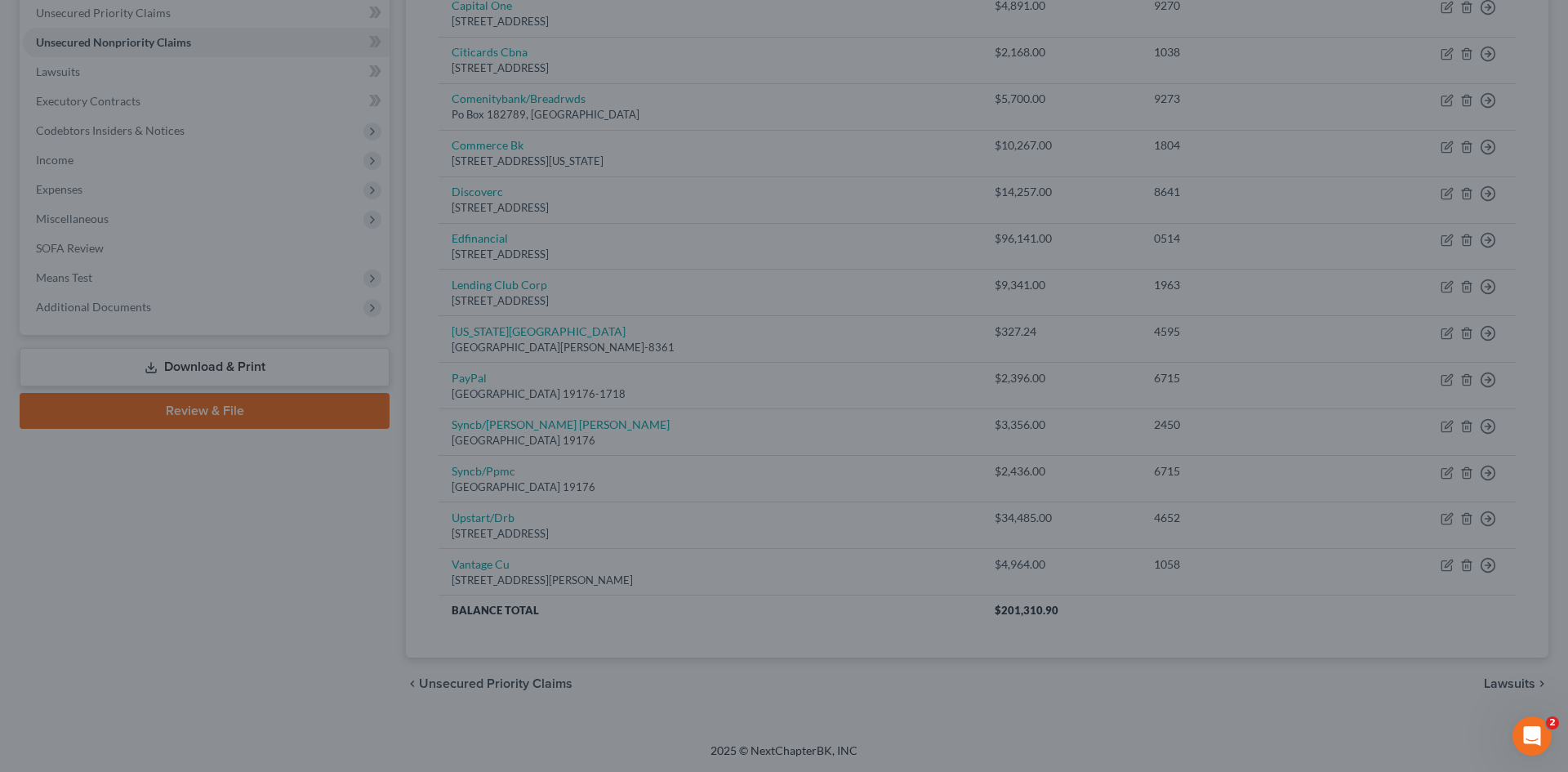
type input "0"
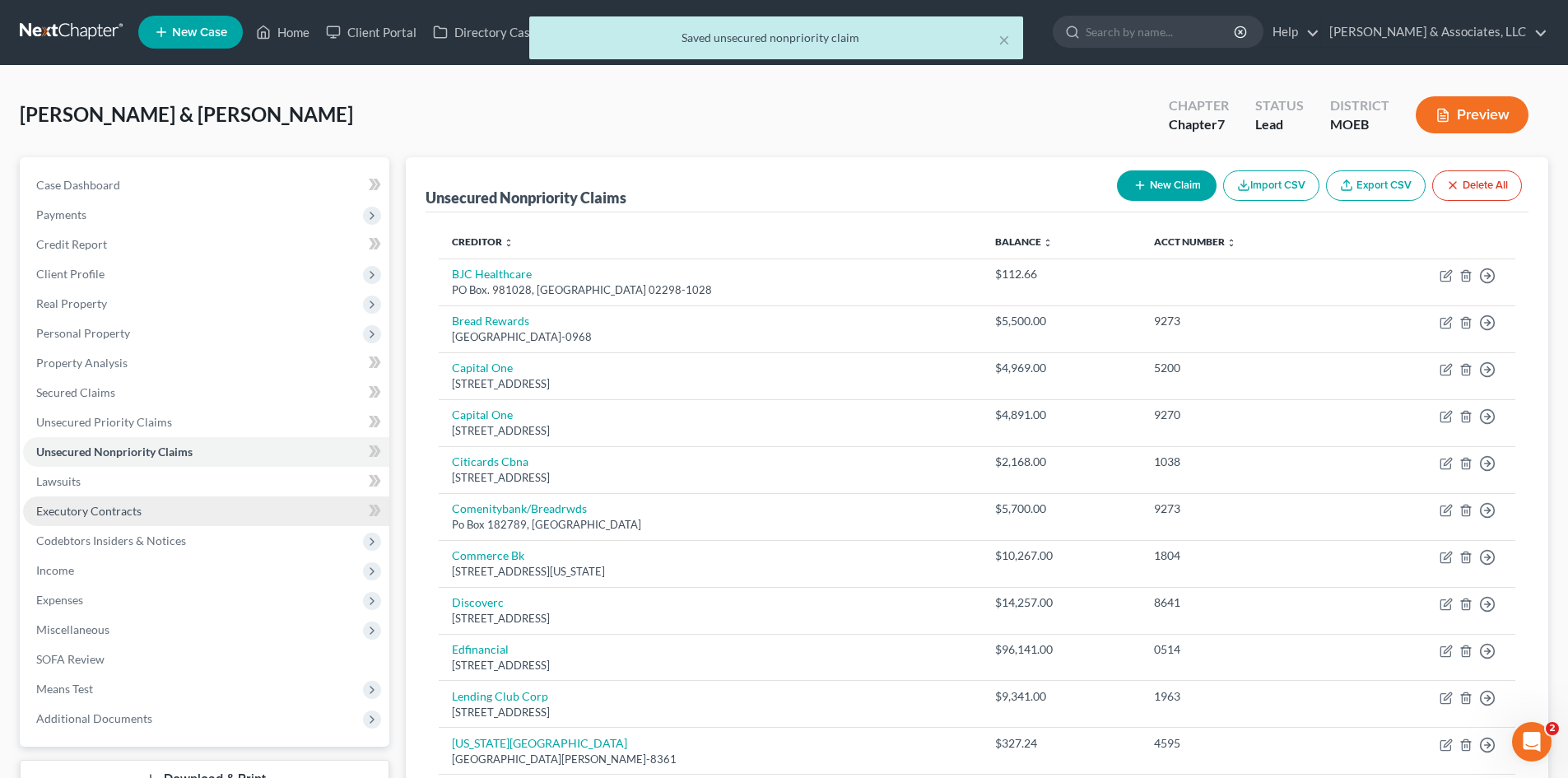
scroll to position [0, 0]
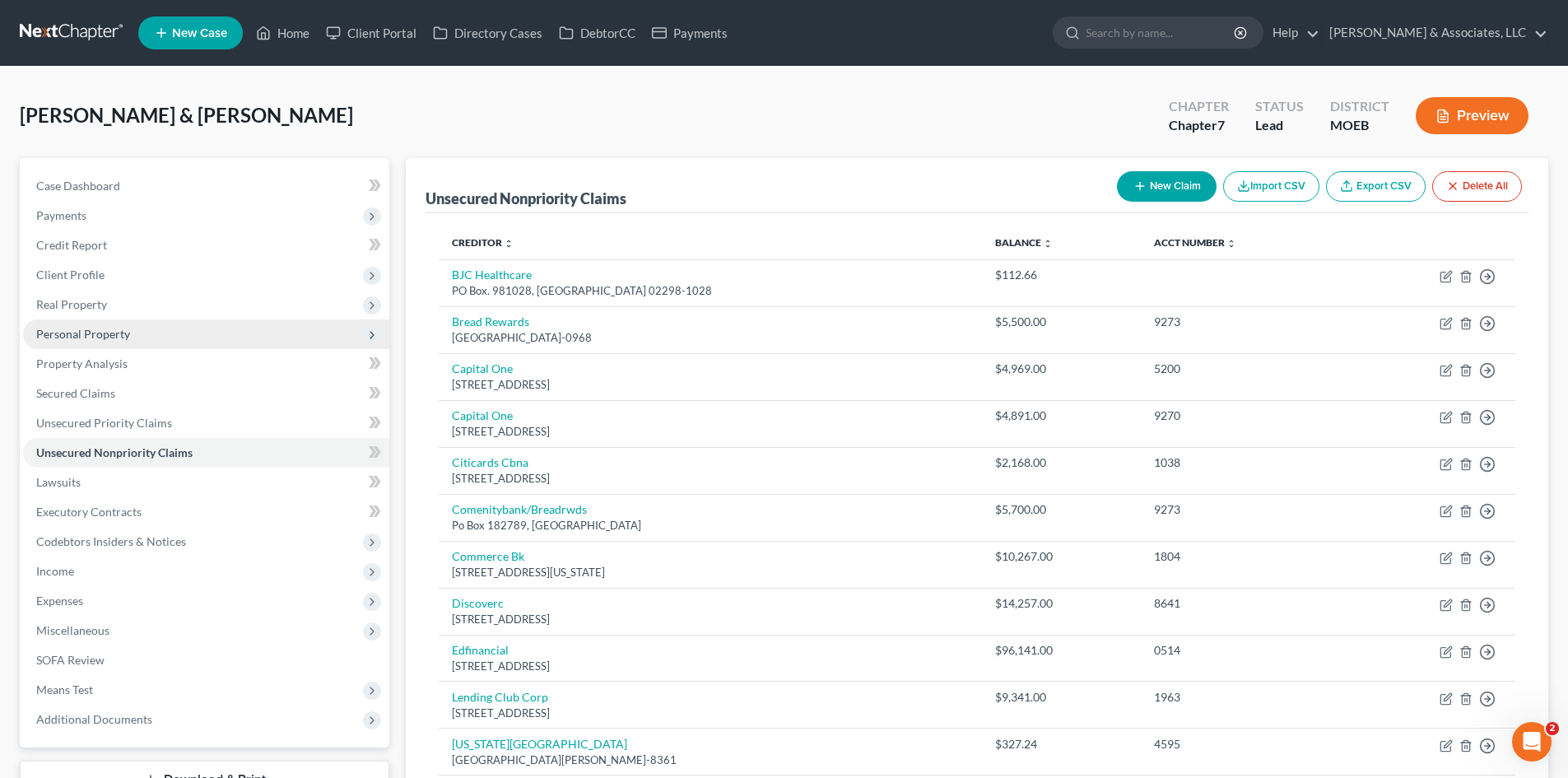
click at [88, 332] on span "Personal Property" at bounding box center [83, 334] width 94 height 14
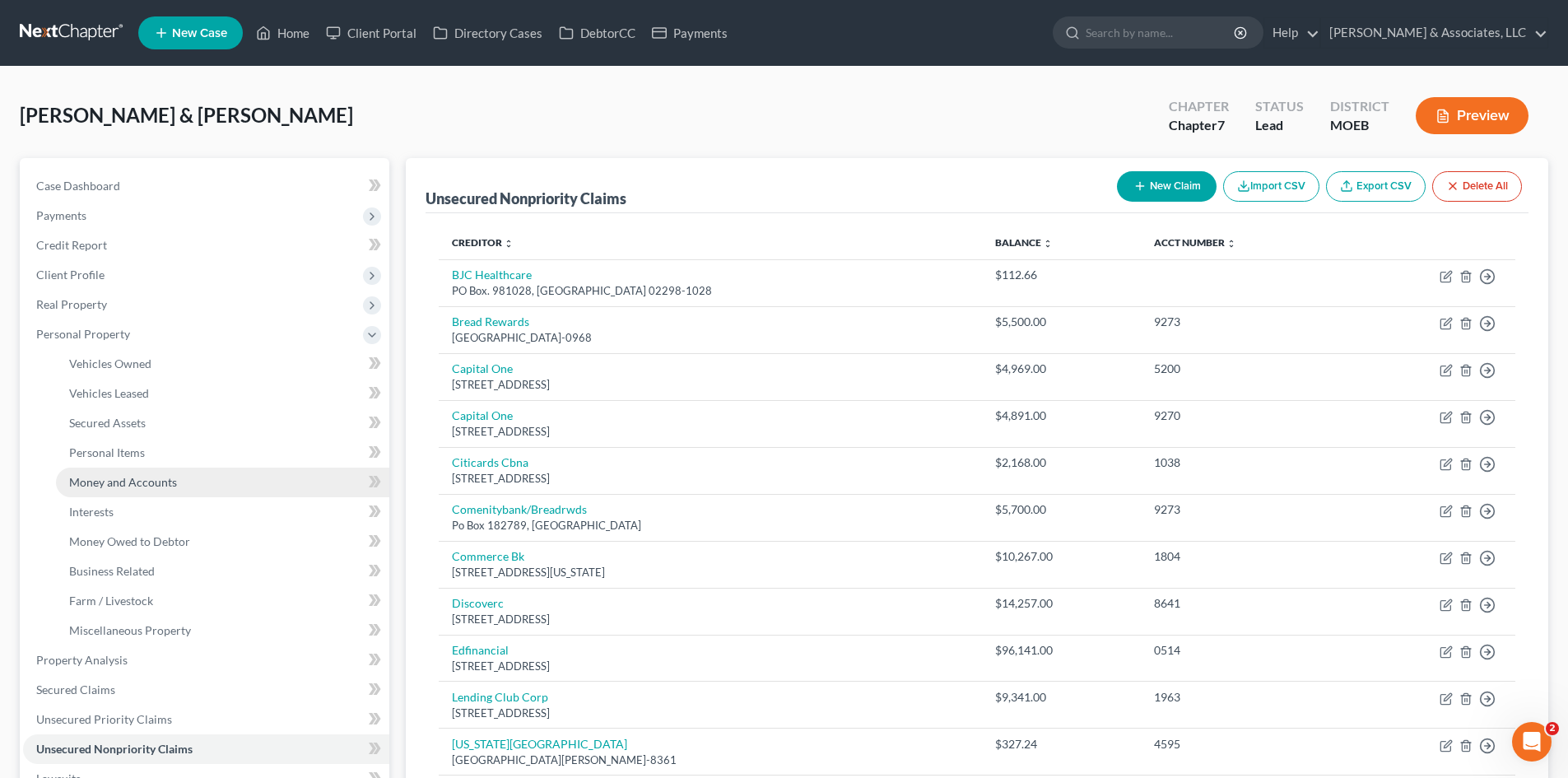
click at [123, 483] on span "Money and Accounts" at bounding box center [122, 482] width 107 height 14
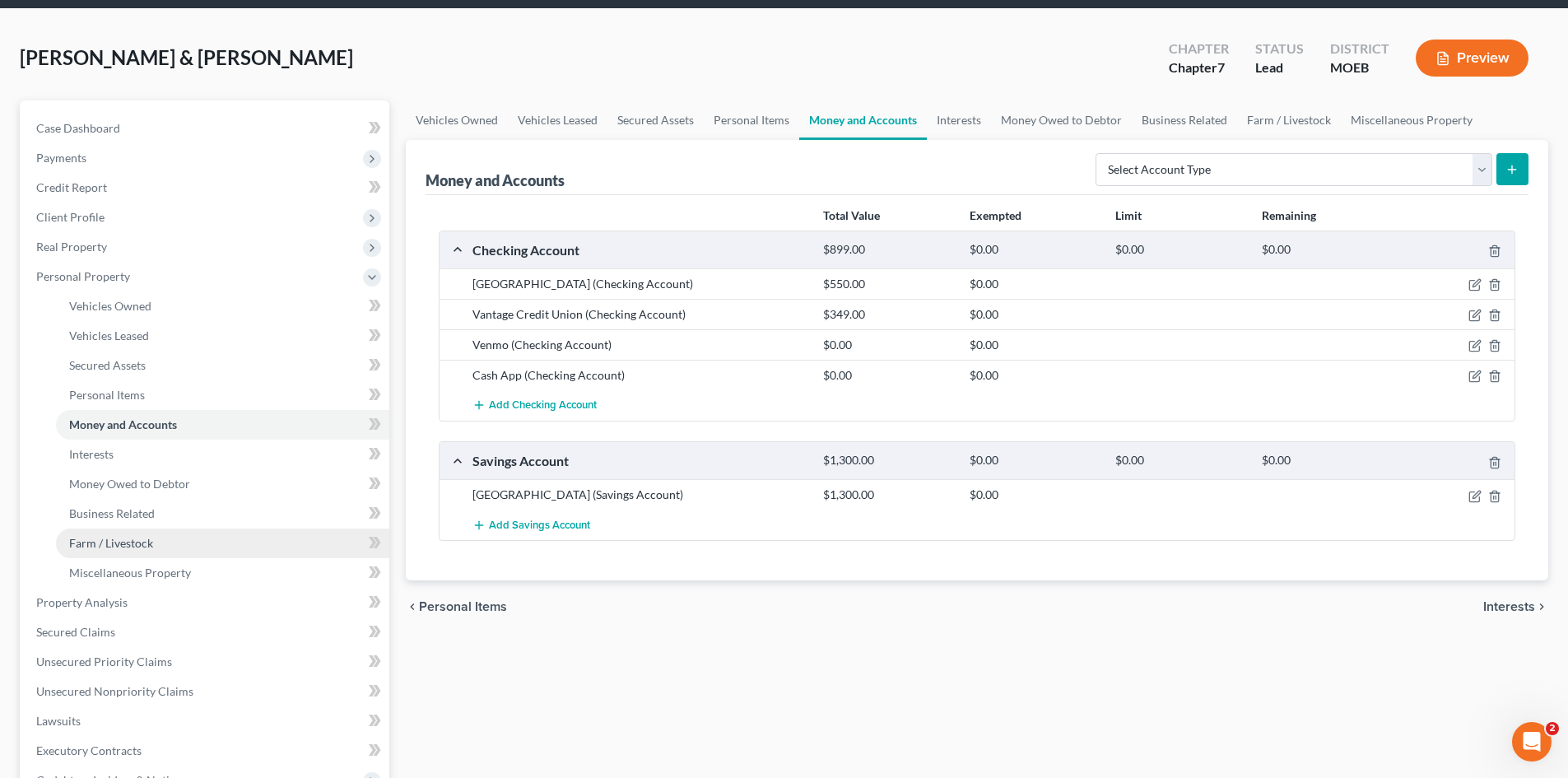
scroll to position [83, 0]
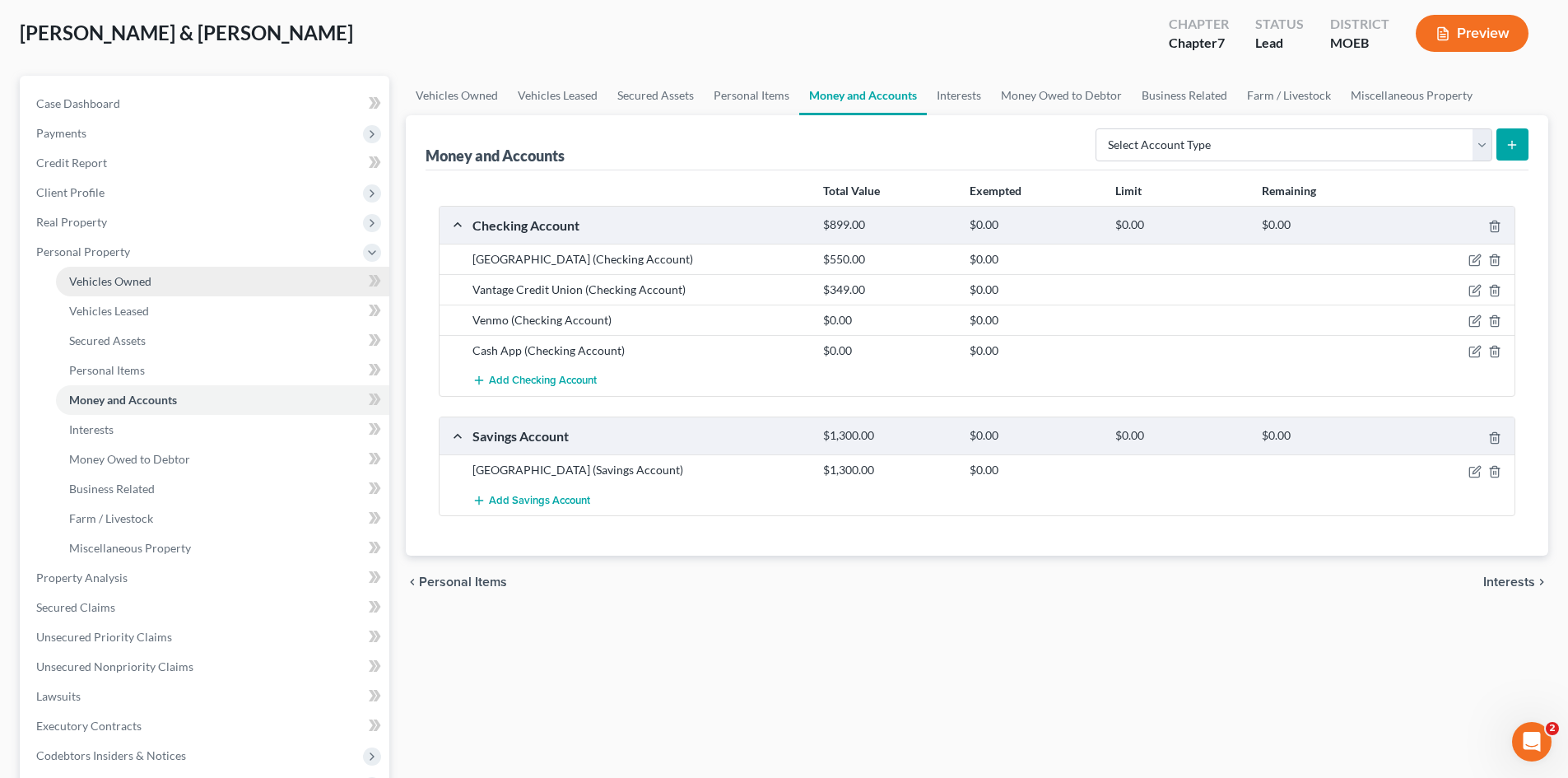
click at [113, 287] on span "Vehicles Owned" at bounding box center [110, 281] width 83 height 14
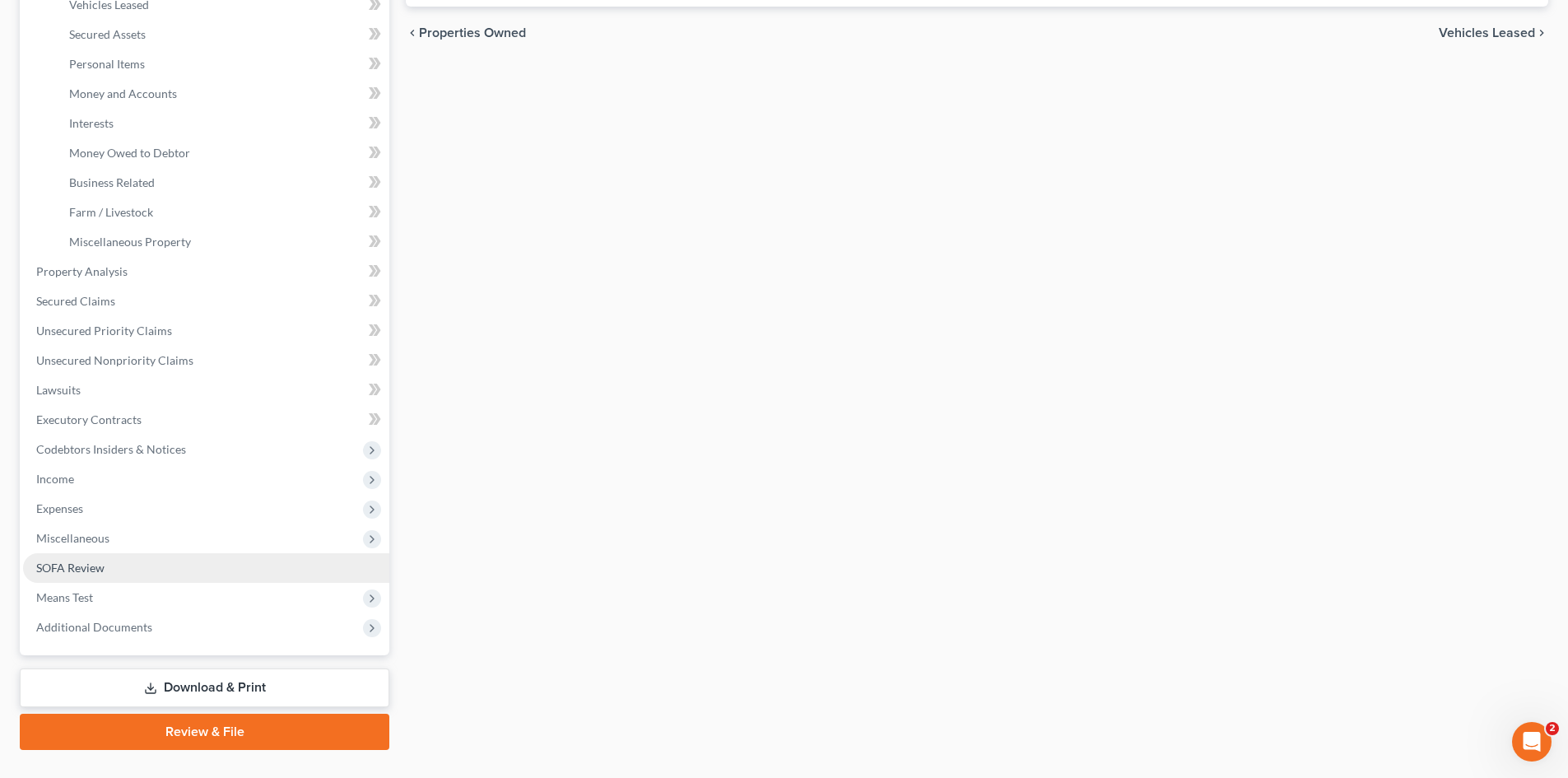
scroll to position [423, 0]
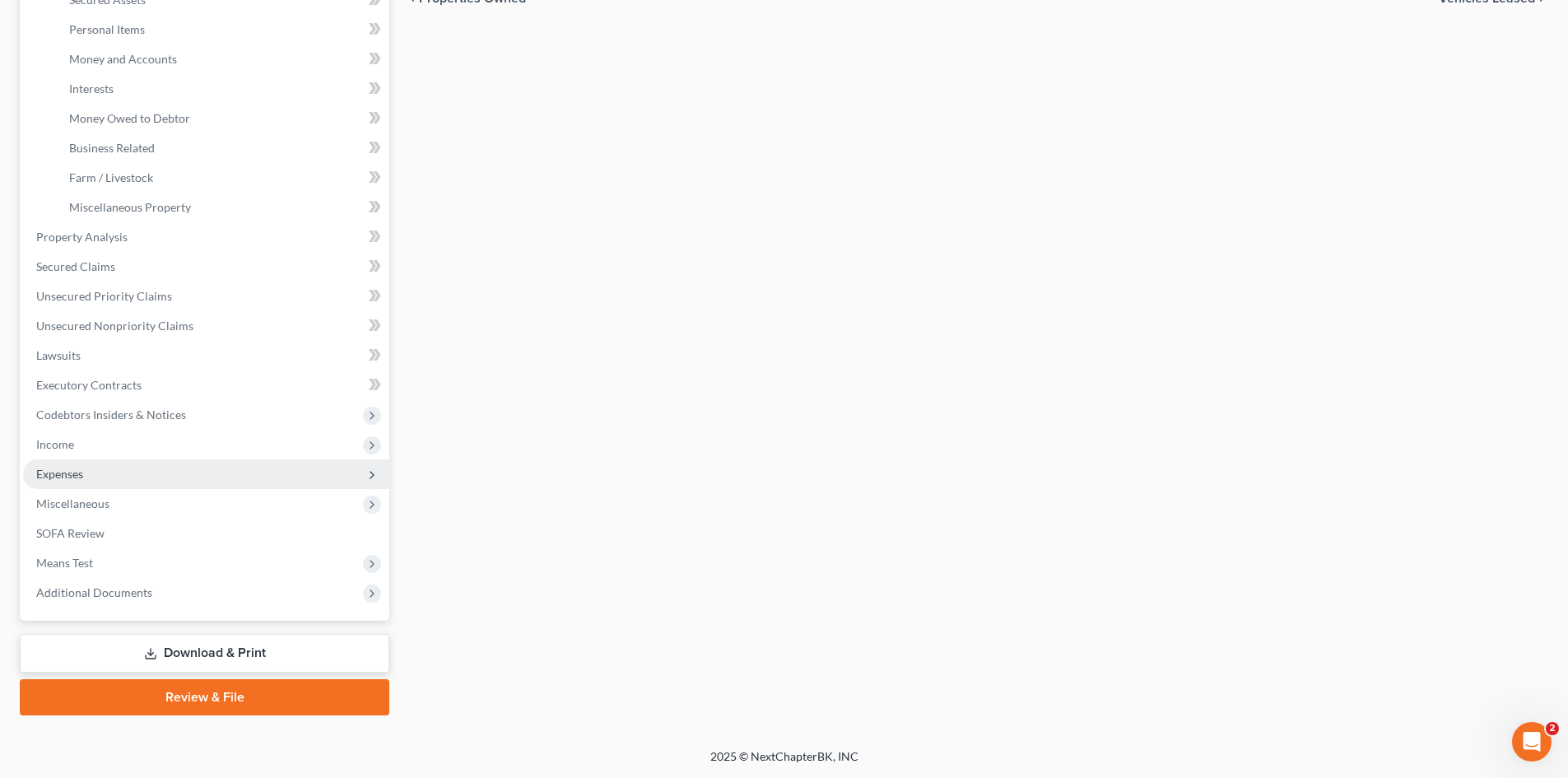
click at [62, 478] on span "Expenses" at bounding box center [60, 474] width 47 height 14
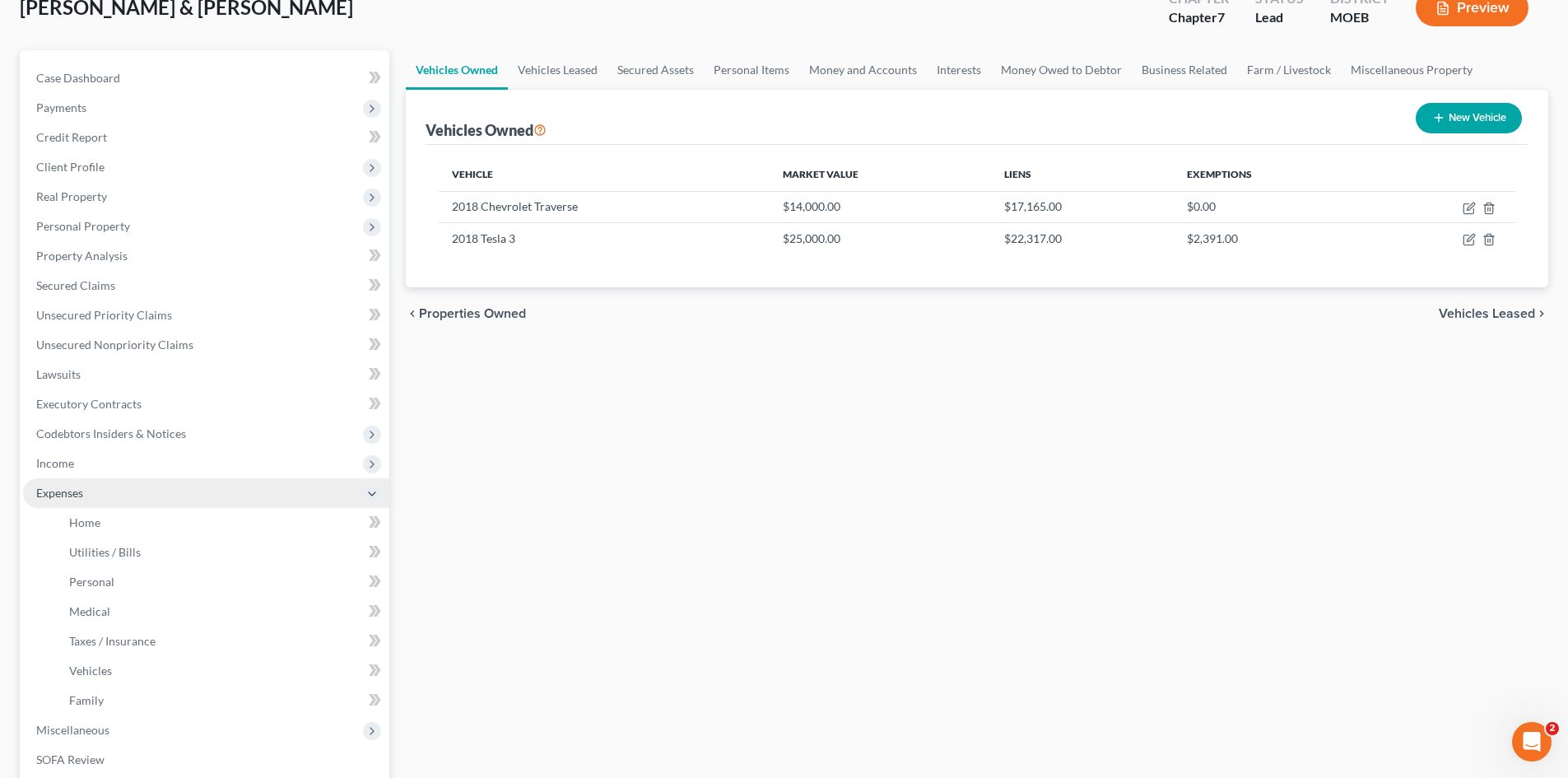
scroll to position [252, 0]
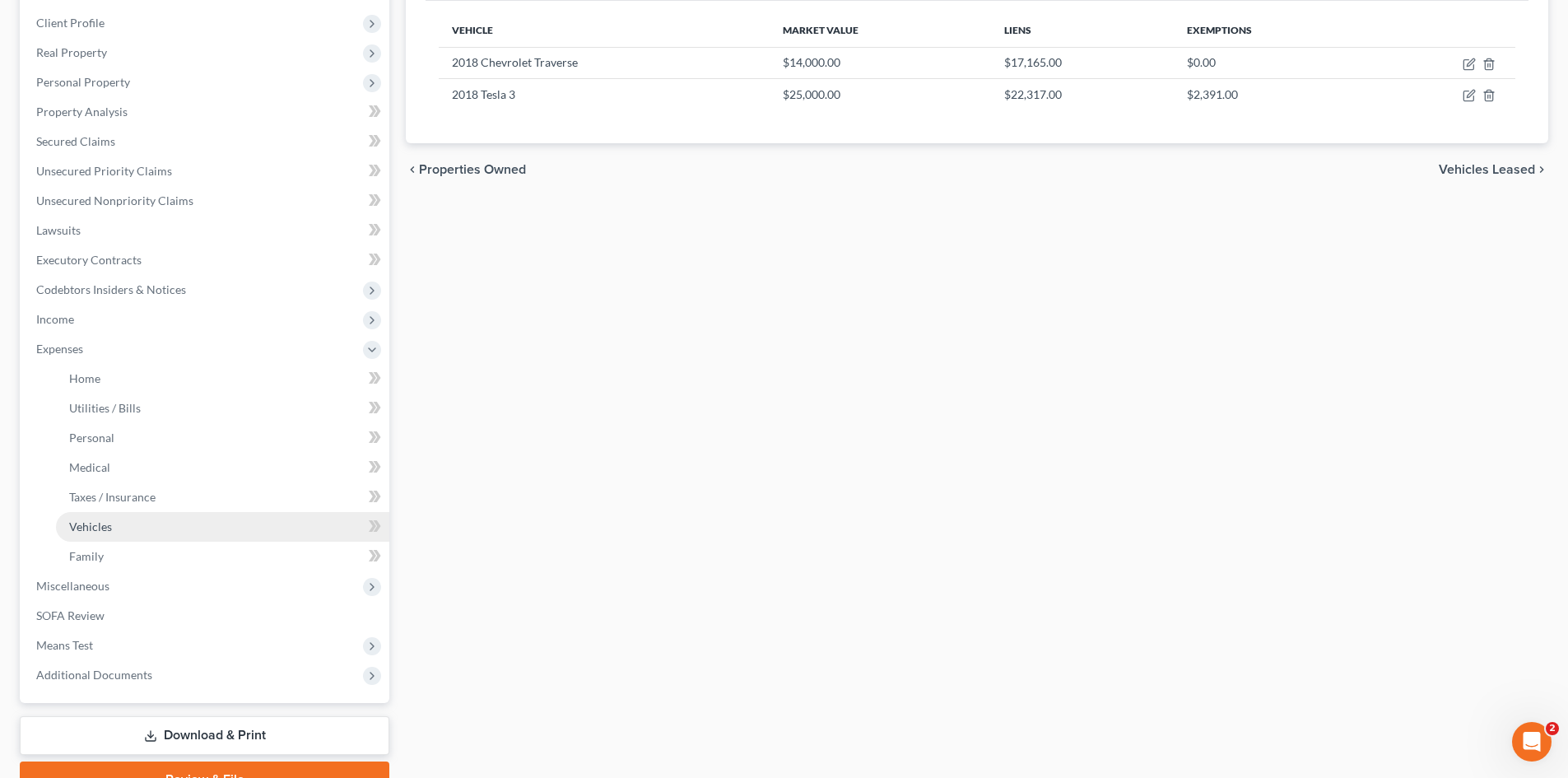
click at [102, 526] on span "Vehicles" at bounding box center [90, 526] width 42 height 14
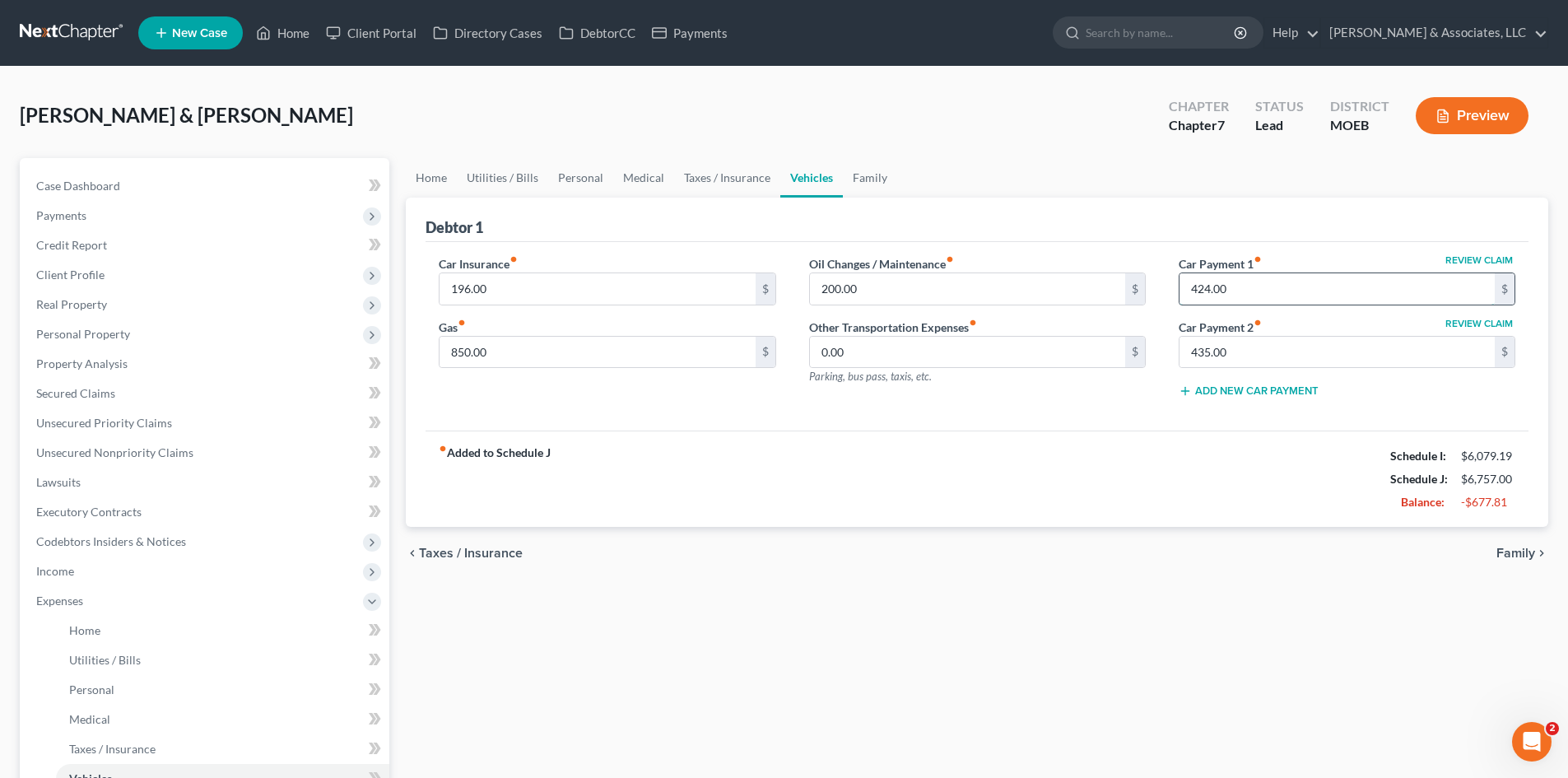
click at [1255, 286] on input "424.00" at bounding box center [1338, 289] width 315 height 32
type input "425.00"
click at [1181, 434] on div "fiber_manual_record Added to Schedule J Schedule I: $6,079.19 Schedule J: $6,75…" at bounding box center [977, 479] width 1103 height 97
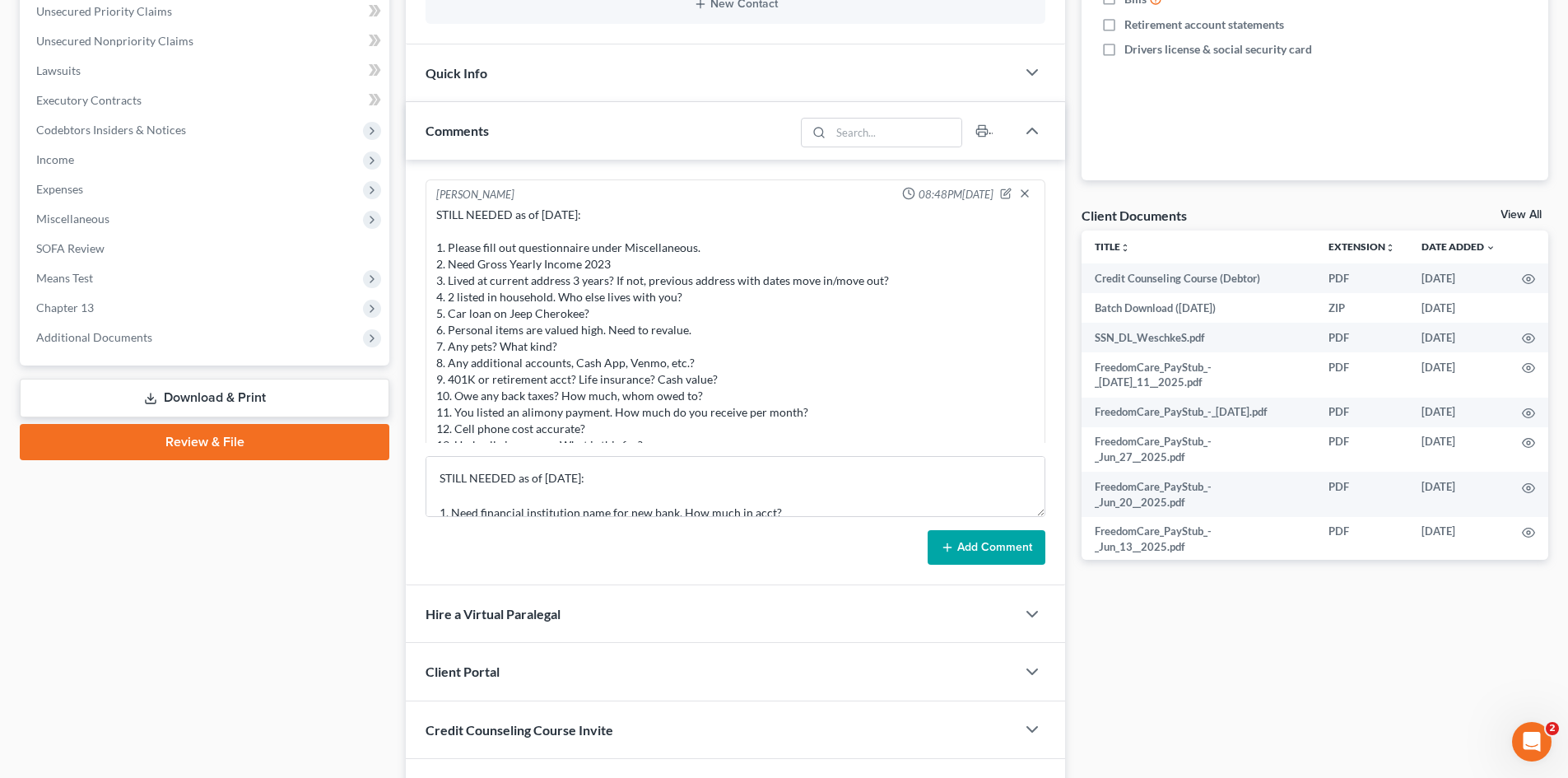
scroll to position [22, 0]
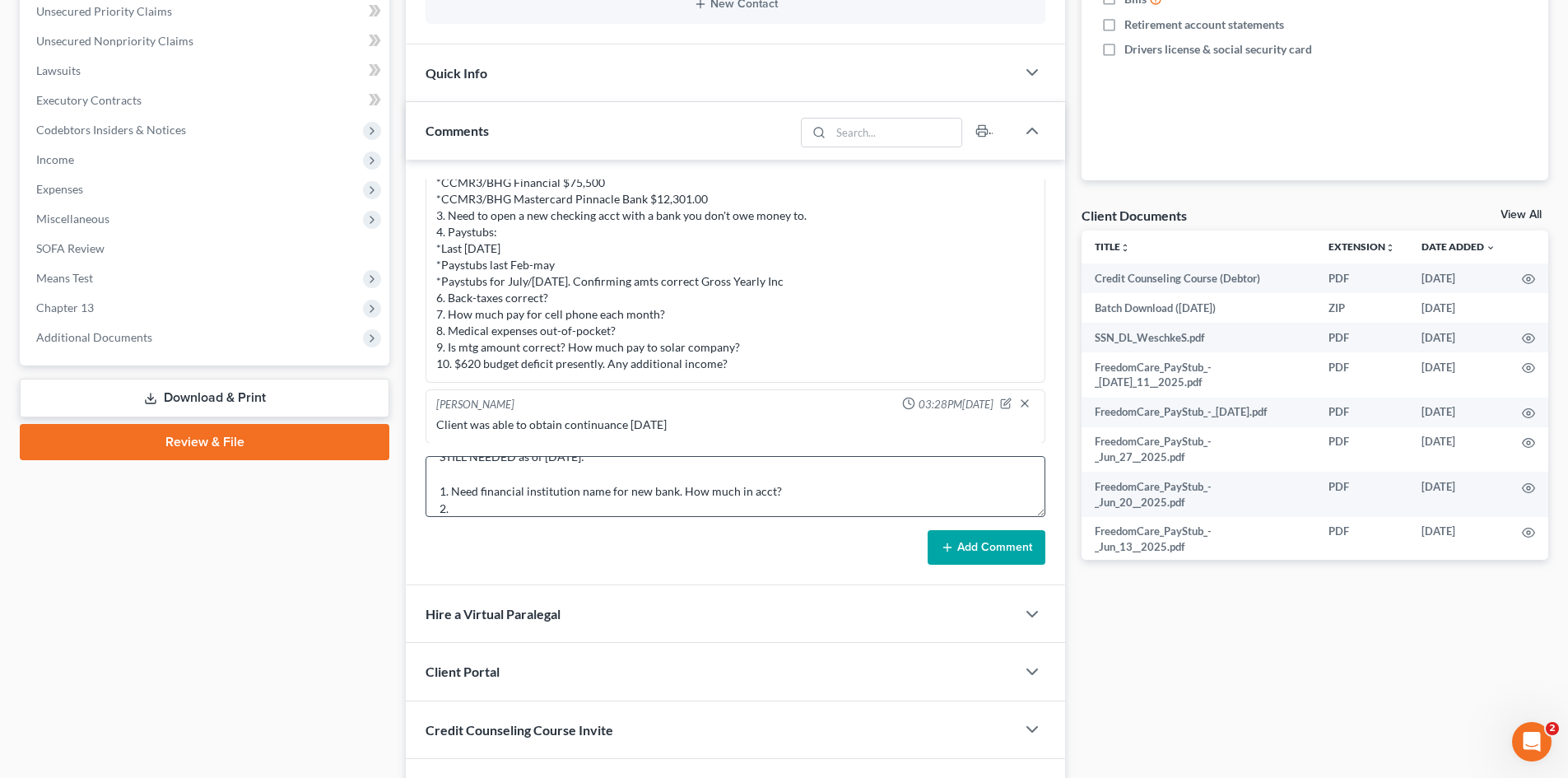
click at [544, 503] on textarea "STILL NEEDED as of 9/11/25: 1. Need financial institution name for new bank. Ho…" at bounding box center [735, 486] width 620 height 61
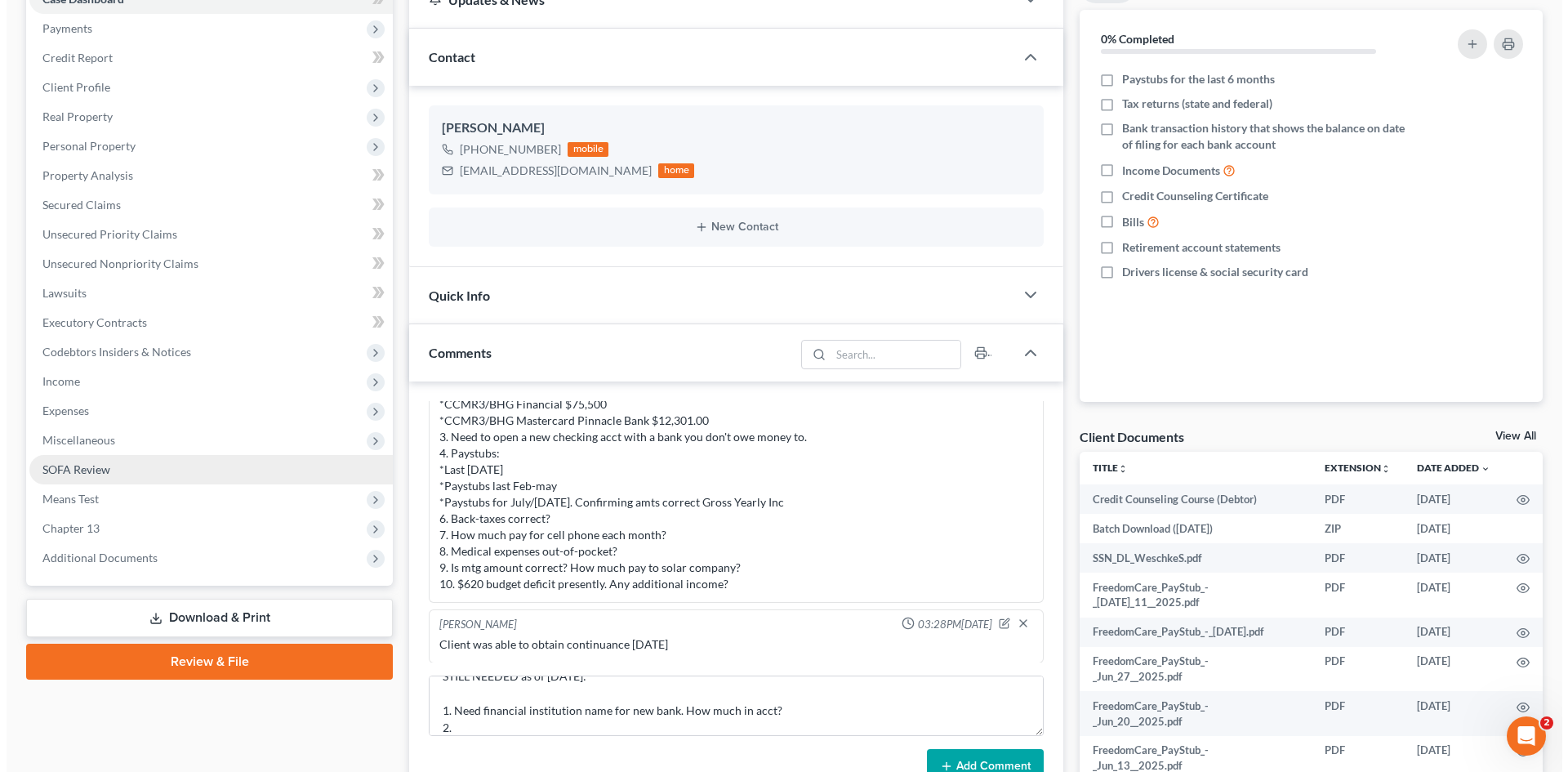
scroll to position [163, 0]
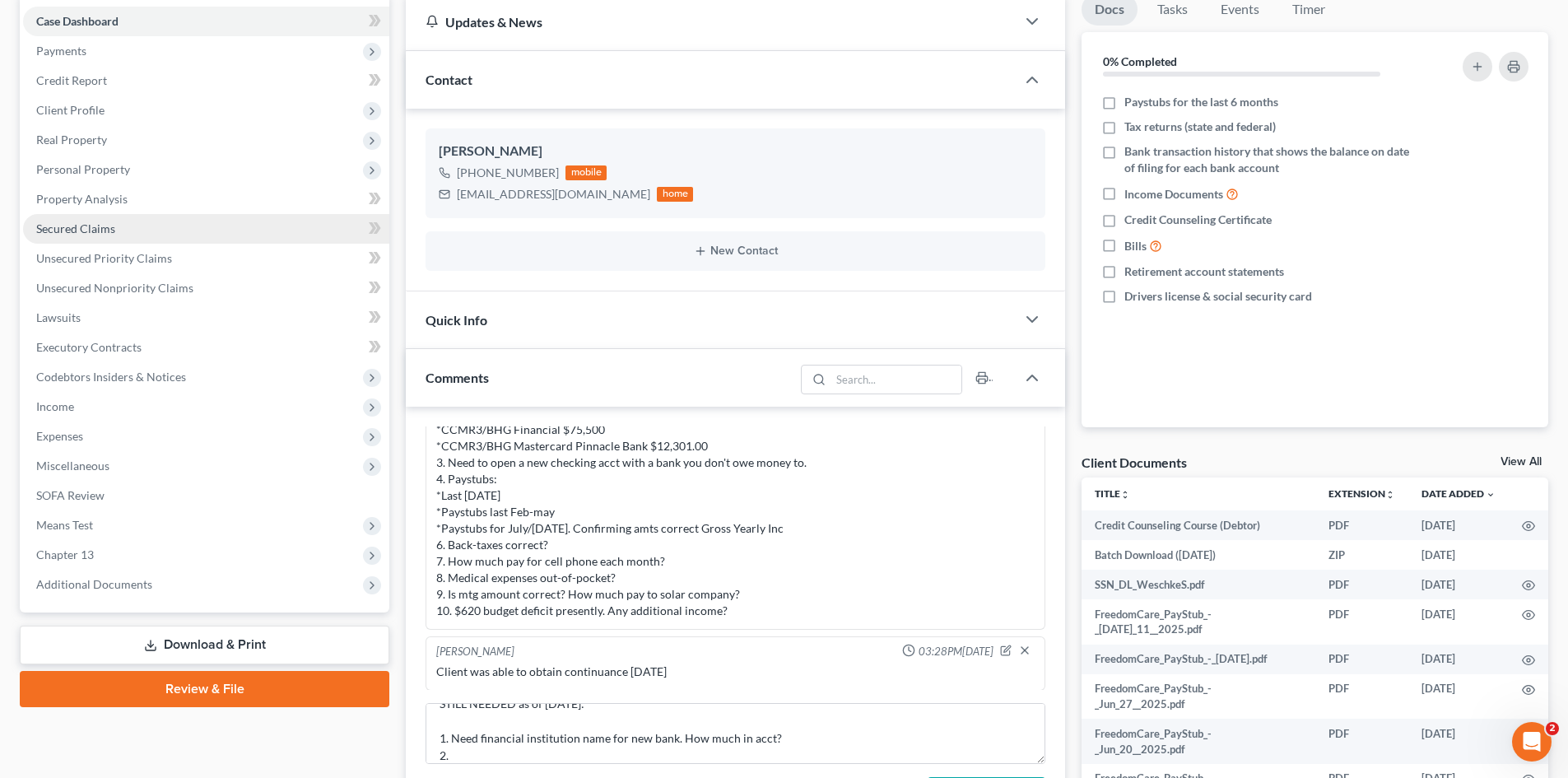
click at [63, 227] on span "Secured Claims" at bounding box center [76, 228] width 79 height 14
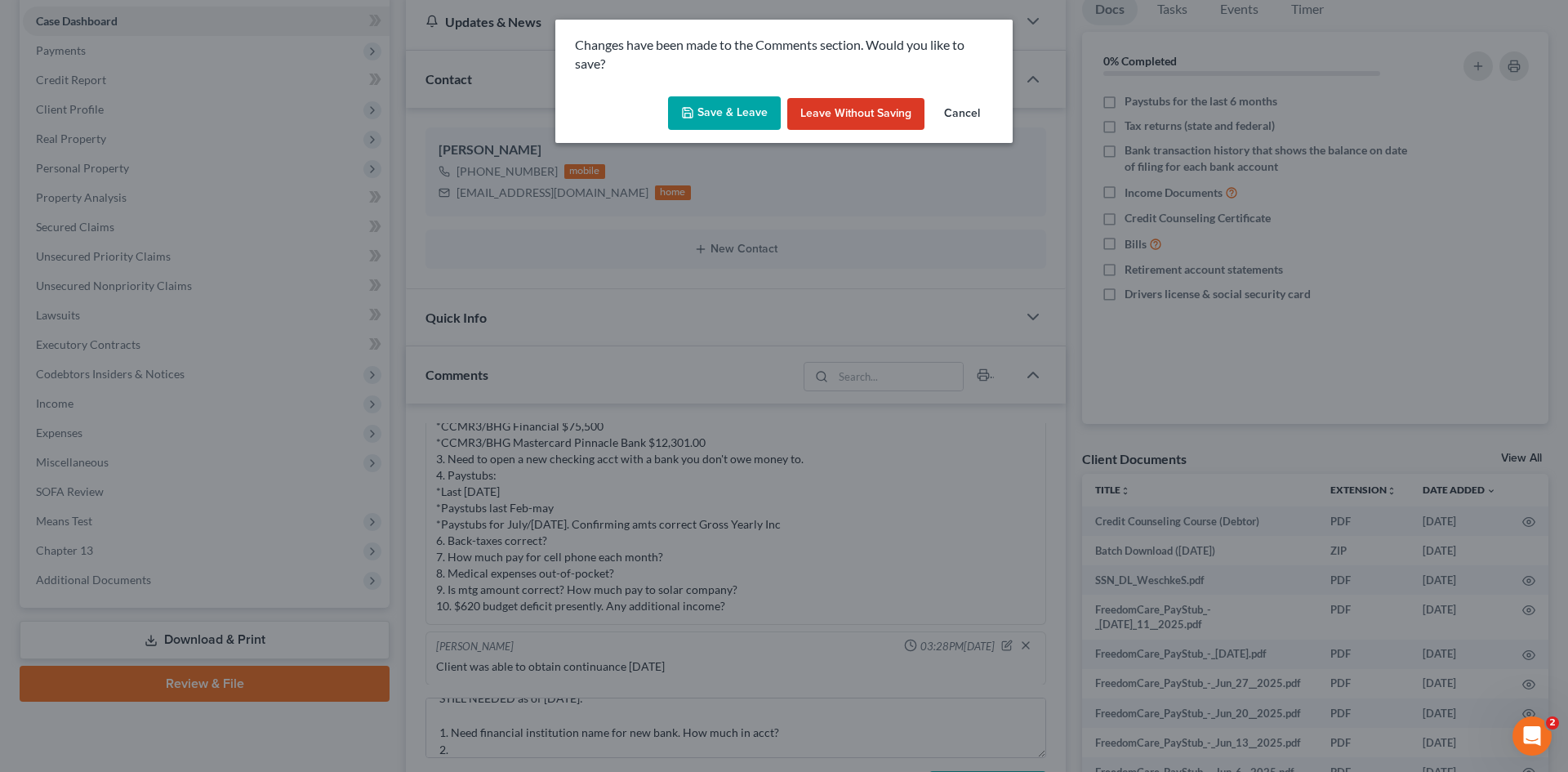
click at [738, 114] on button "Save & Leave" at bounding box center [724, 113] width 112 height 34
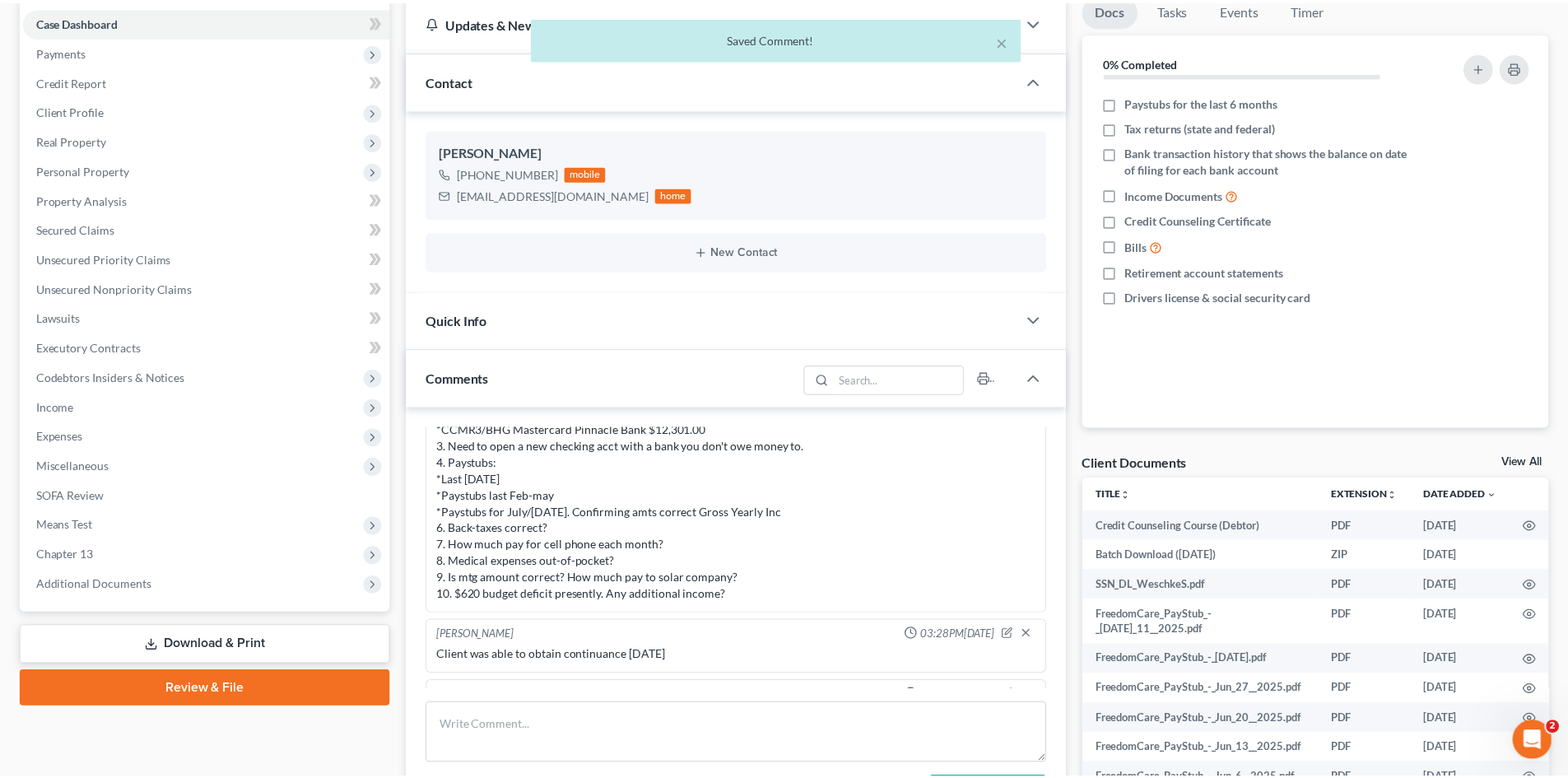
scroll to position [0, 0]
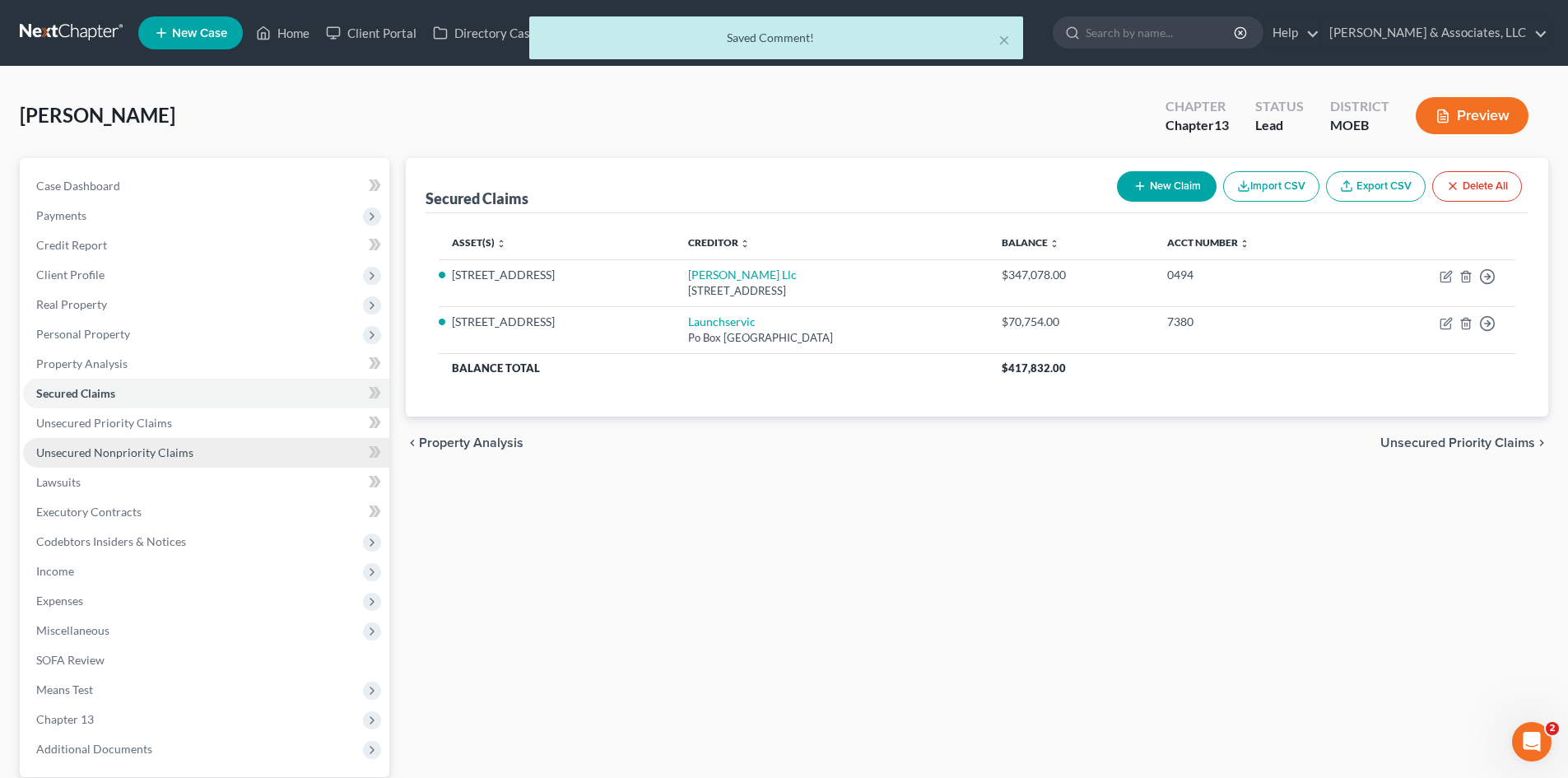
click at [90, 450] on span "Unsecured Nonpriority Claims" at bounding box center [115, 452] width 158 height 14
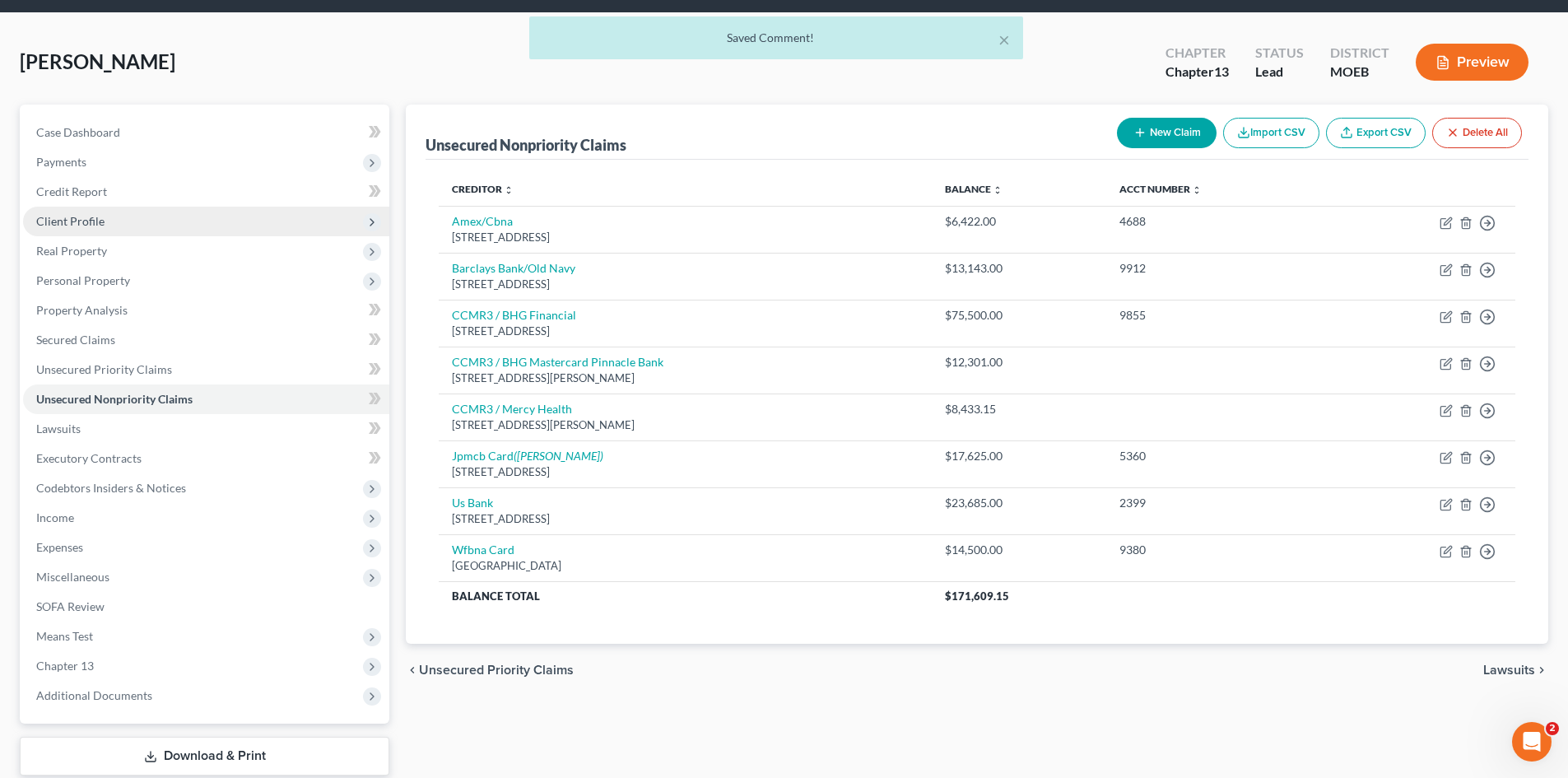
scroll to position [83, 0]
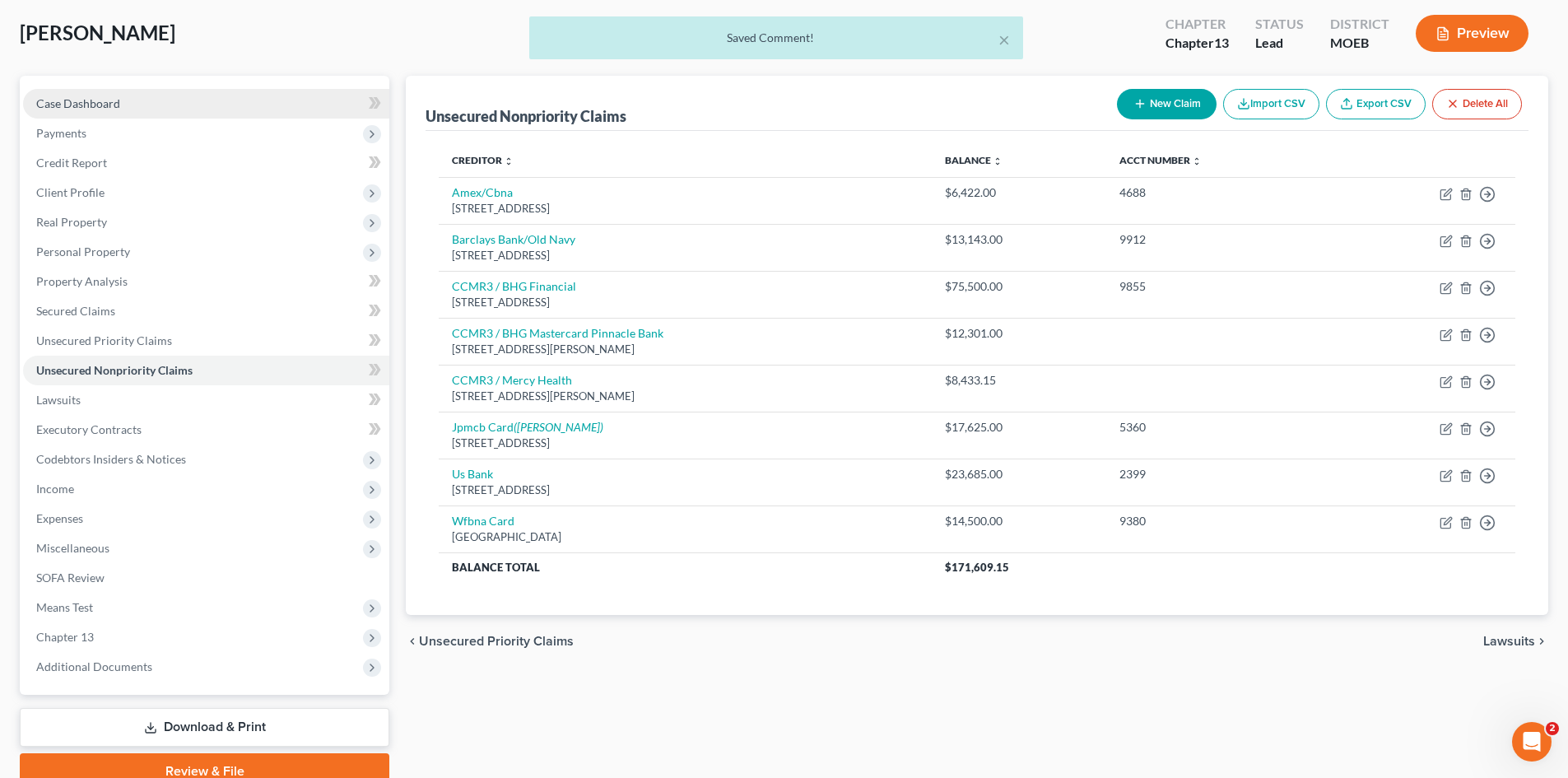
click at [98, 102] on span "Case Dashboard" at bounding box center [78, 103] width 84 height 14
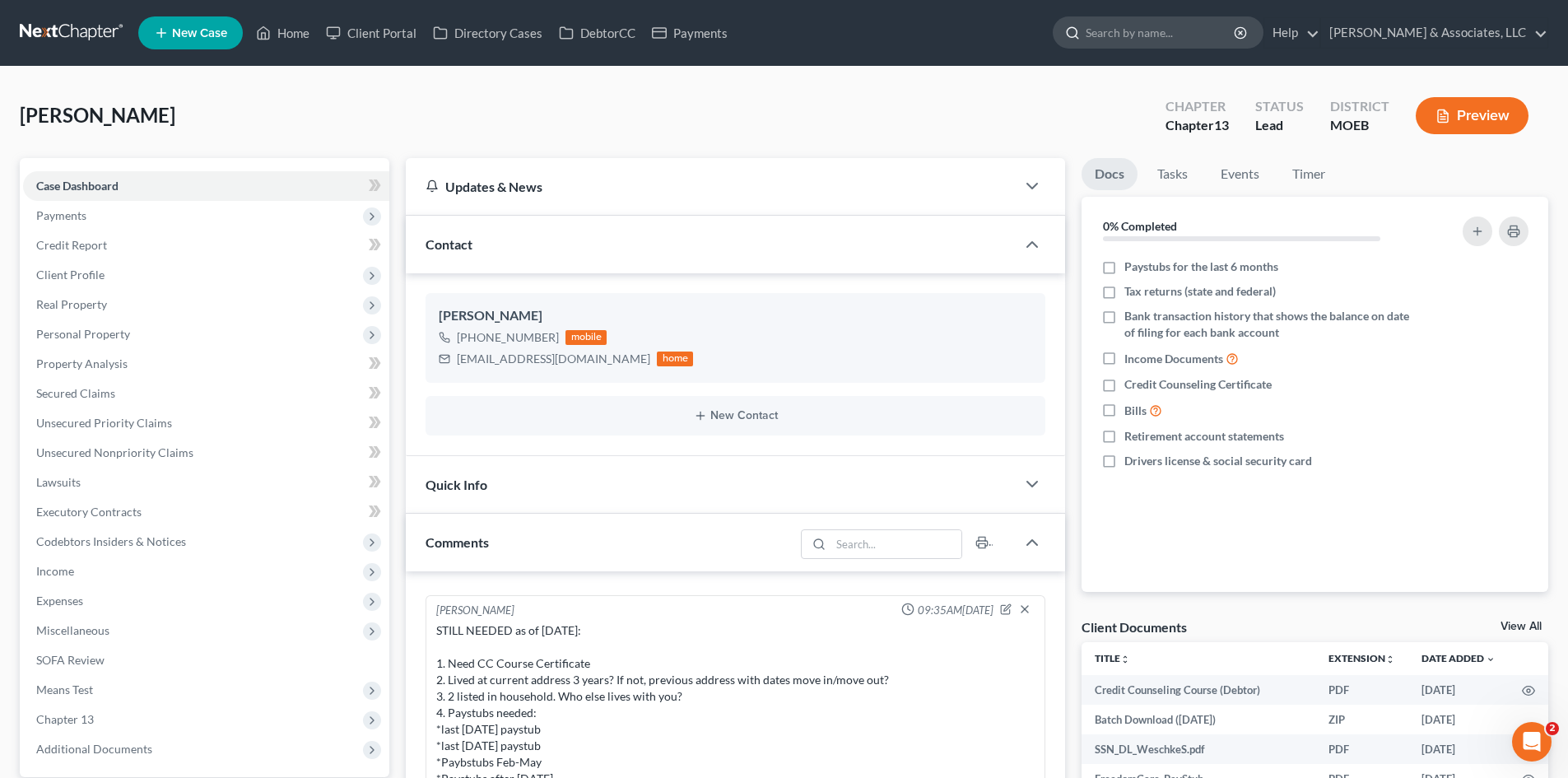
click at [1190, 32] on input "search" at bounding box center [1160, 32] width 151 height 31
type input "[PERSON_NAME]"
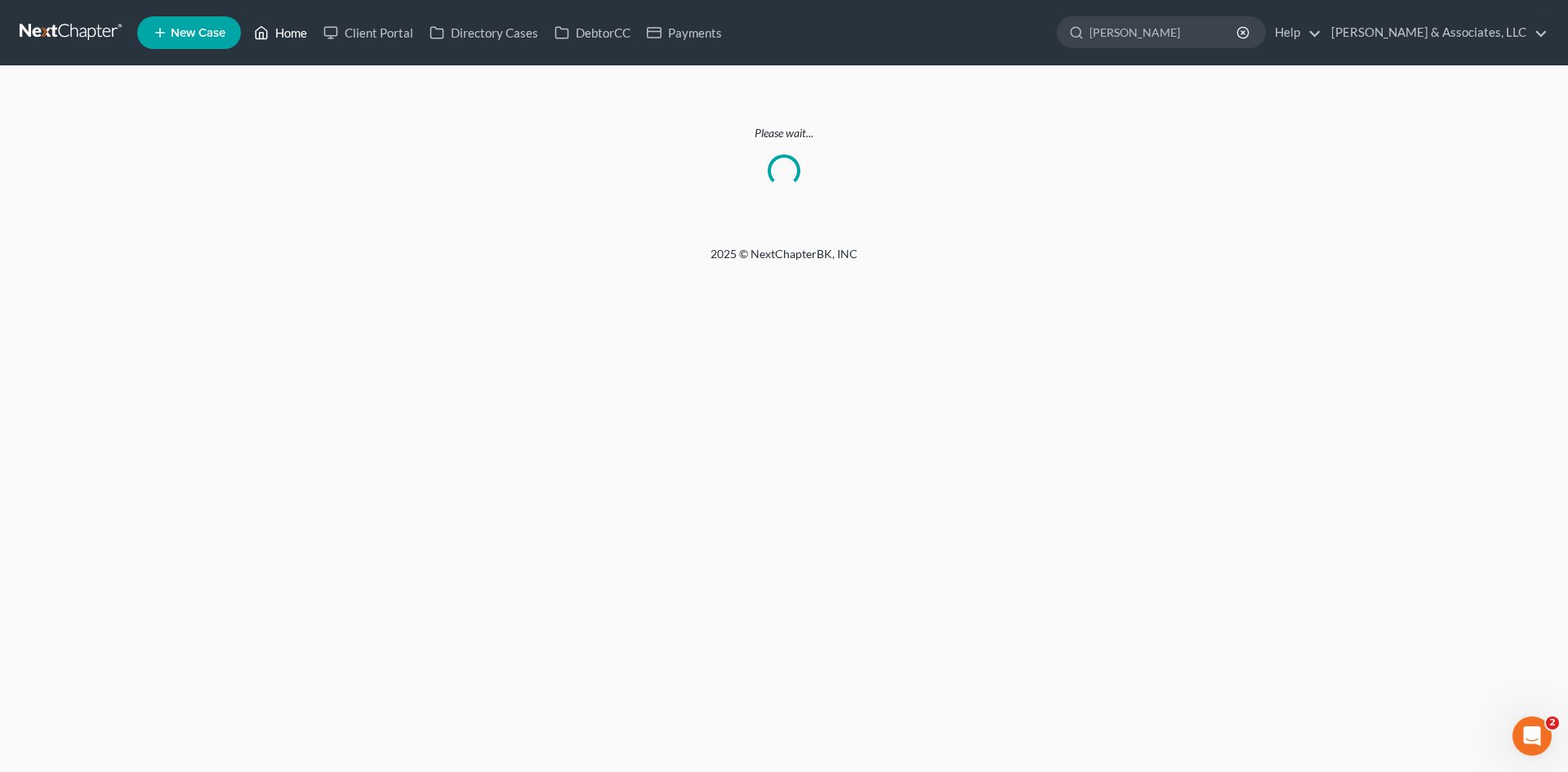
click at [293, 37] on link "Home" at bounding box center [280, 32] width 69 height 29
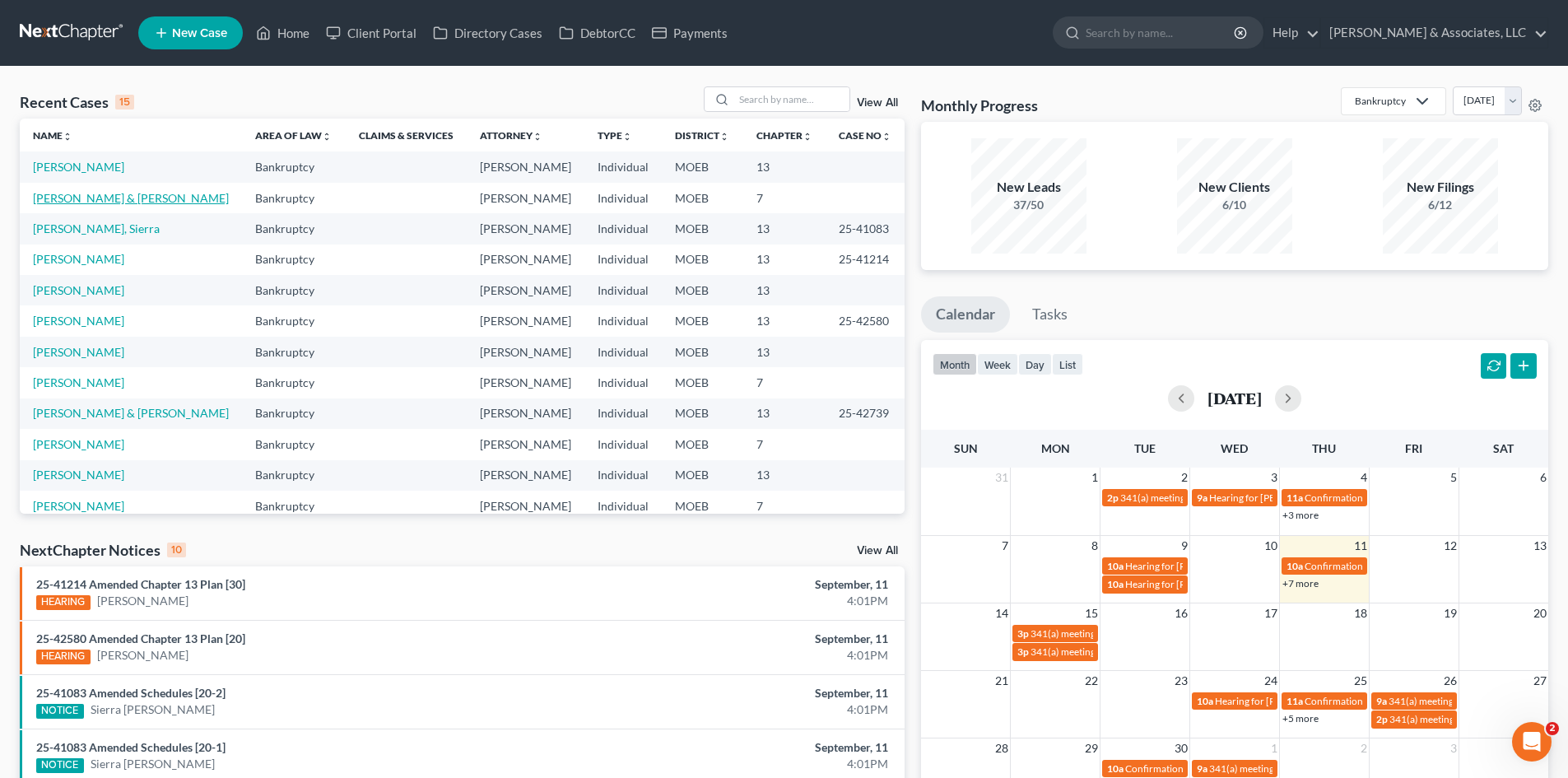
click at [80, 199] on link "[PERSON_NAME] & [PERSON_NAME]" at bounding box center [130, 198] width 196 height 14
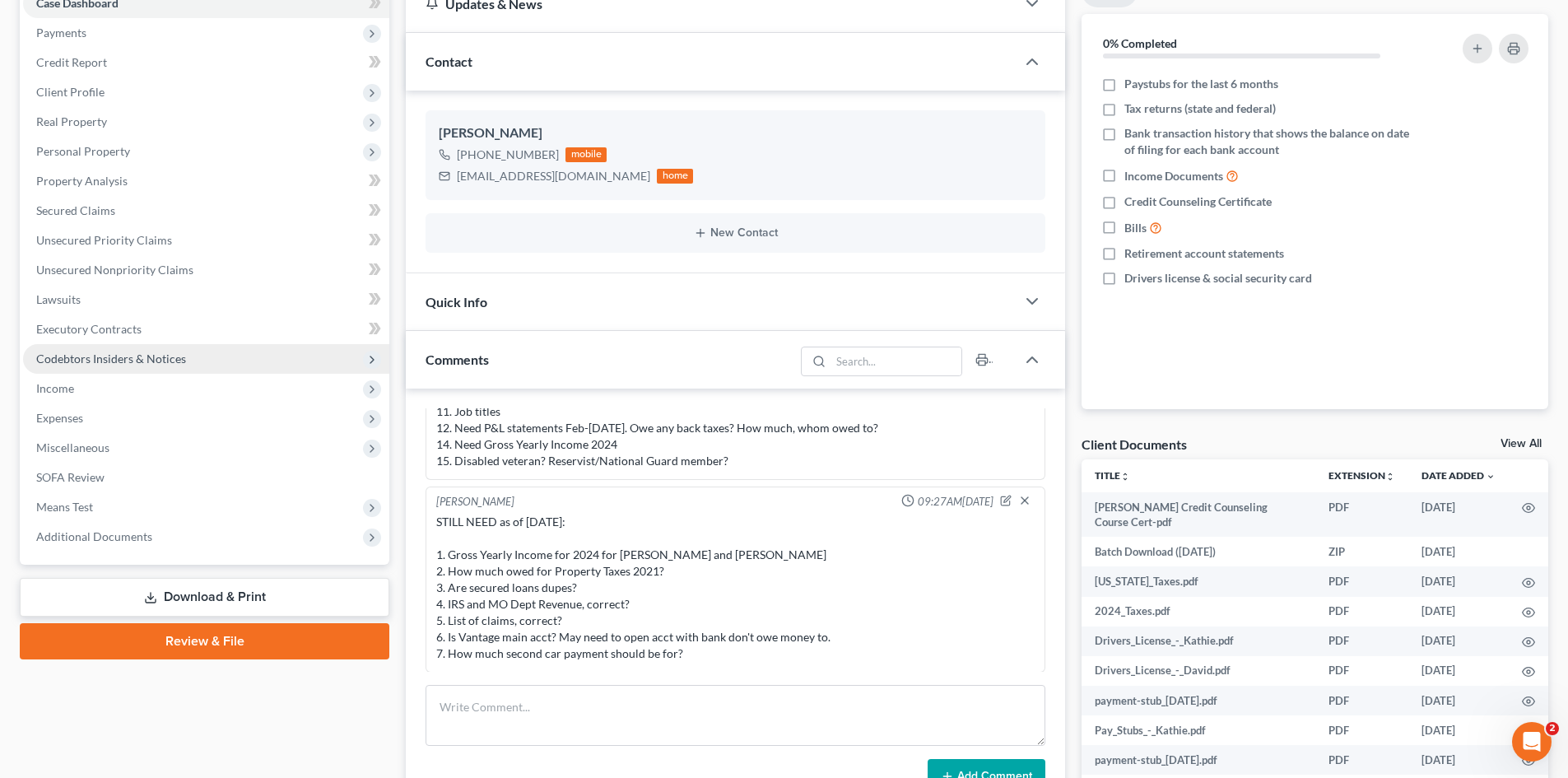
scroll to position [164, 0]
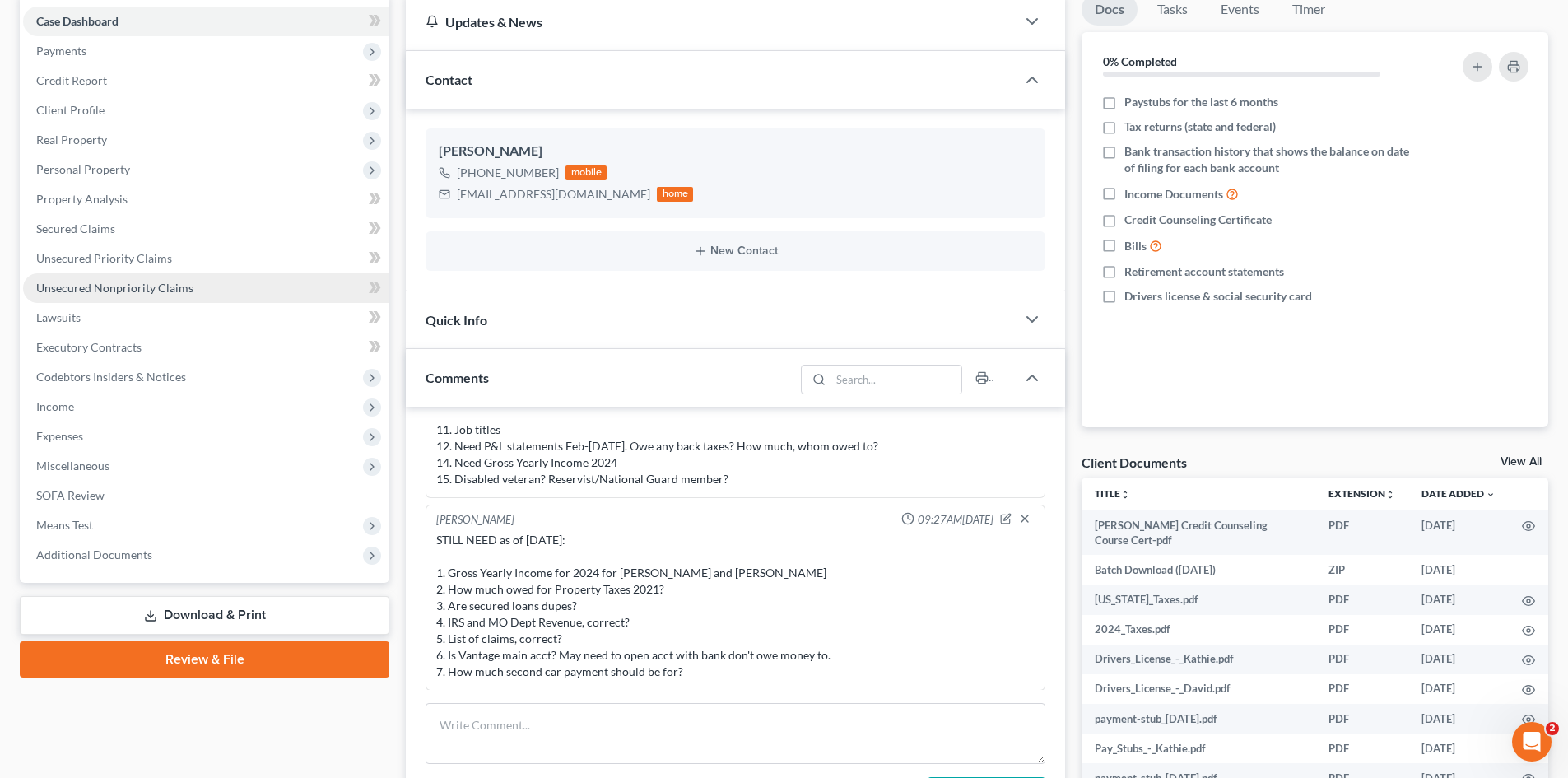
click at [94, 292] on span "Unsecured Nonpriority Claims" at bounding box center [115, 288] width 158 height 14
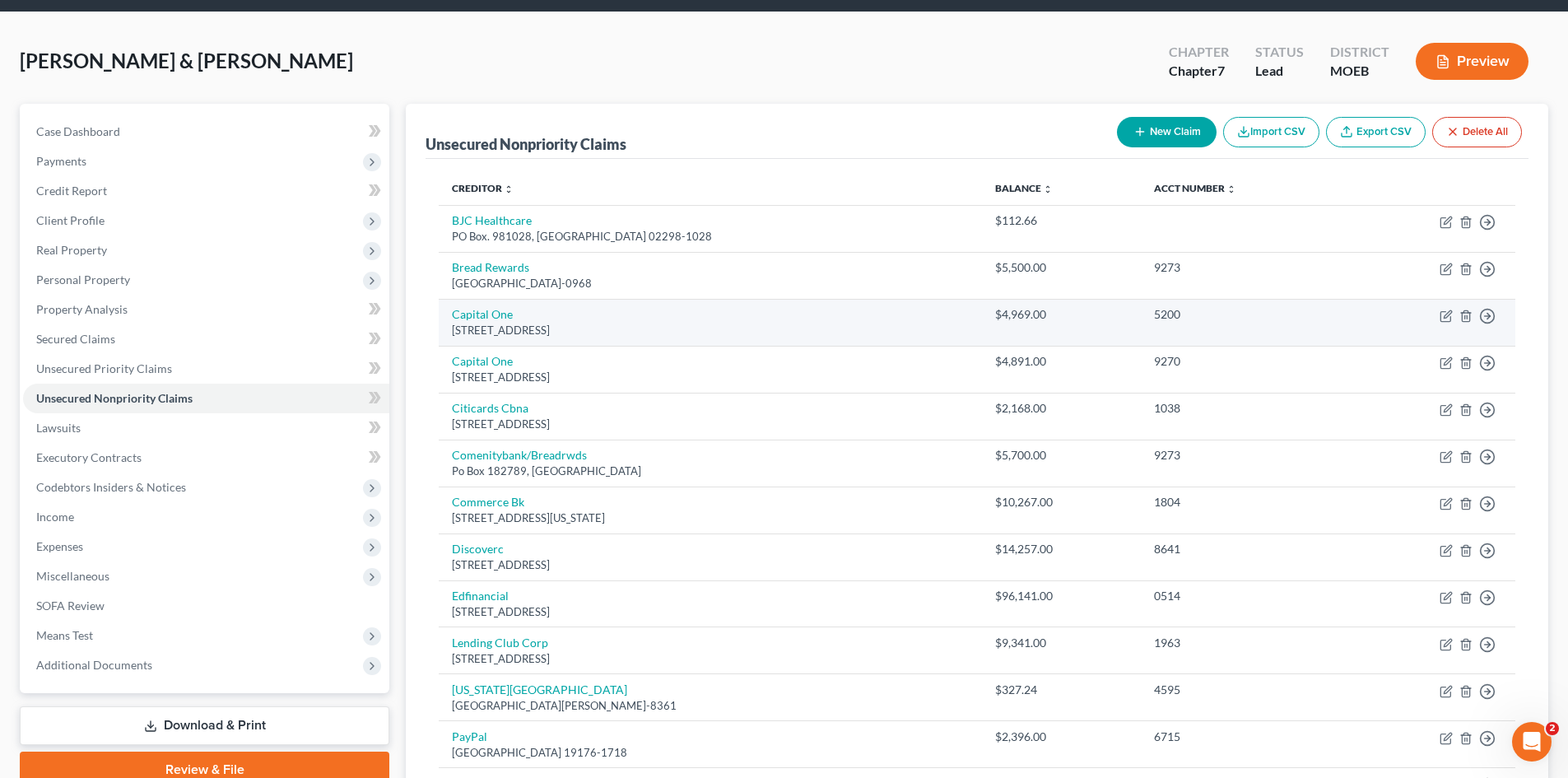
scroll to position [83, 0]
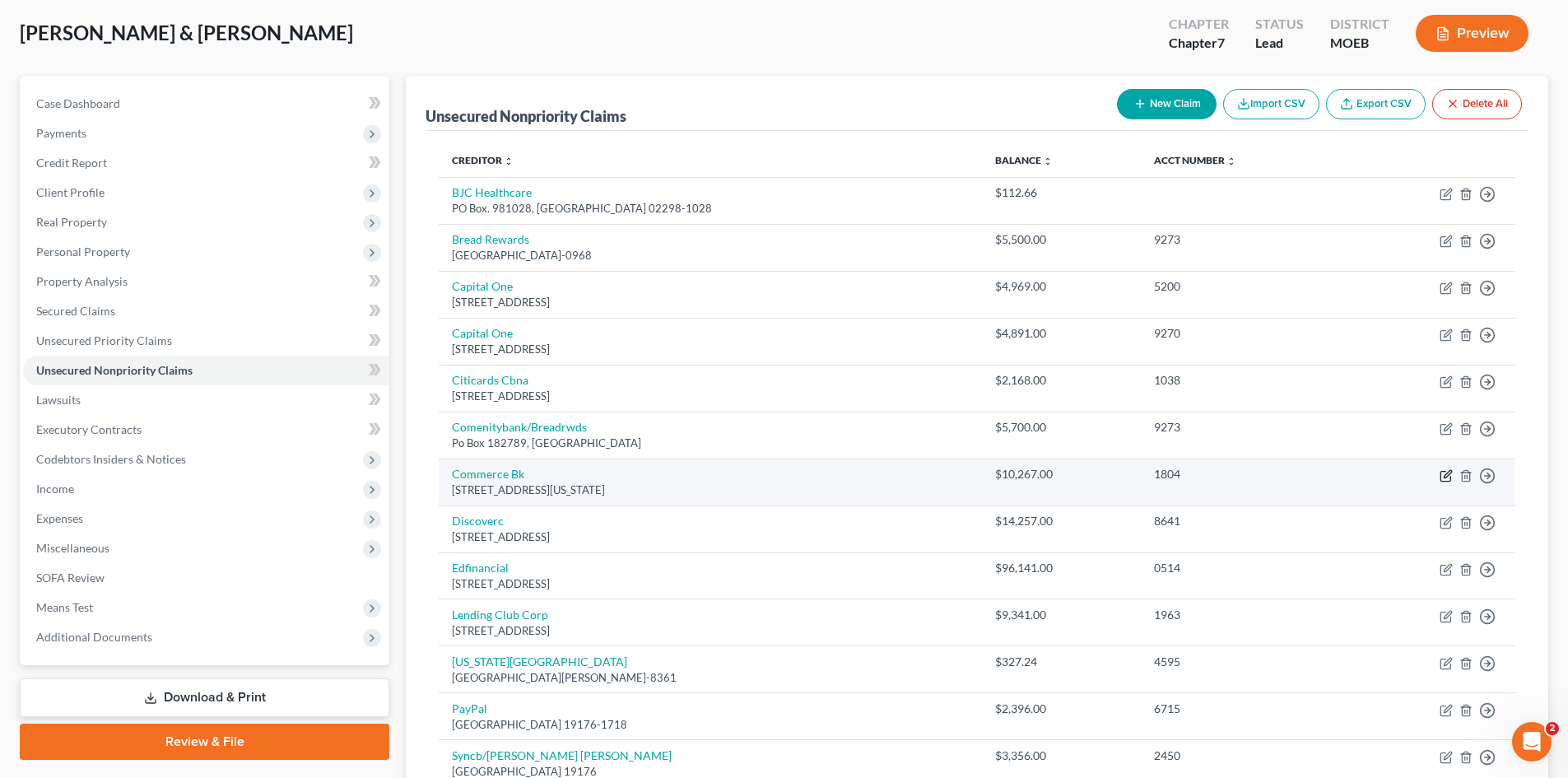
click at [1449, 477] on icon "button" at bounding box center [1446, 475] width 13 height 13
select select "26"
select select "2"
select select "1"
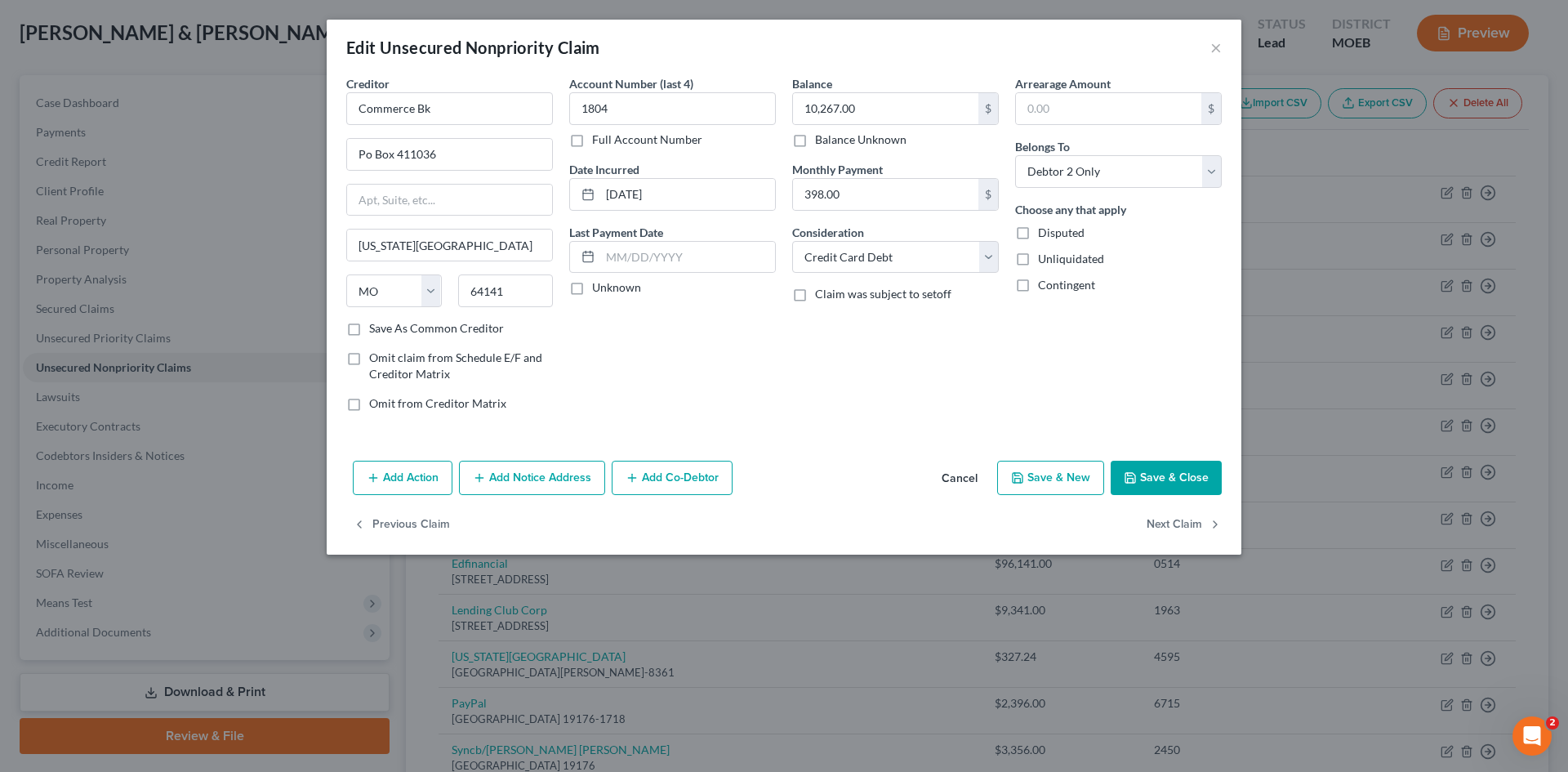
click at [1168, 477] on button "Save & Close" at bounding box center [1166, 477] width 111 height 34
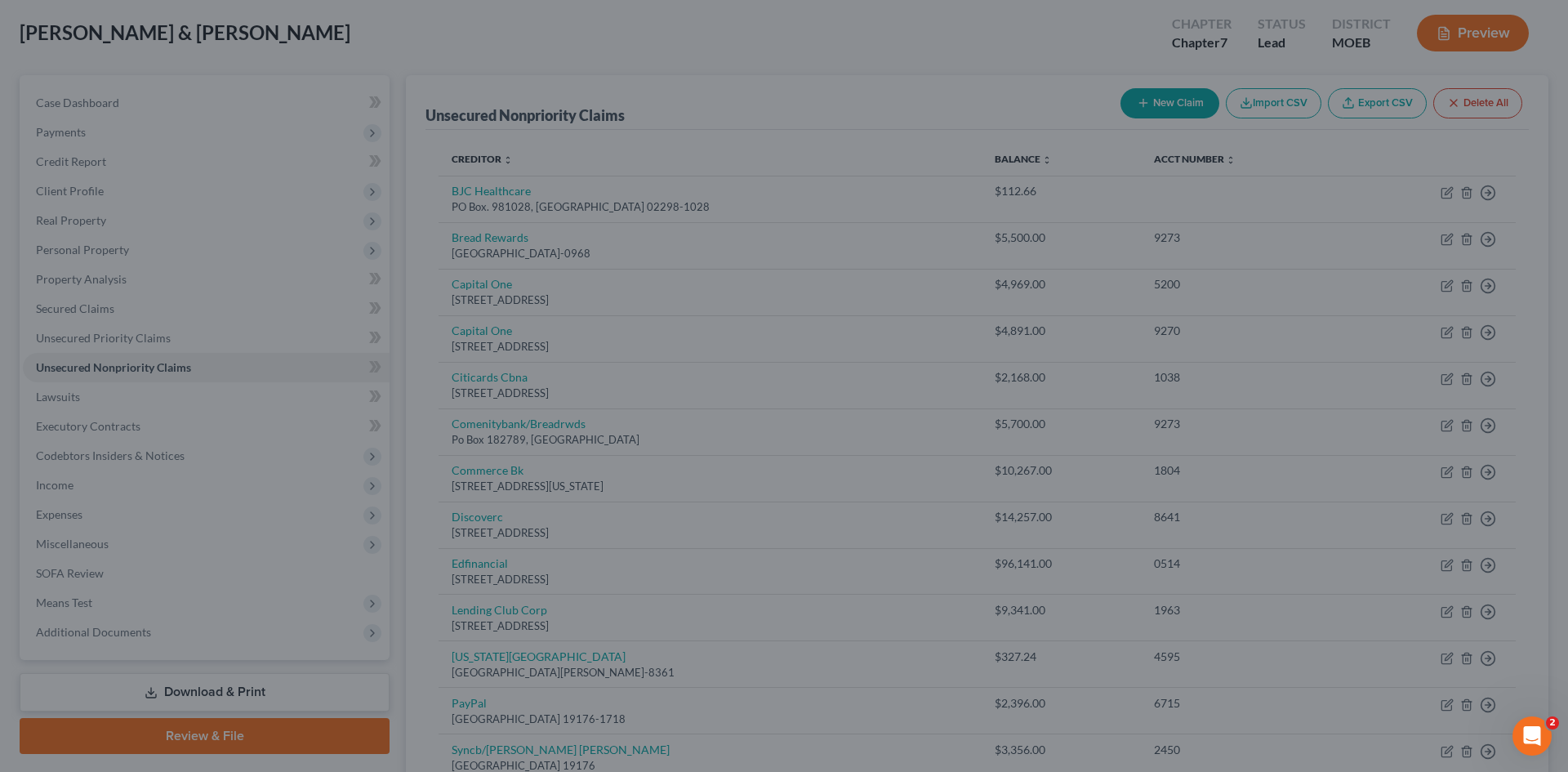
type input "0"
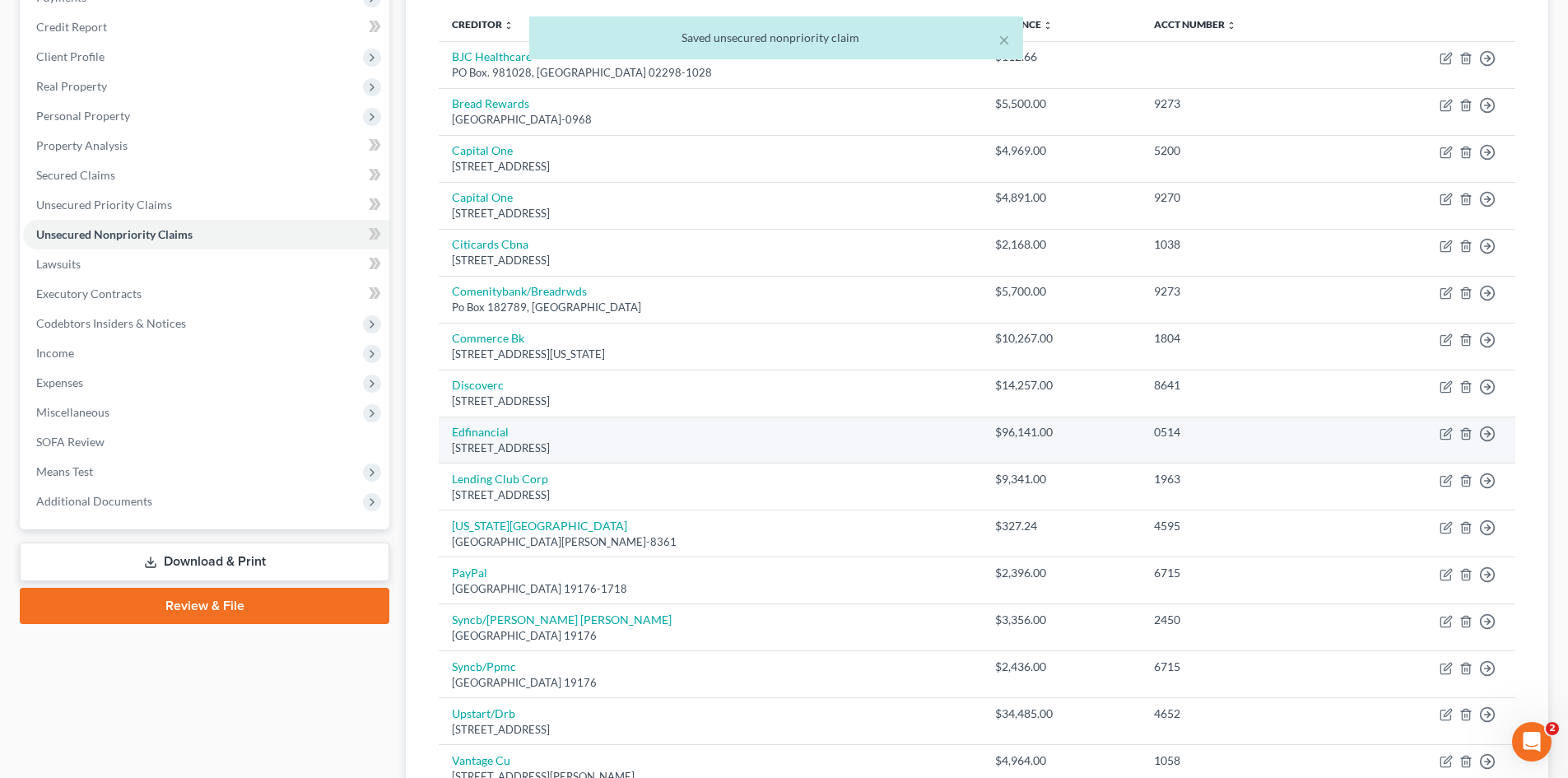
scroll to position [247, 0]
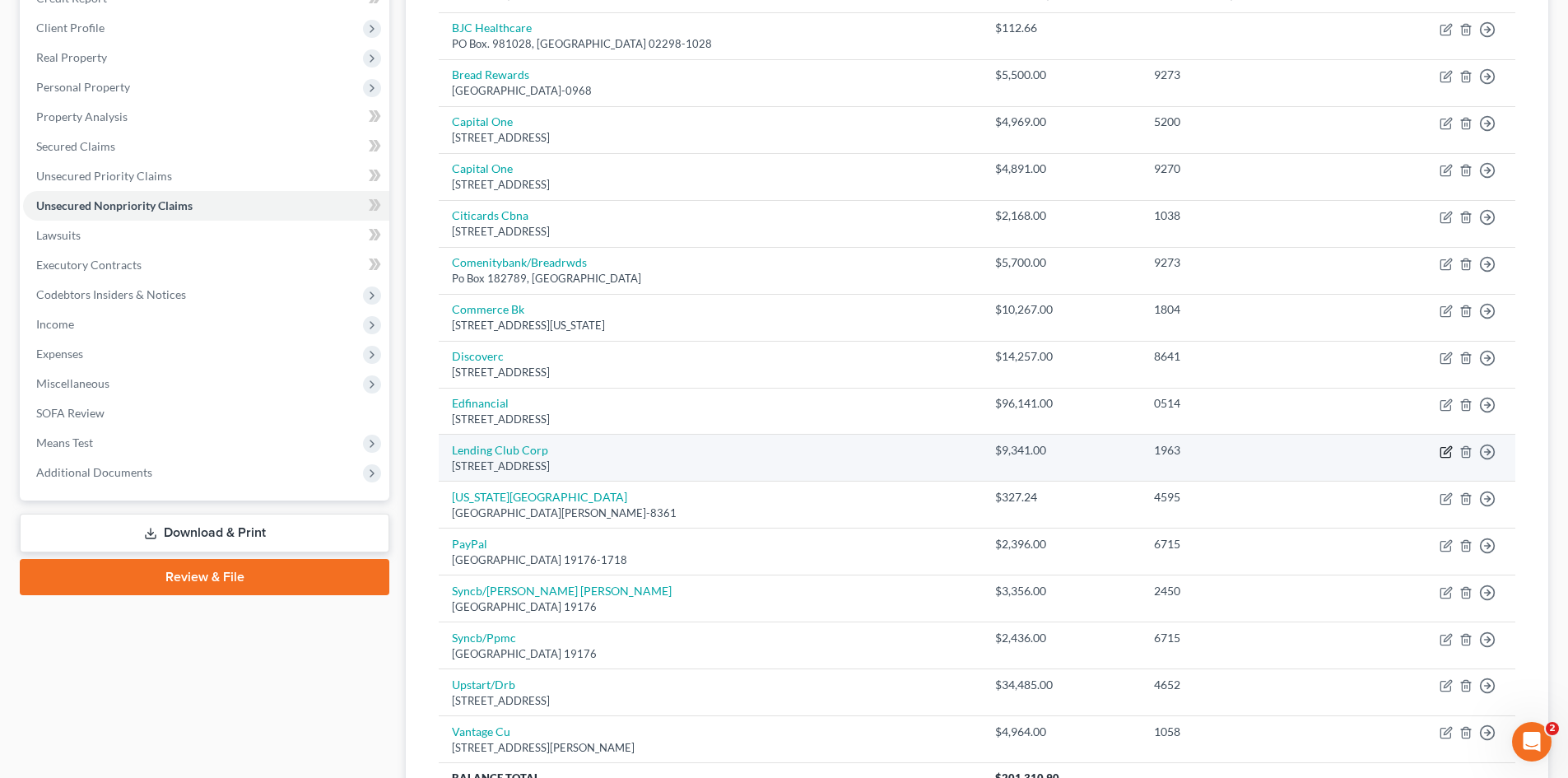
click at [1442, 453] on icon "button" at bounding box center [1446, 451] width 13 height 13
select select "4"
select select "1"
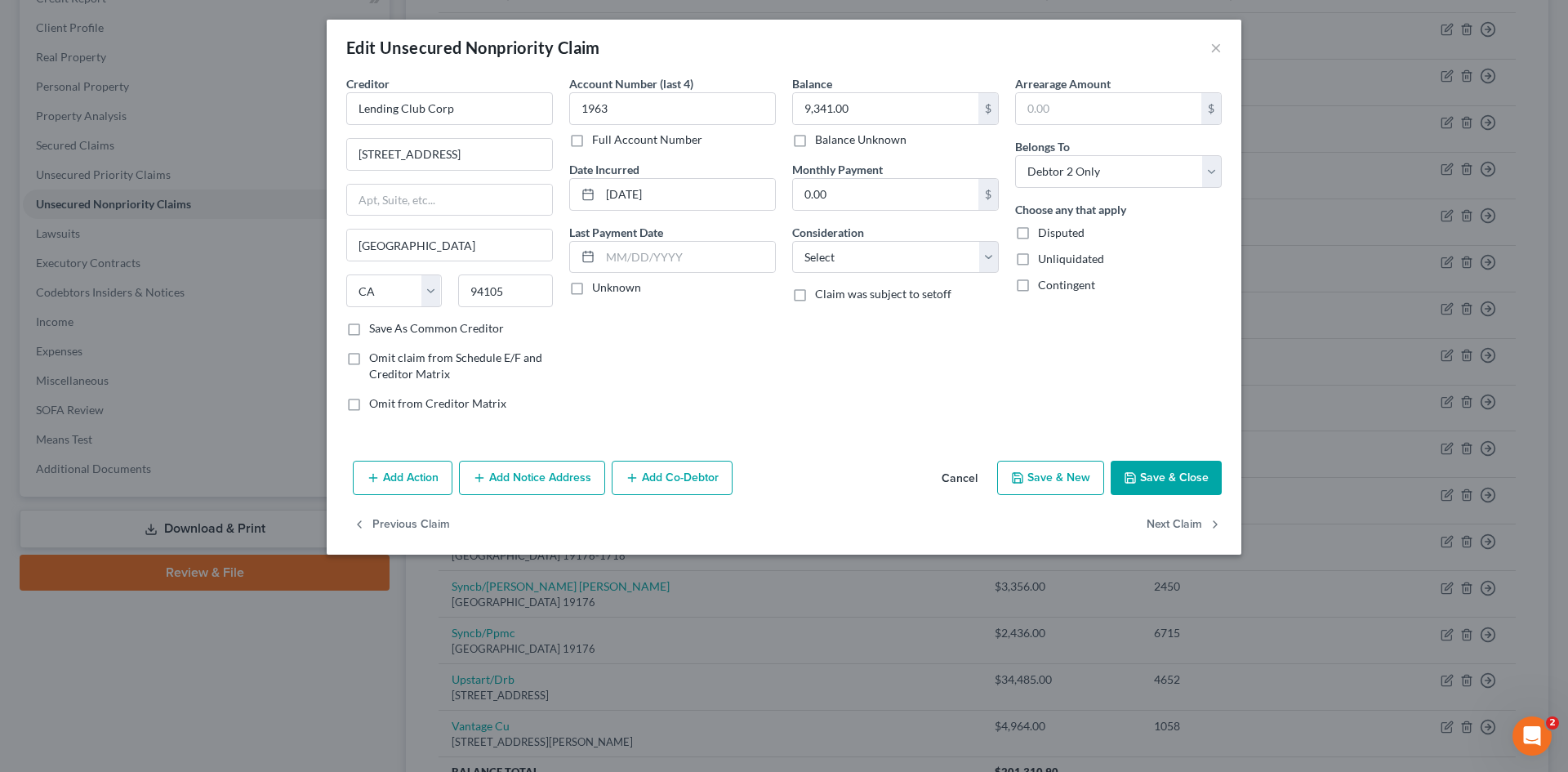
click at [1158, 470] on button "Save & Close" at bounding box center [1166, 477] width 111 height 34
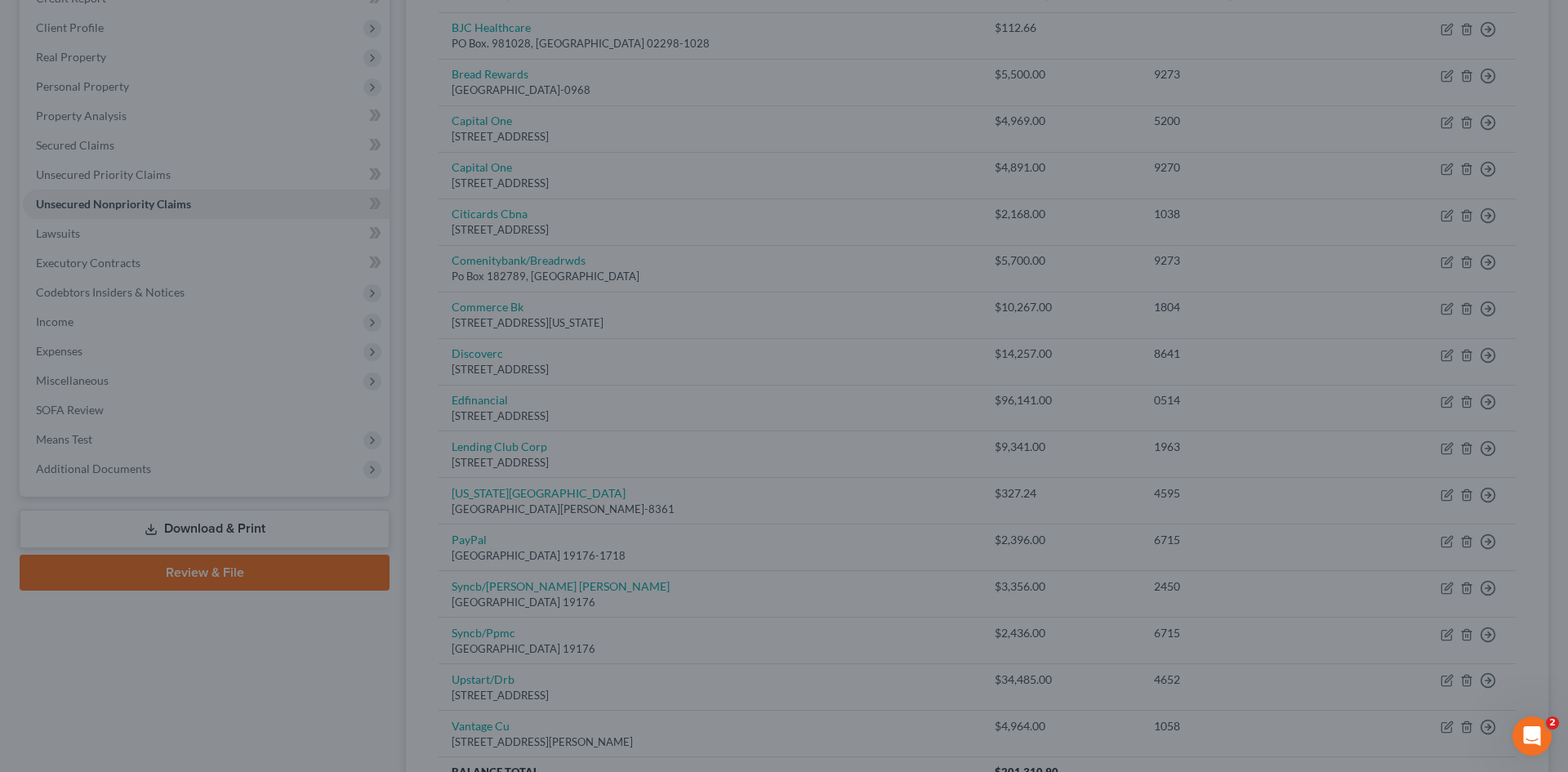
type input "0"
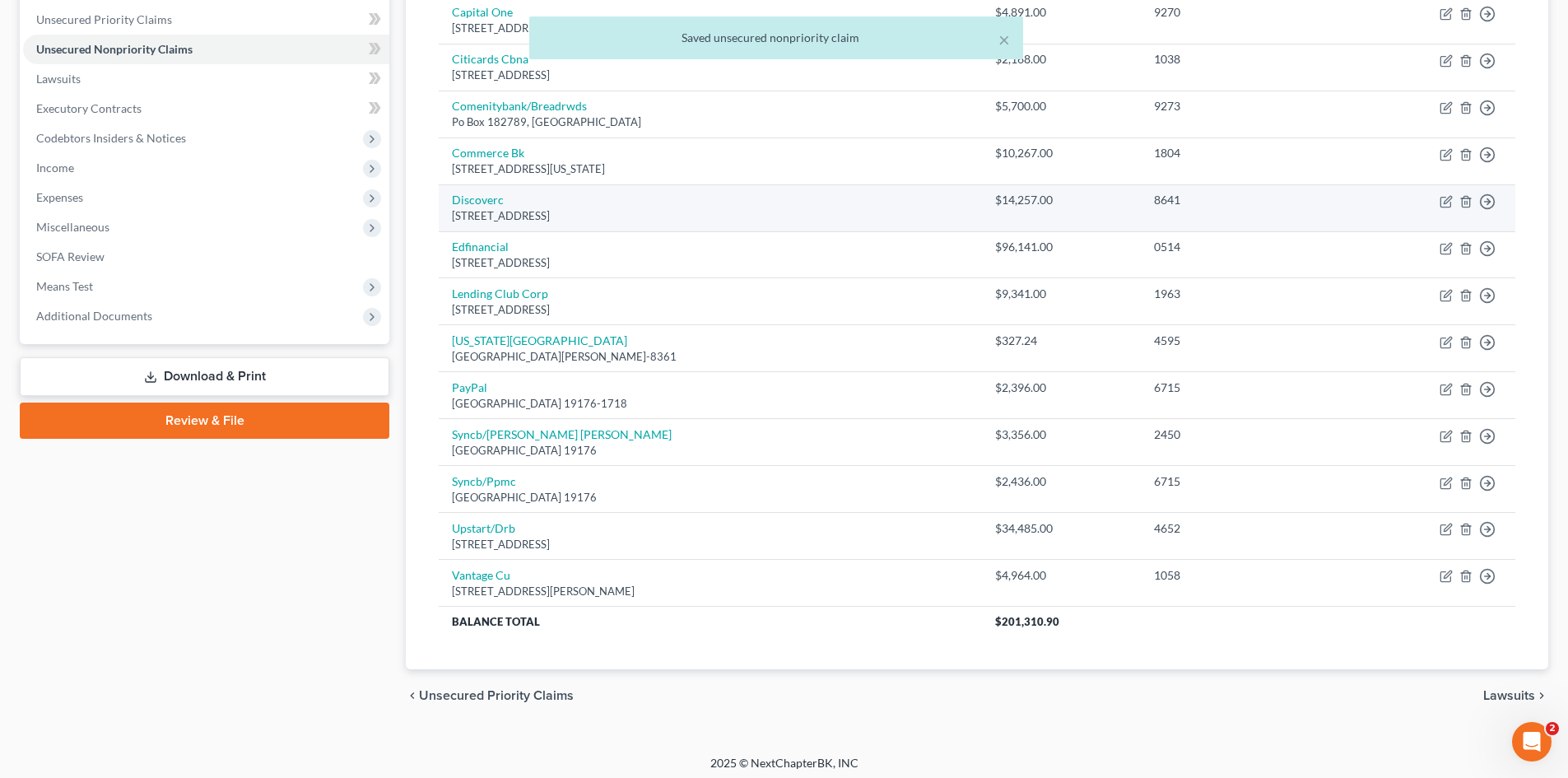
scroll to position [410, 0]
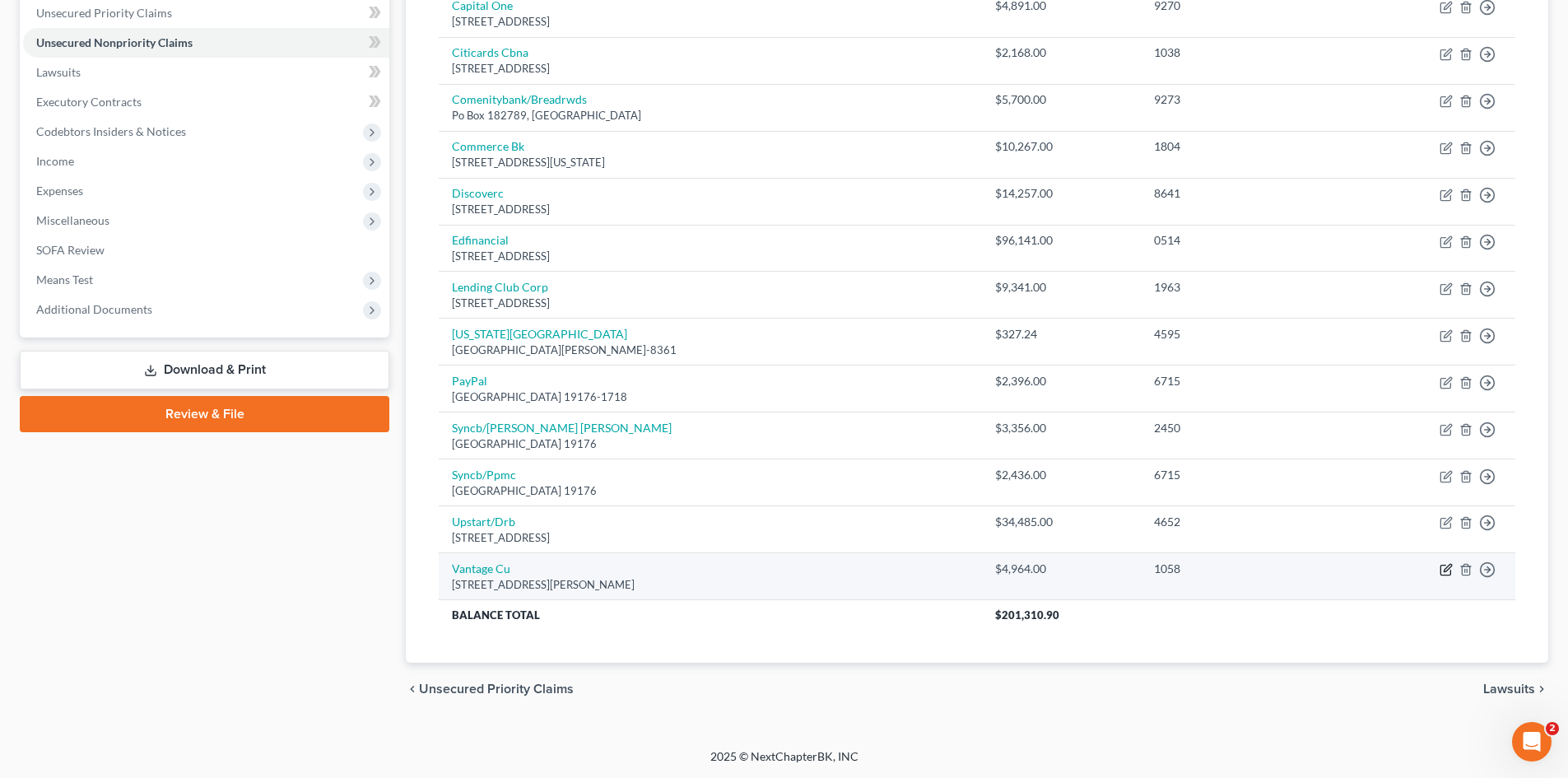
click at [1446, 566] on icon "button" at bounding box center [1446, 569] width 13 height 13
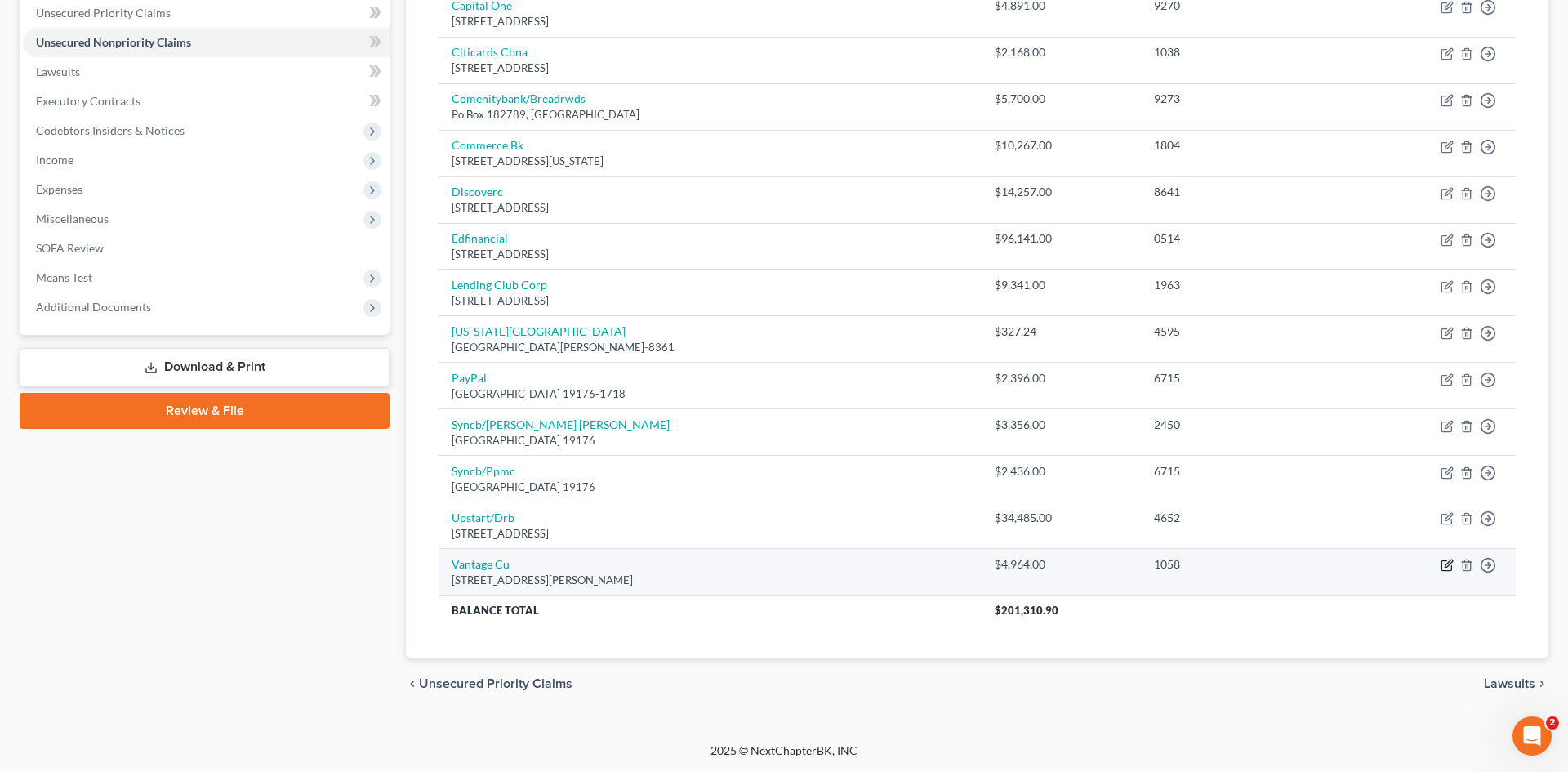
select select "26"
select select "2"
select select "1"
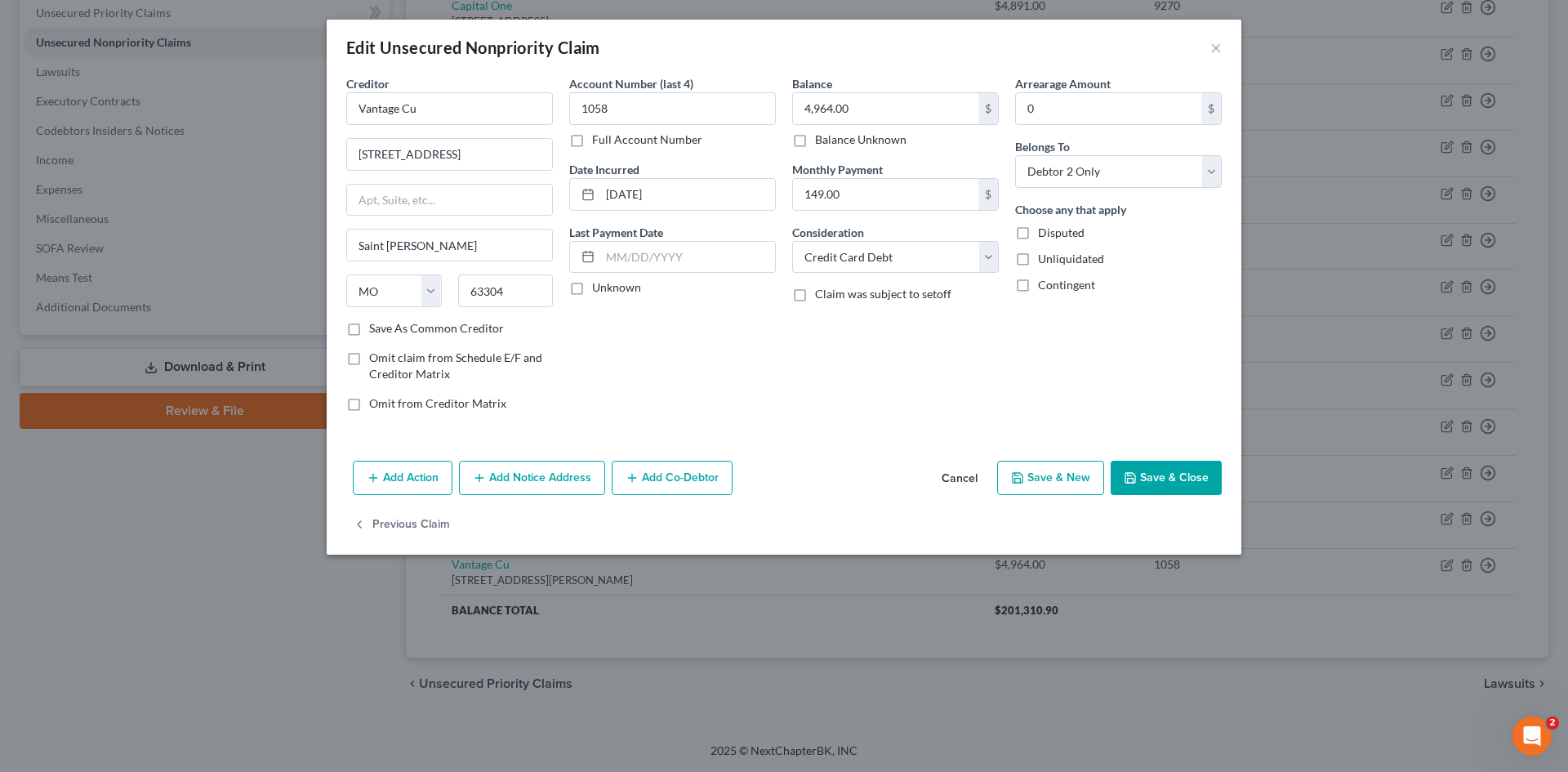
click at [1154, 475] on button "Save & Close" at bounding box center [1166, 477] width 111 height 34
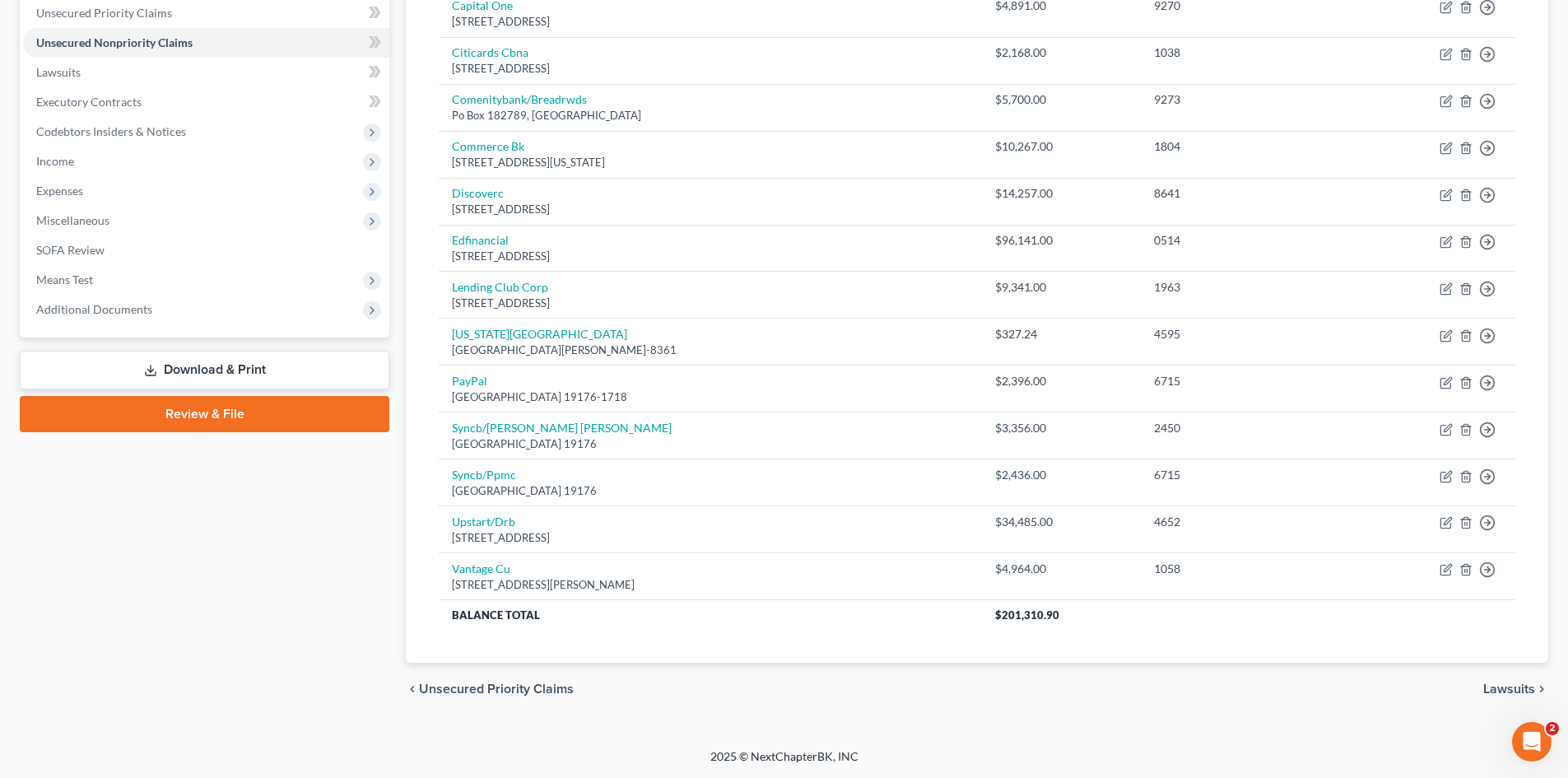
click at [208, 638] on div "Case Dashboard Payments Invoices Payments Payments Credit Report Client Profile" at bounding box center [205, 231] width 386 height 967
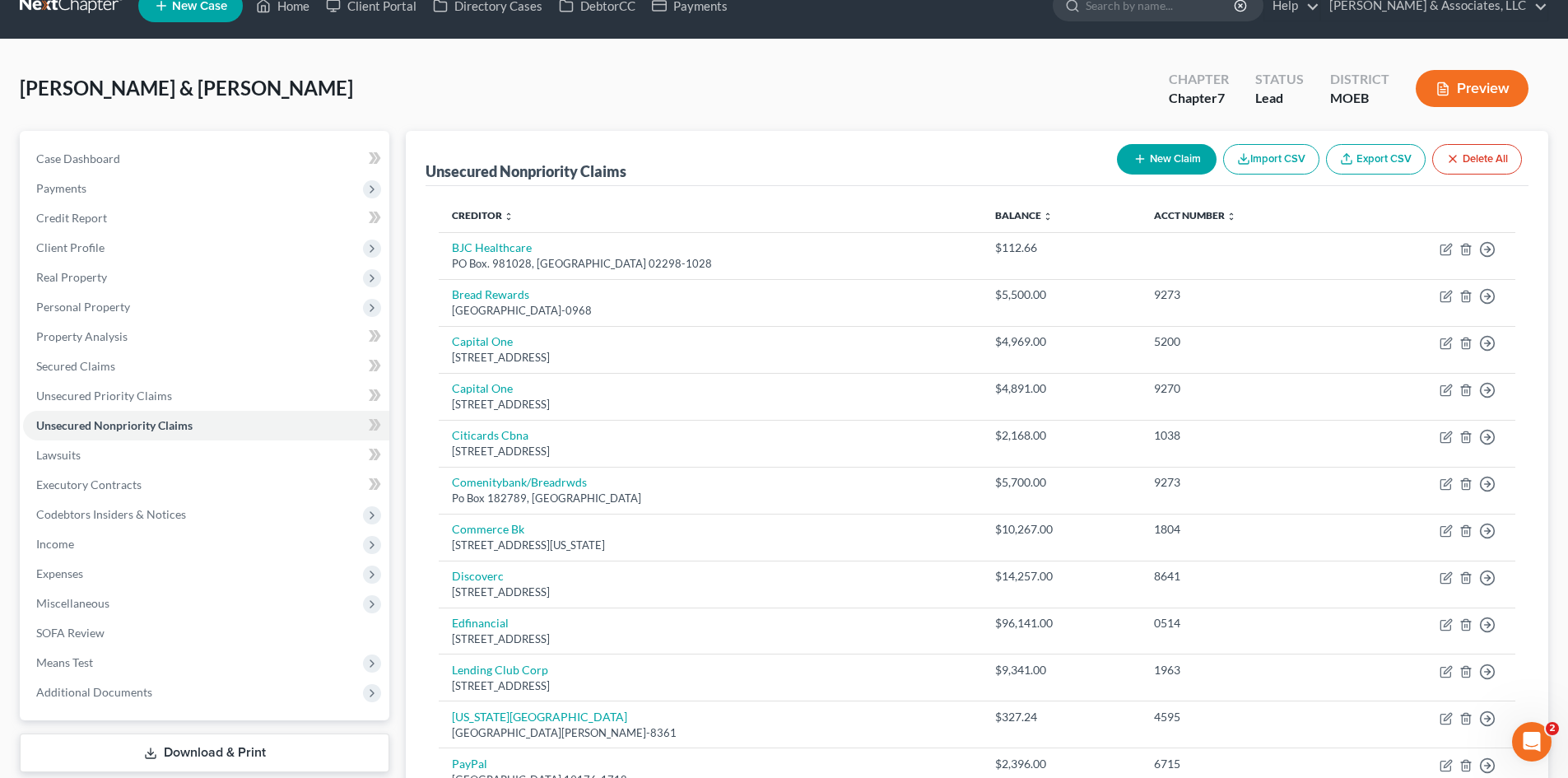
scroll to position [0, 0]
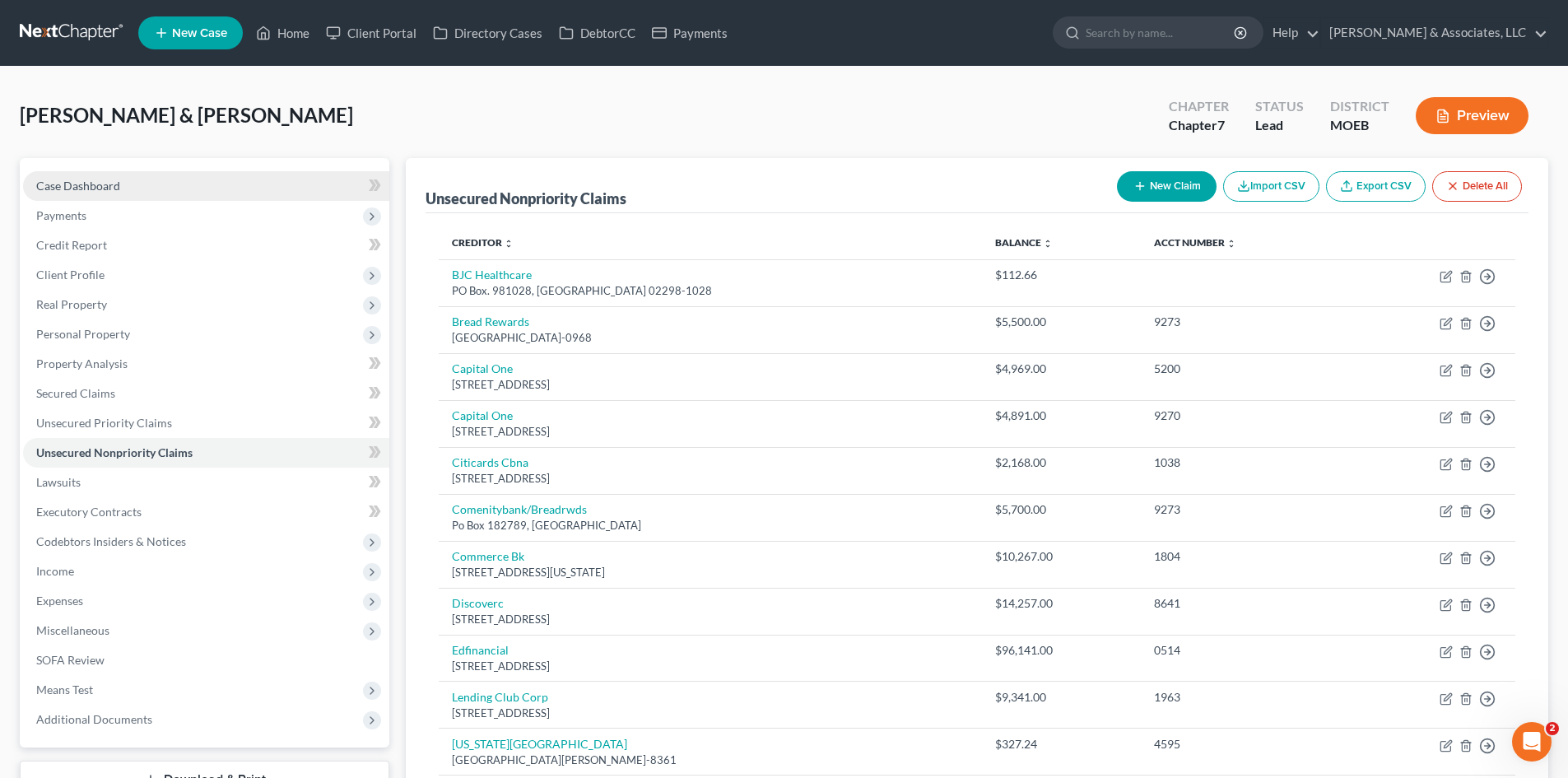
click at [122, 186] on link "Case Dashboard" at bounding box center [206, 186] width 366 height 30
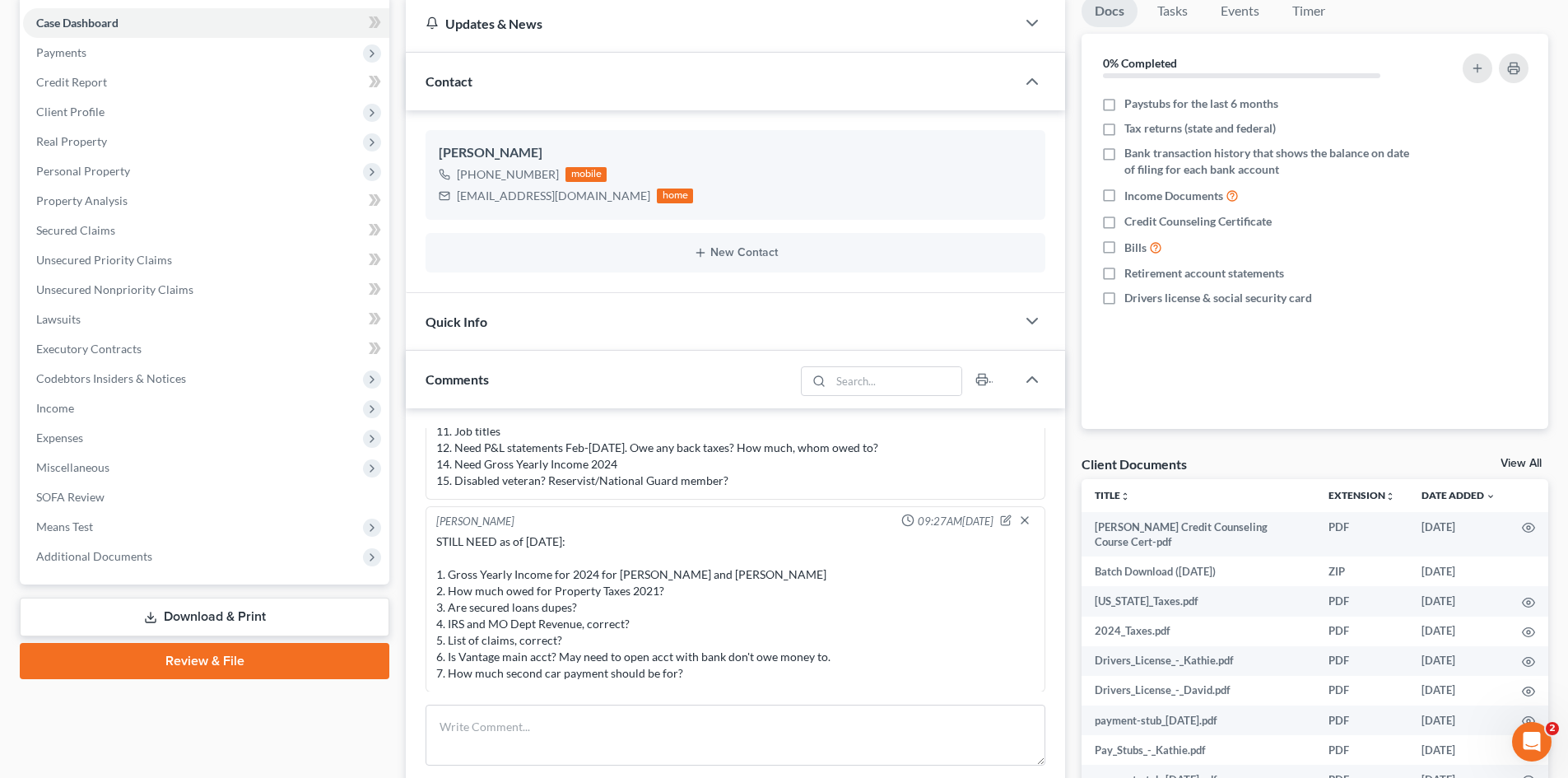
scroll to position [164, 0]
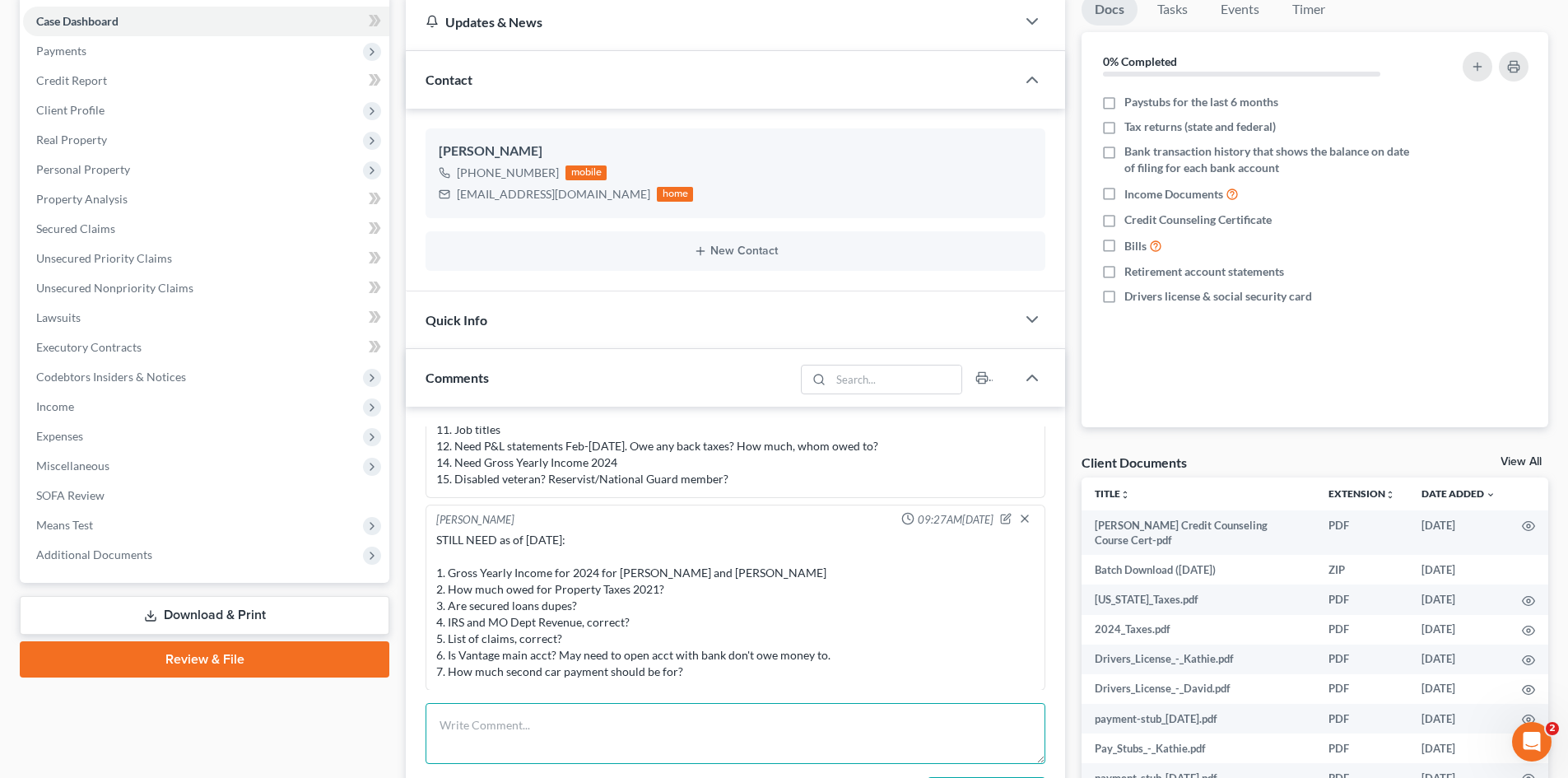
drag, startPoint x: 473, startPoint y: 722, endPoint x: 585, endPoint y: 455, distance: 289.5
click at [474, 717] on textarea at bounding box center [735, 734] width 620 height 61
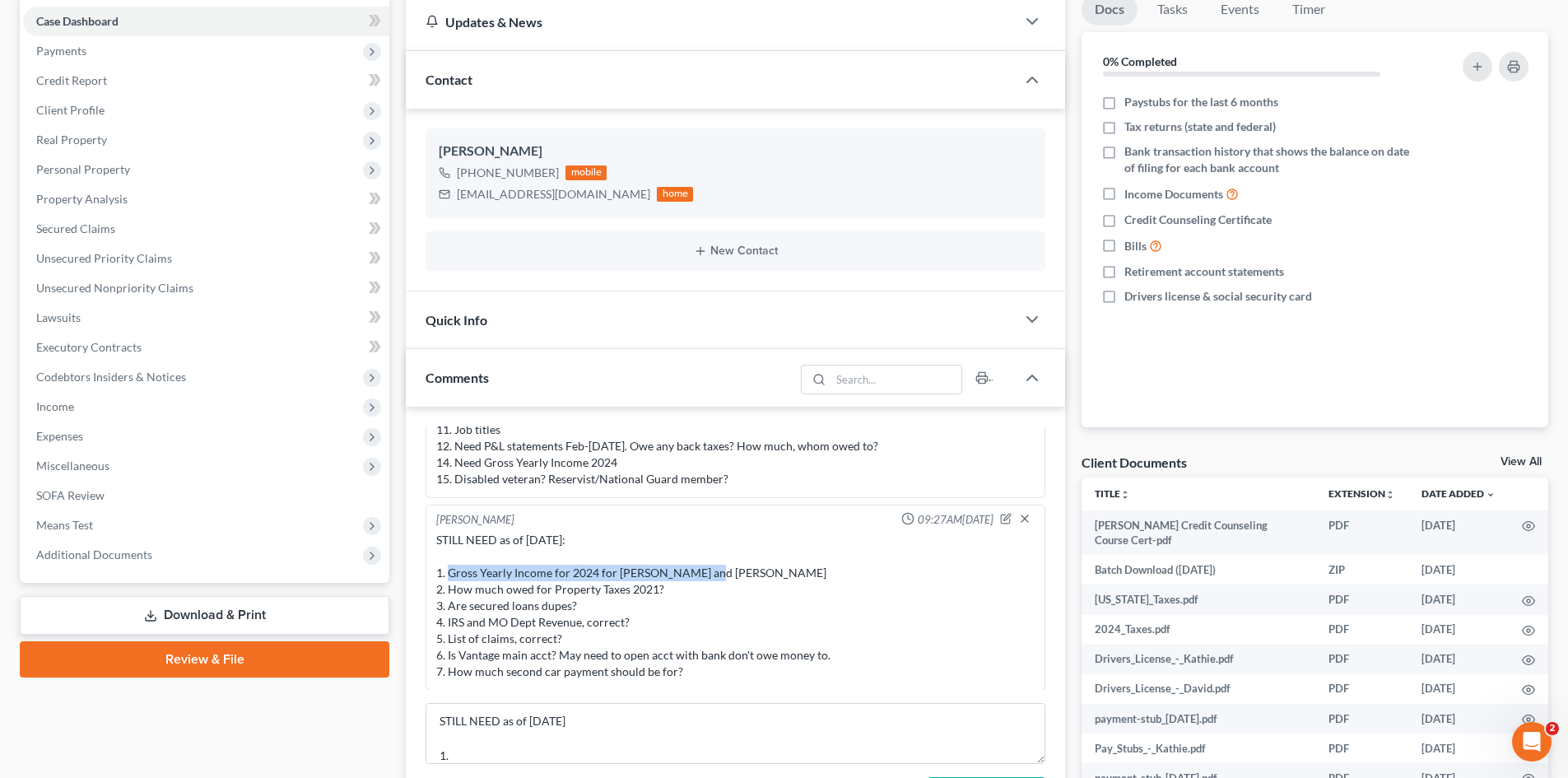
drag, startPoint x: 705, startPoint y: 569, endPoint x: 451, endPoint y: 573, distance: 254.0
click at [451, 573] on div "STILL NEED as of [DATE]: 1. Gross Yearly Income for 2024 for [PERSON_NAME] and …" at bounding box center [736, 606] width 599 height 148
copy div "Gross Yearly Income for 2024 for Kathie and David"
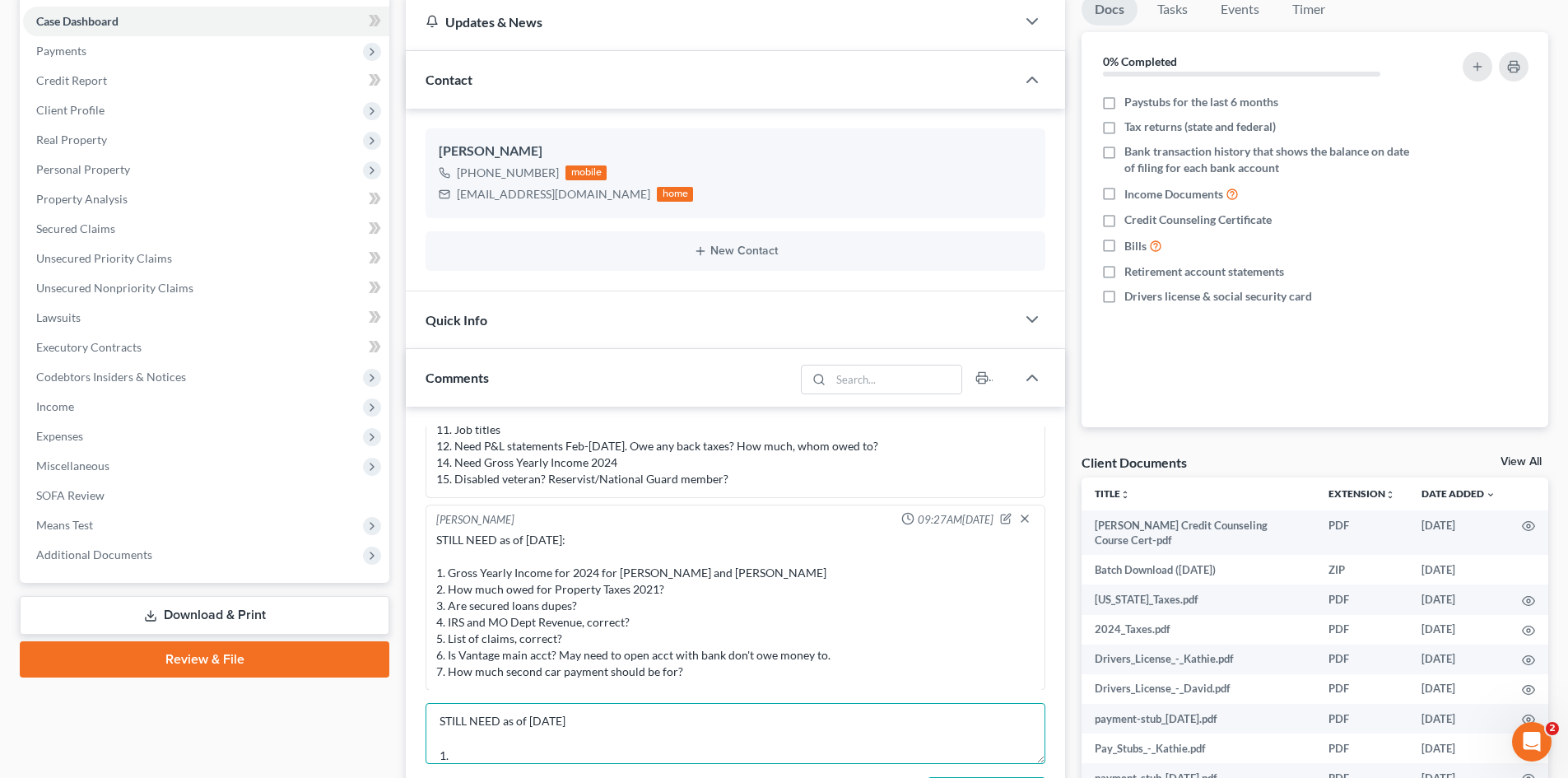
click at [469, 757] on textarea "STILL NEED as of 9/11/25 1." at bounding box center [735, 734] width 620 height 61
paste textarea "Gross Yearly Income for 2024 for Kathie and David"
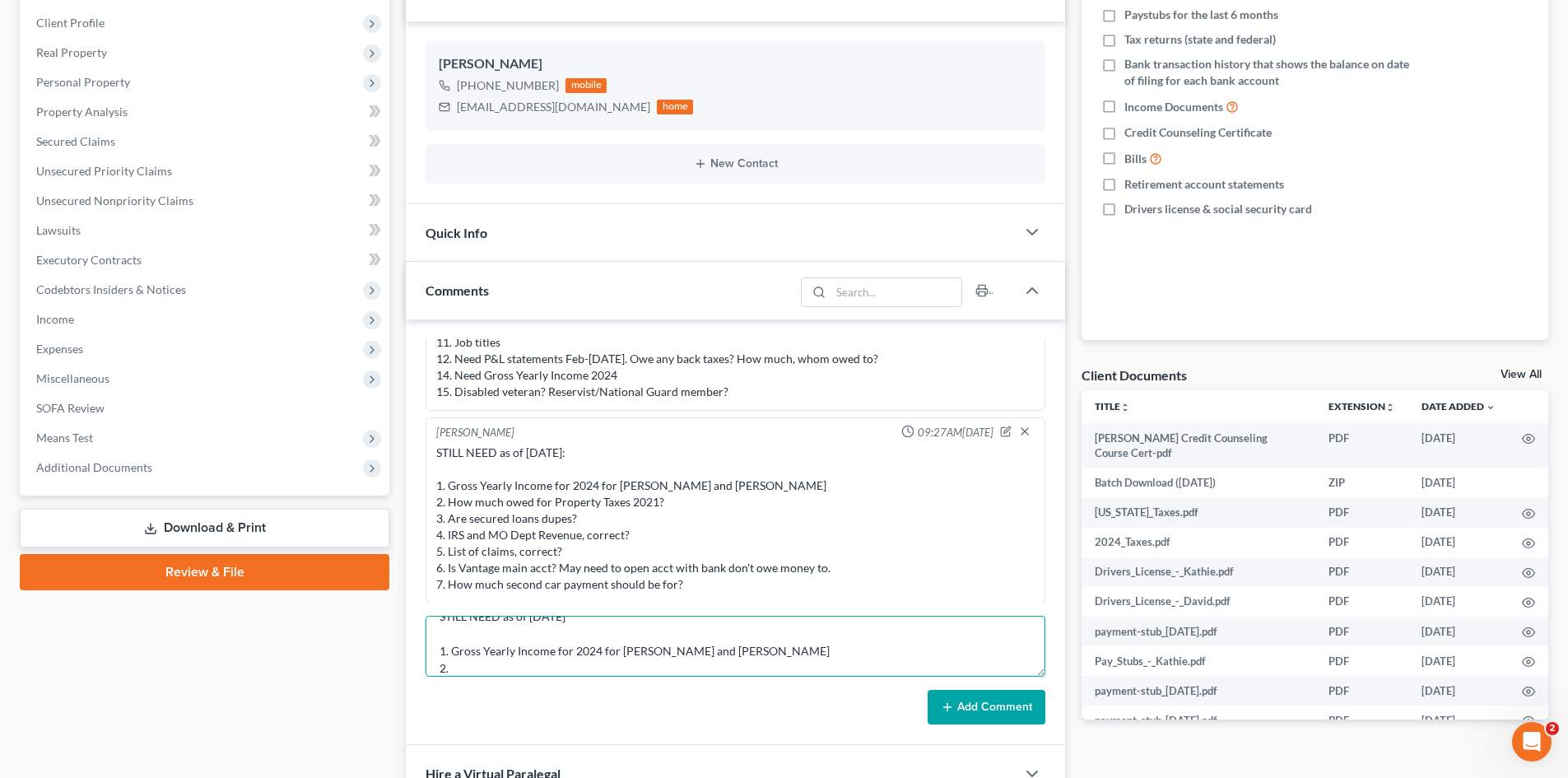
scroll to position [329, 0]
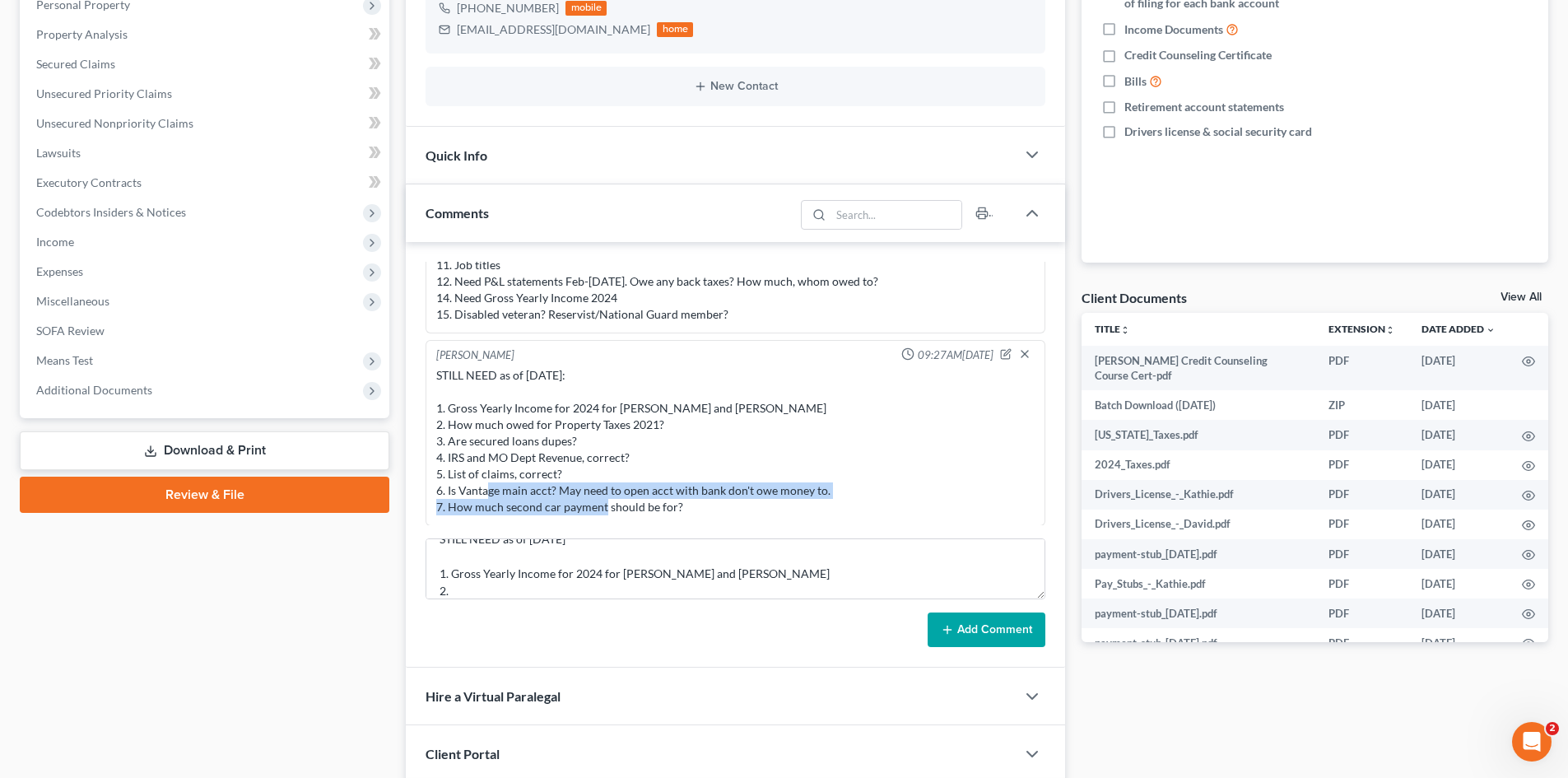
drag, startPoint x: 840, startPoint y: 500, endPoint x: 568, endPoint y: 494, distance: 272.1
click at [568, 494] on div "STILL NEED as of [DATE]: 1. Gross Yearly Income for 2024 for [PERSON_NAME] and …" at bounding box center [736, 441] width 599 height 148
click at [789, 514] on div "STILL NEED as of [DATE]: 1. Gross Yearly Income for 2024 for [PERSON_NAME] and …" at bounding box center [736, 441] width 599 height 148
click at [866, 497] on div "STILL NEED as of [DATE]: 1. Gross Yearly Income for 2024 for [PERSON_NAME] and …" at bounding box center [736, 441] width 599 height 148
drag, startPoint x: 769, startPoint y: 487, endPoint x: 584, endPoint y: 492, distance: 185.1
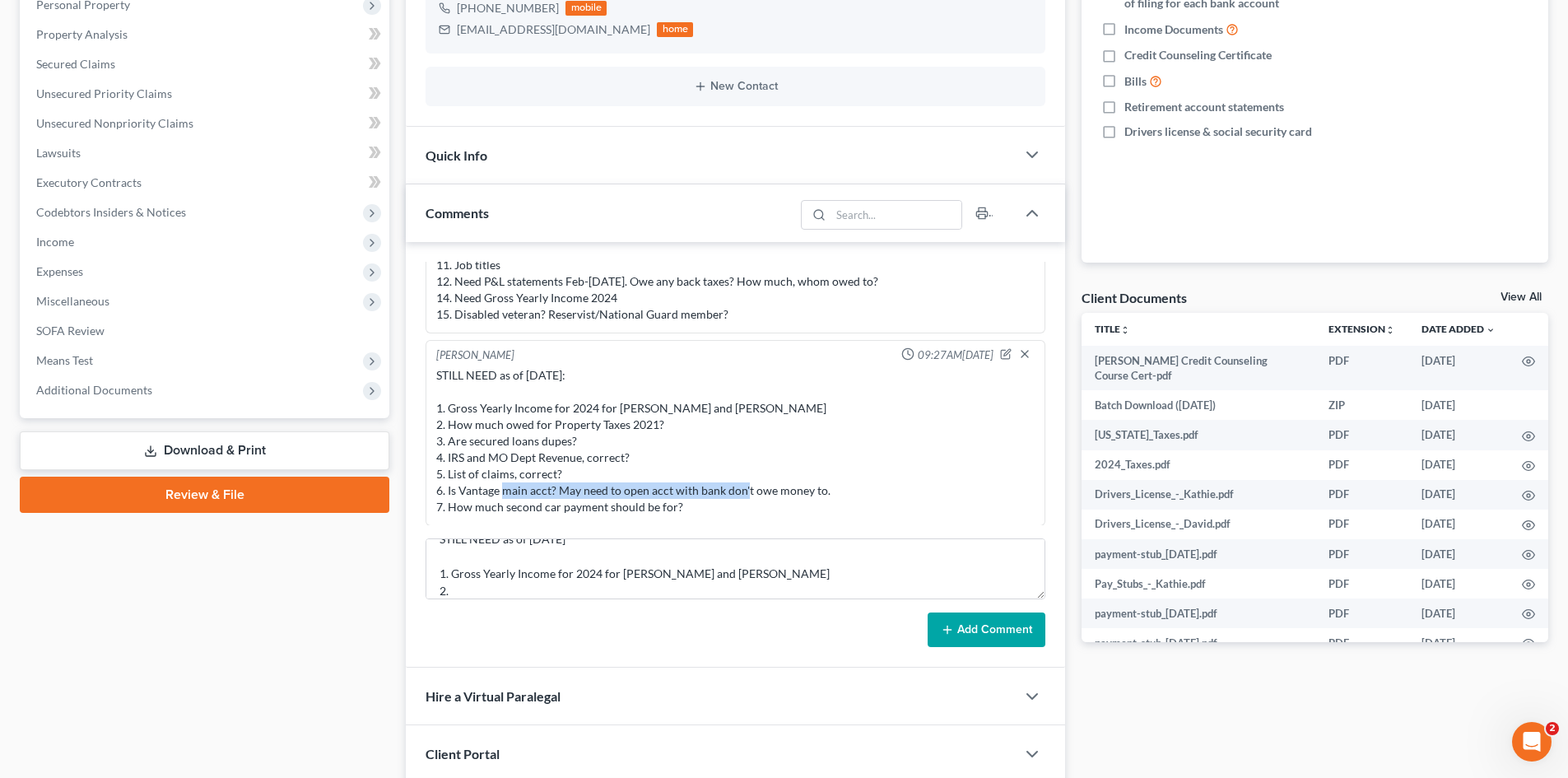
click at [584, 492] on div "STILL NEED as of [DATE]: 1. Gross Yearly Income for 2024 for [PERSON_NAME] and …" at bounding box center [736, 441] width 599 height 148
copy div "need to open acct with bank don't owe money to."
click at [554, 587] on textarea "STILL NEED as of 9/11/25 1. Gross Yearly Income for 2024 for Kathie and David 2." at bounding box center [735, 569] width 620 height 61
paste textarea "need to open acct with bank don't owe money to."
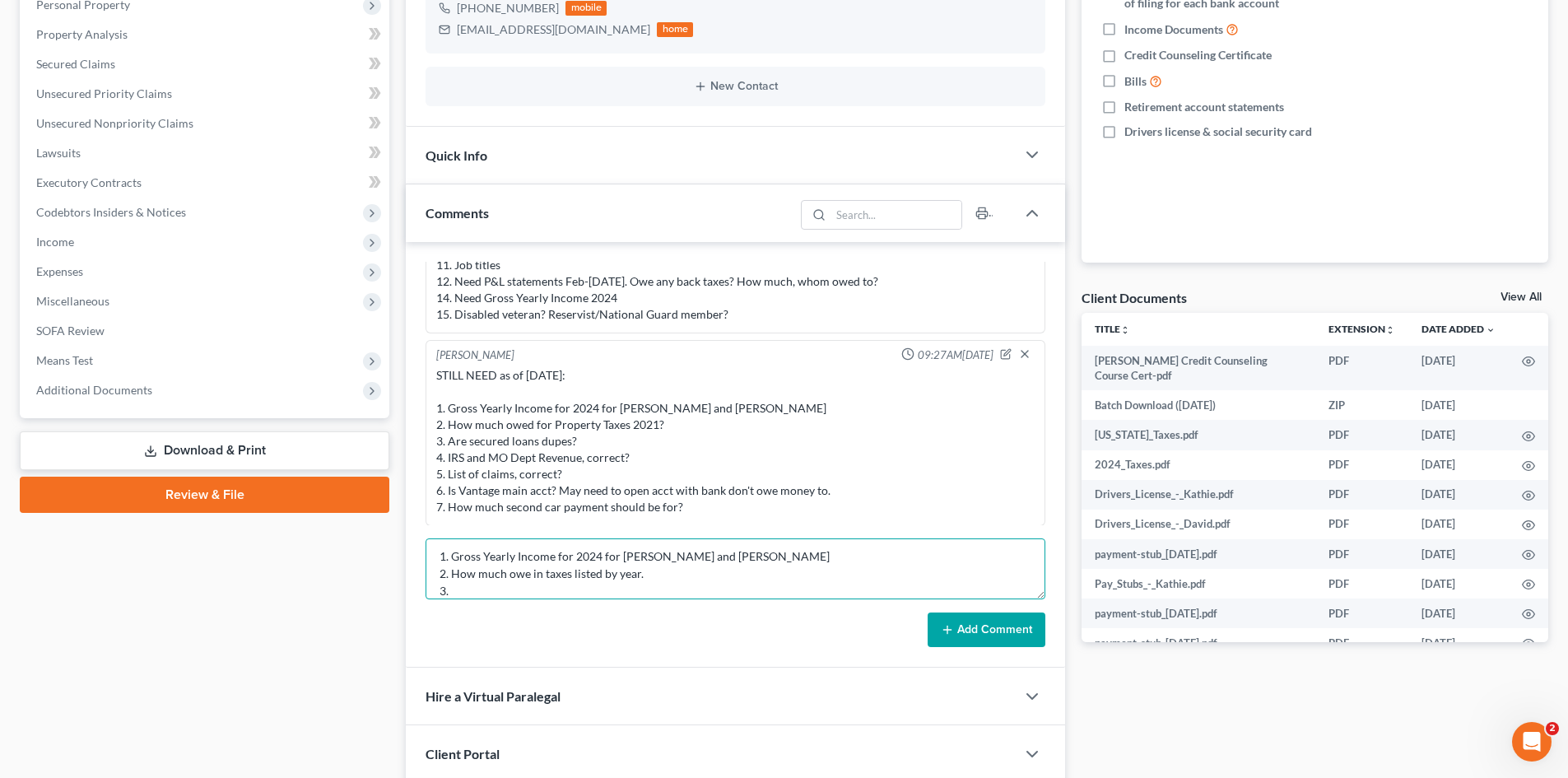
paste textarea "need to open acct with bank don't owe money to."
type textarea "STILL NEED as of 9/11/25 1. Gross Yearly Income for 2024 for Kathie and David 2…"
click at [966, 615] on button "Add Comment" at bounding box center [987, 629] width 118 height 34
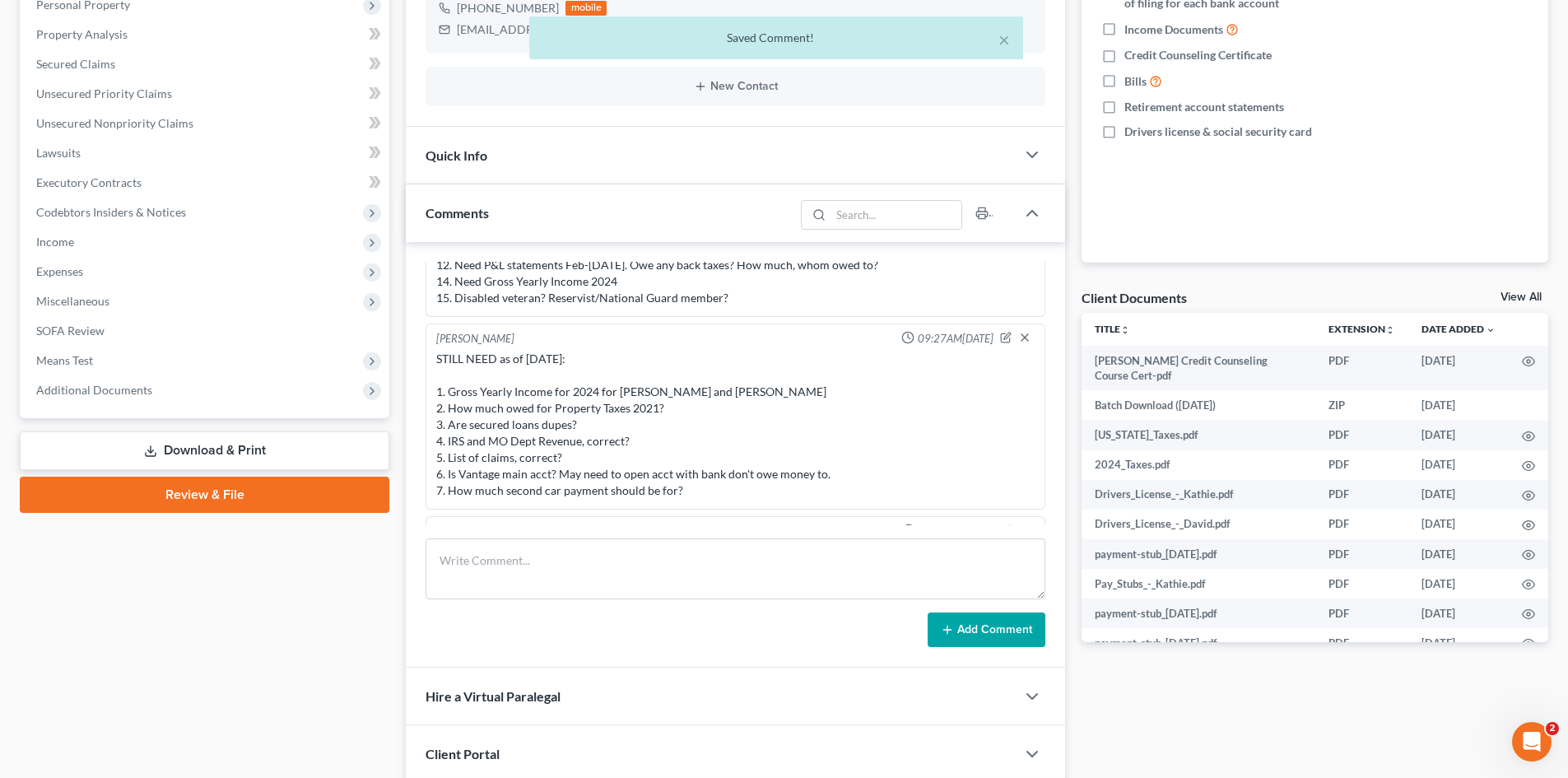
scroll to position [1028, 0]
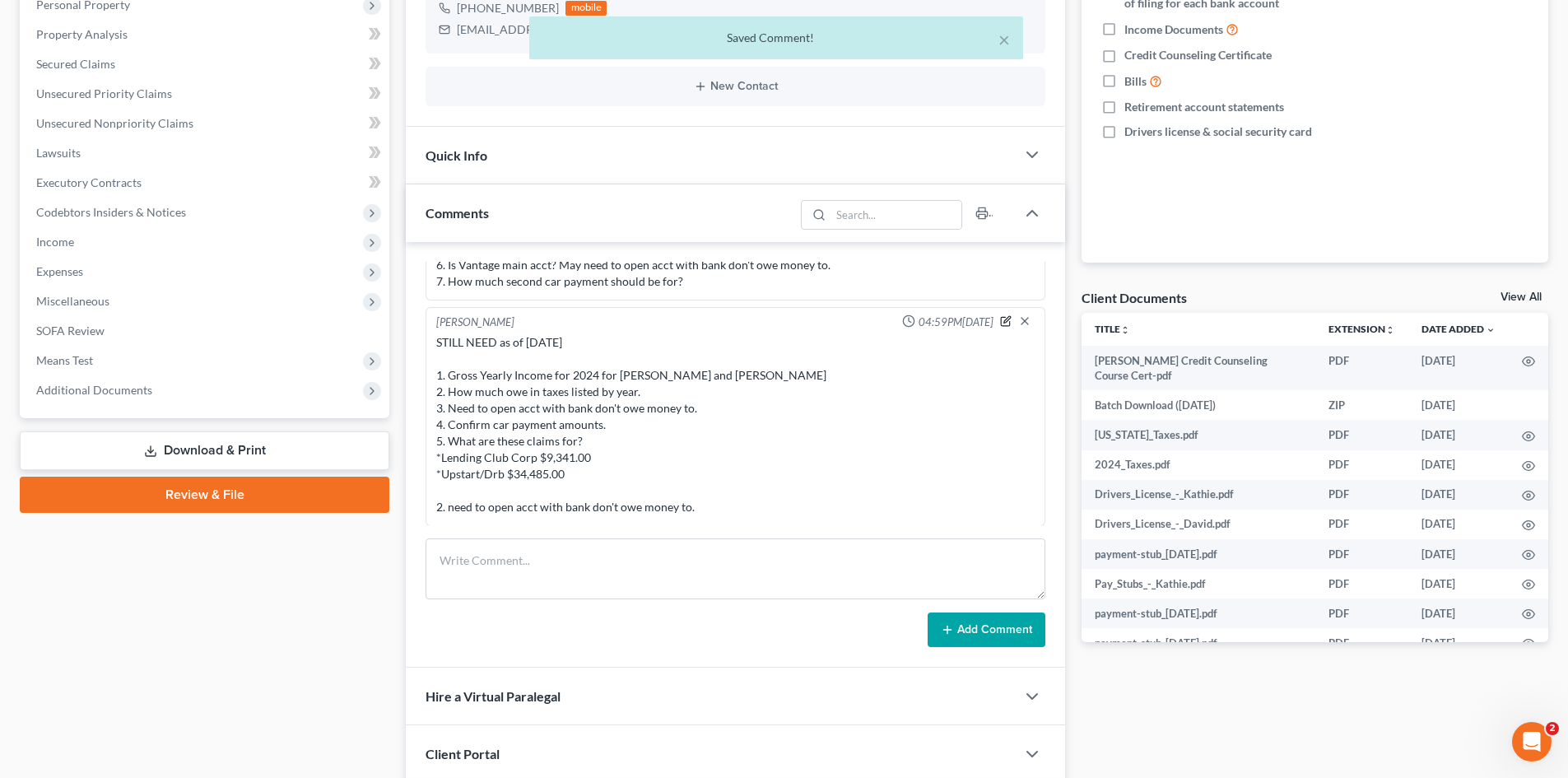
click at [1005, 321] on icon "button" at bounding box center [1008, 319] width 7 height 7
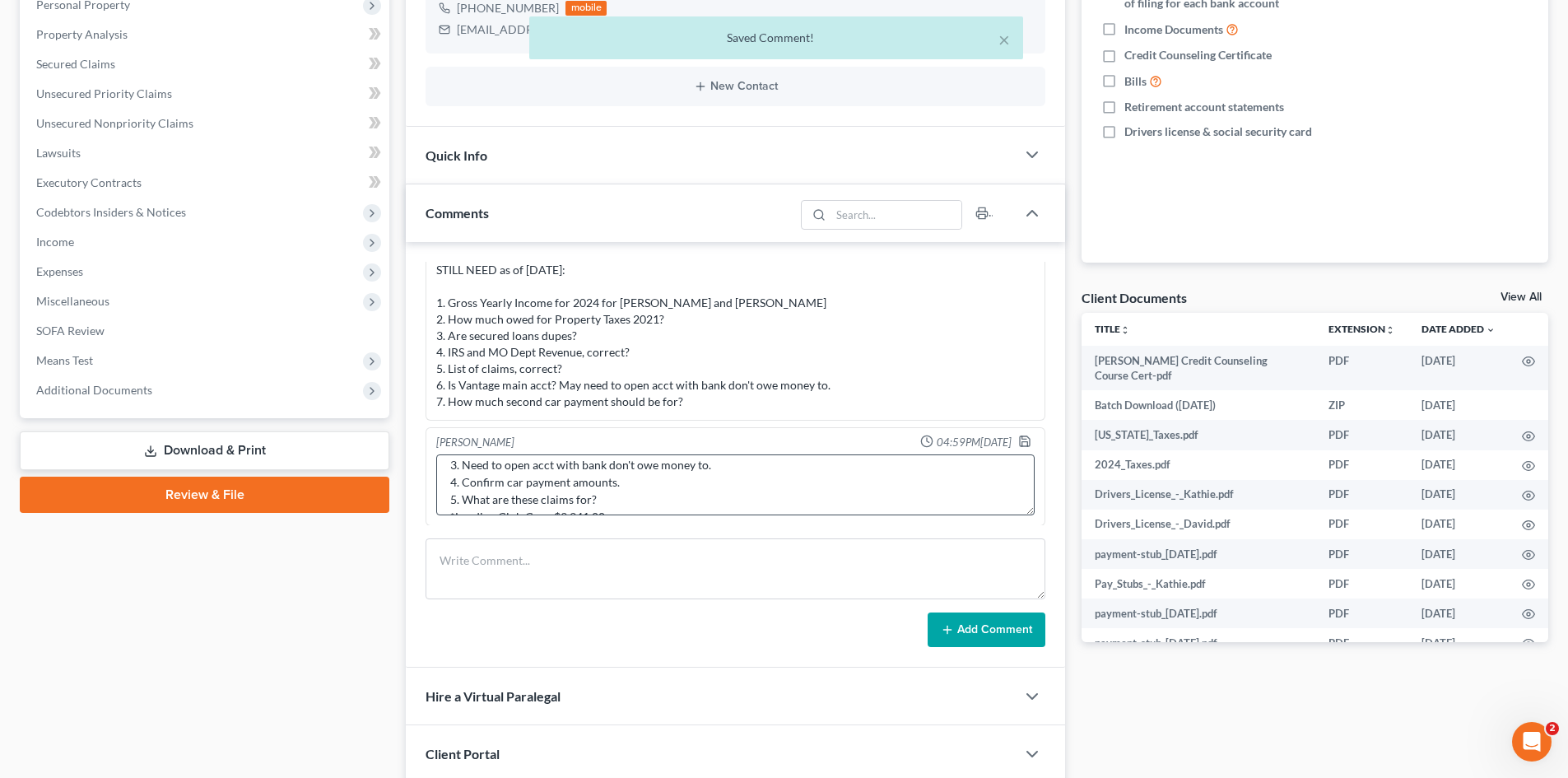
scroll to position [156, 0]
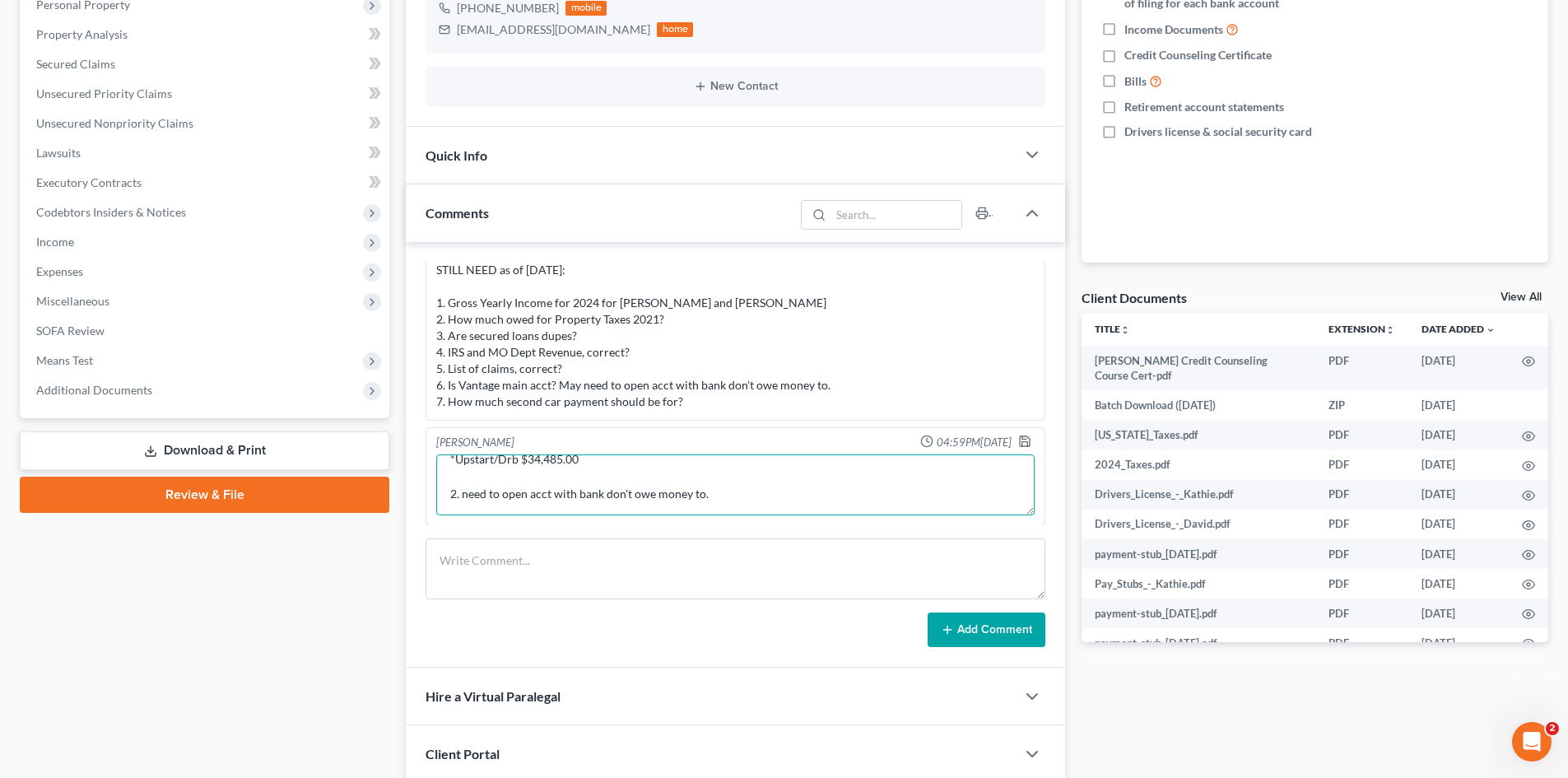
drag, startPoint x: 718, startPoint y: 492, endPoint x: 443, endPoint y: 503, distance: 275.2
click at [443, 506] on textarea "STILL NEED as of 9/11/25 1. Gross Yearly Income for 2024 for Kathie and David 2…" at bounding box center [736, 485] width 599 height 61
type textarea "STILL NEED as of 9/11/25 1. Gross Yearly Income for 2024 for Kathie and David 2…"
click at [1018, 439] on icon "button" at bounding box center [1024, 440] width 13 height 13
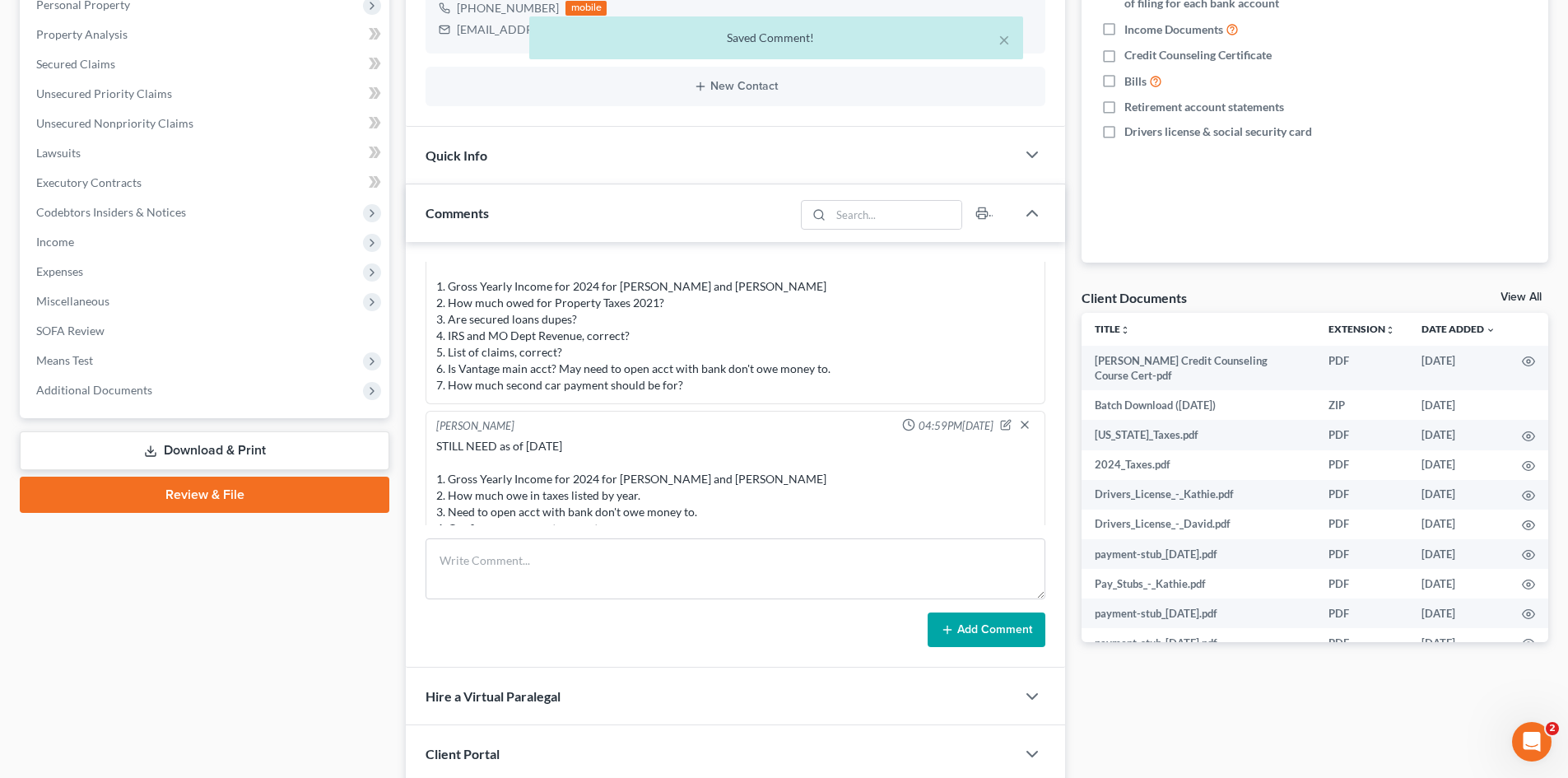
scroll to position [995, 0]
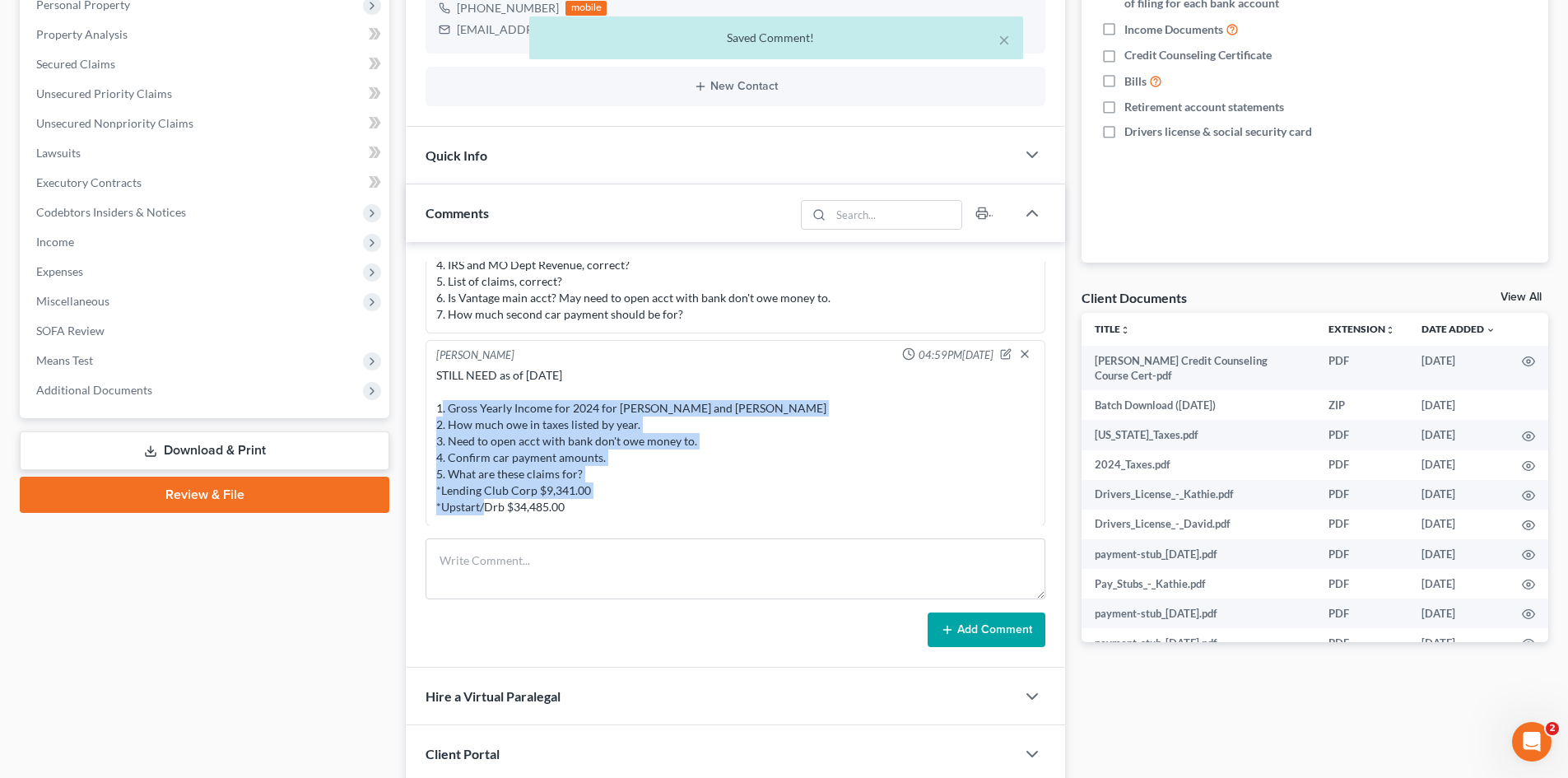
drag, startPoint x: 580, startPoint y: 510, endPoint x: 436, endPoint y: 406, distance: 177.6
click at [436, 406] on div "STILL NEED as of 9/11/25 1. Gross Yearly Income for 2024 for Kathie and David 2…" at bounding box center [736, 441] width 599 height 148
copy div "1. Gross Yearly Income for 2024 for Kathie and David 2. How much owe in taxes l…"
